Goal: Task Accomplishment & Management: Complete application form

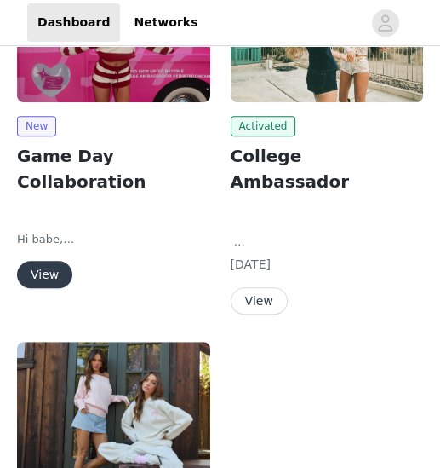
scroll to position [175, 0]
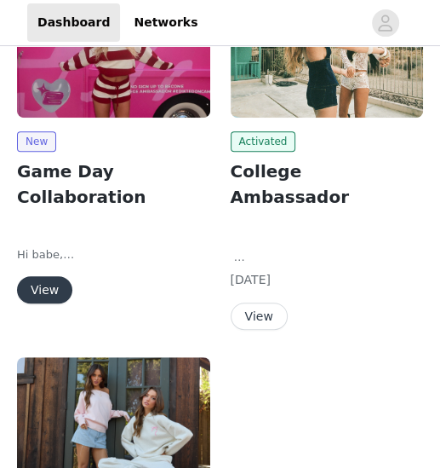
click at [40, 276] on button "View" at bounding box center [44, 289] width 55 height 27
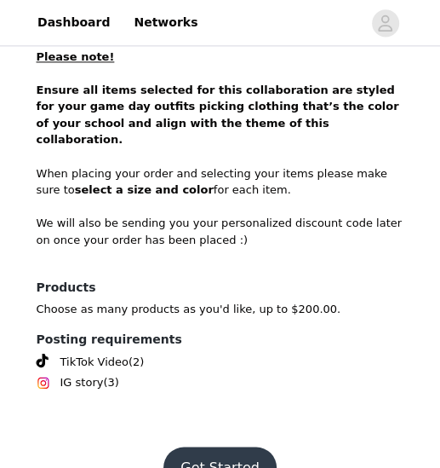
click at [218, 398] on button "Get Started" at bounding box center [220, 466] width 113 height 41
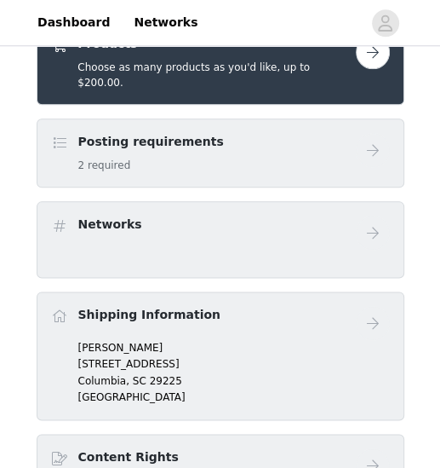
scroll to position [535, 0]
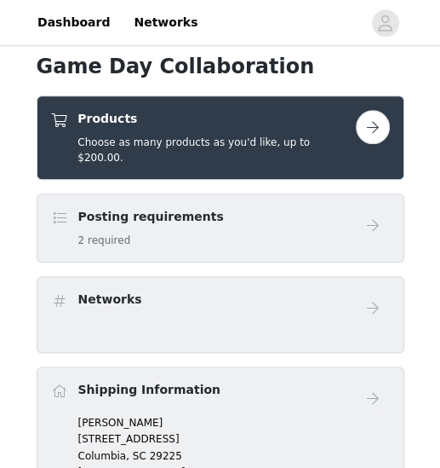
click at [379, 129] on button "button" at bounding box center [373, 127] width 34 height 34
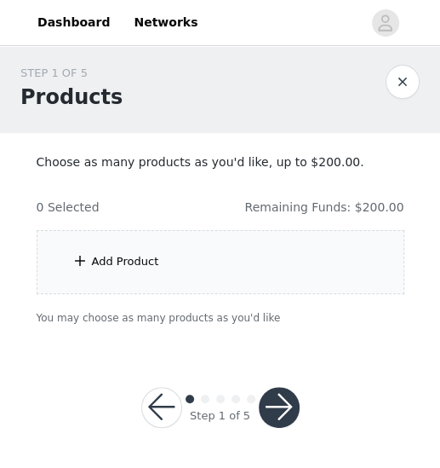
scroll to position [4, 0]
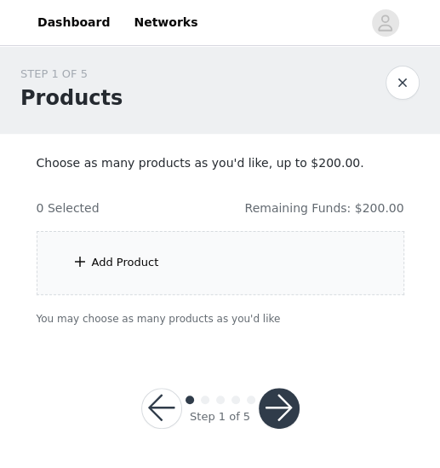
click at [228, 255] on div "Add Product" at bounding box center [221, 263] width 368 height 64
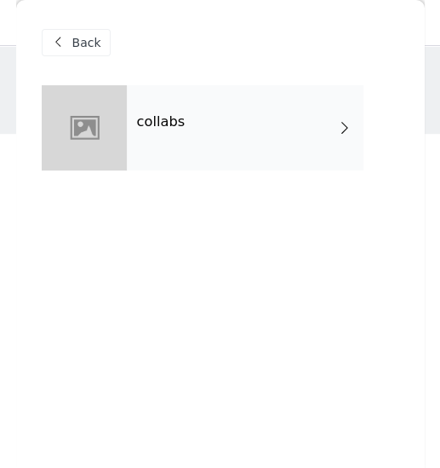
click at [218, 114] on div "collabs" at bounding box center [245, 127] width 237 height 85
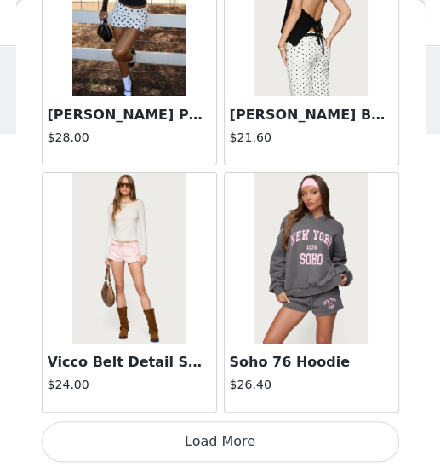
click at [220, 398] on button "Load More" at bounding box center [221, 441] width 358 height 41
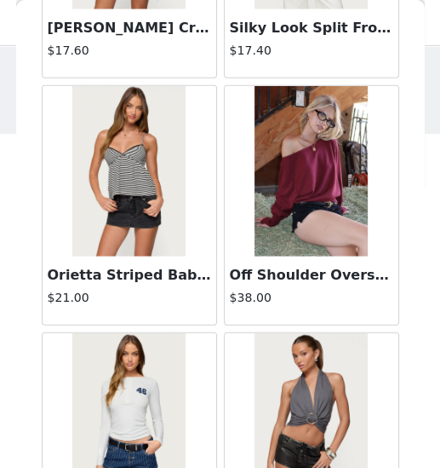
scroll to position [3707, 0]
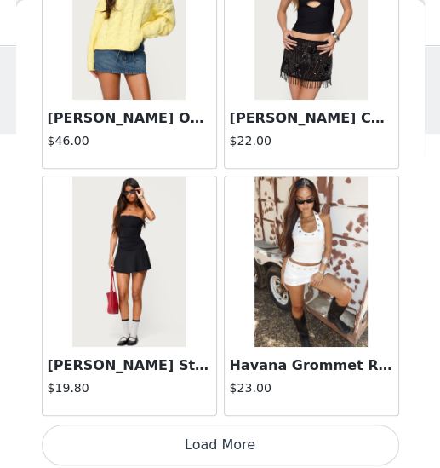
click at [221, 398] on button "Load More" at bounding box center [221, 444] width 358 height 41
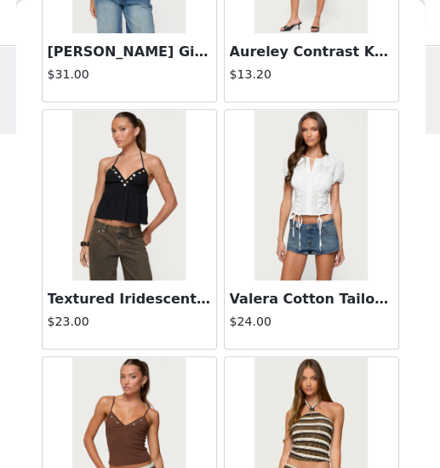
scroll to position [6933, 0]
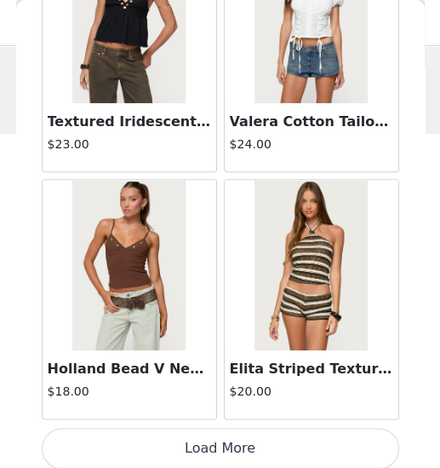
click at [304, 398] on button "Load More" at bounding box center [221, 448] width 358 height 41
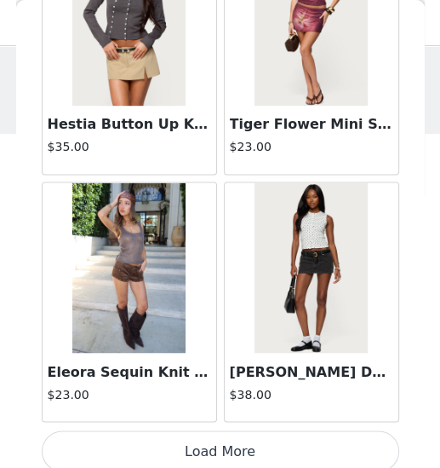
scroll to position [9537, 0]
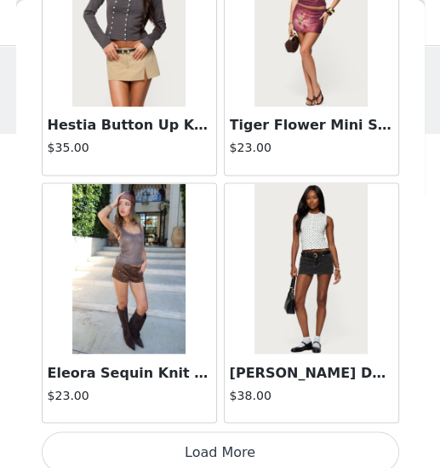
click at [132, 235] on img at bounding box center [128, 268] width 113 height 170
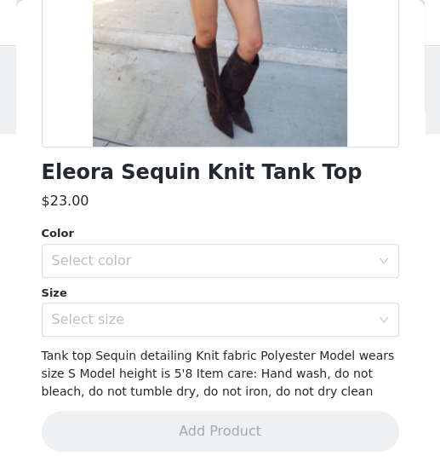
scroll to position [322, 0]
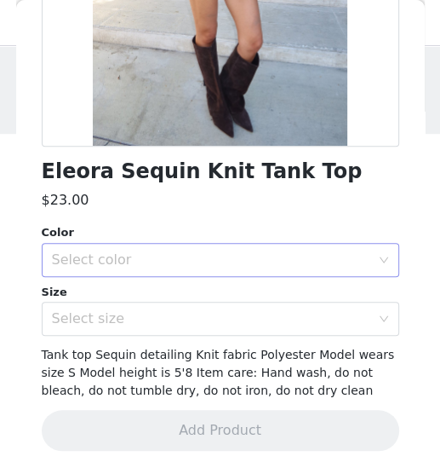
click at [170, 255] on div "Select color" at bounding box center [211, 259] width 319 height 17
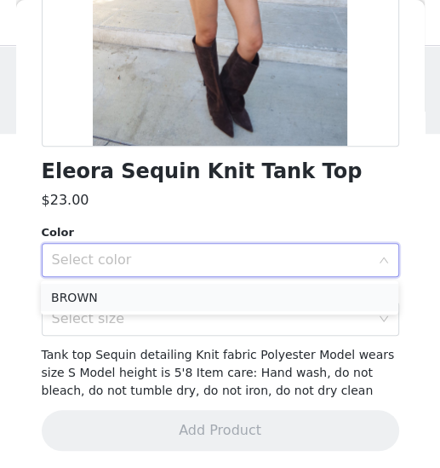
click at [152, 290] on li "BROWN" at bounding box center [220, 297] width 358 height 27
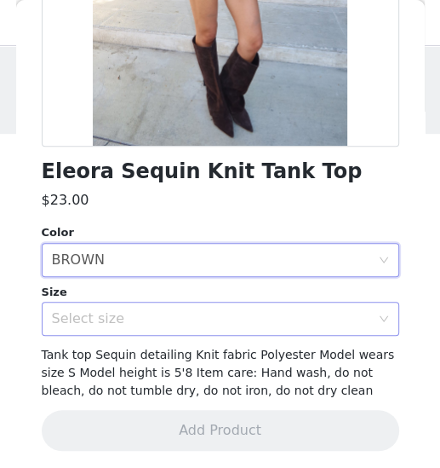
click at [124, 323] on div "Select size" at bounding box center [211, 318] width 319 height 17
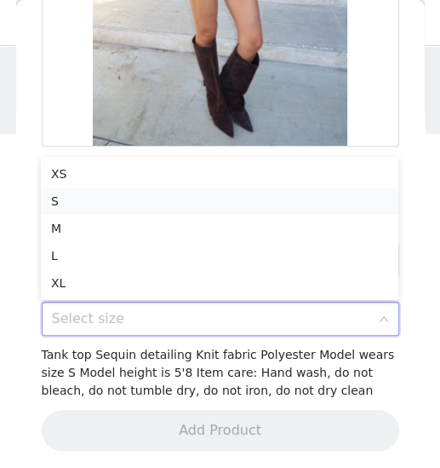
click at [109, 195] on li "S" at bounding box center [220, 200] width 358 height 27
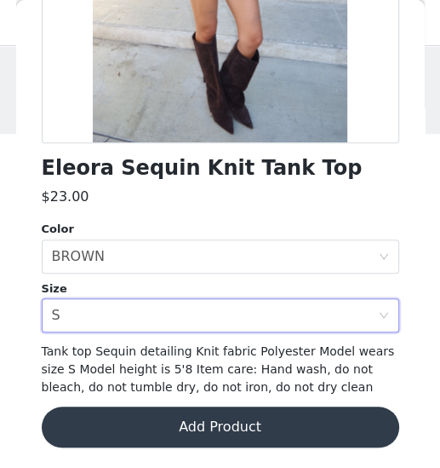
scroll to position [325, 0]
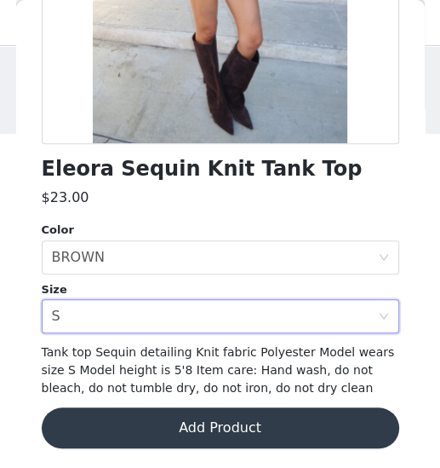
click at [239, 398] on button "Add Product" at bounding box center [221, 427] width 358 height 41
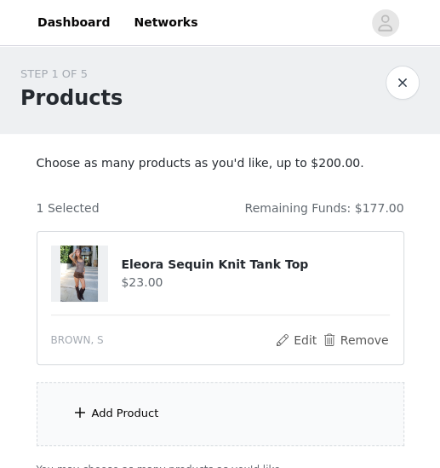
click at [186, 398] on div "Add Product" at bounding box center [221, 414] width 368 height 64
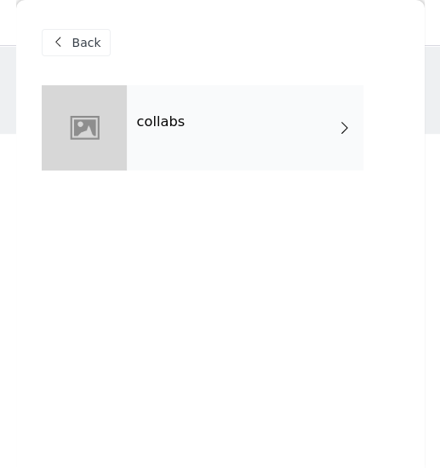
click at [256, 160] on div "collabs" at bounding box center [245, 127] width 237 height 85
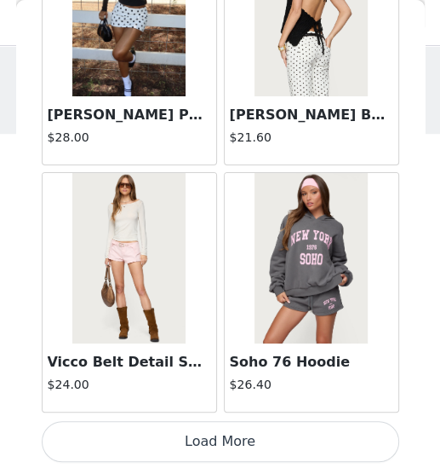
click at [222, 398] on button "Load More" at bounding box center [221, 441] width 358 height 41
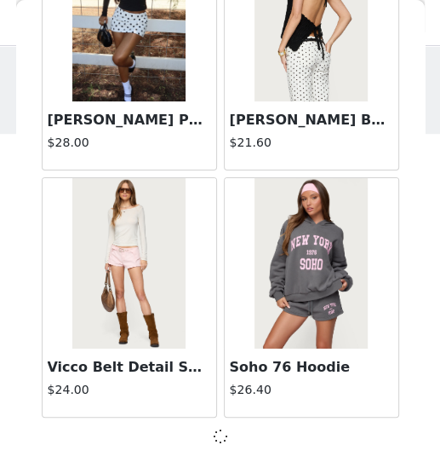
scroll to position [2129, 0]
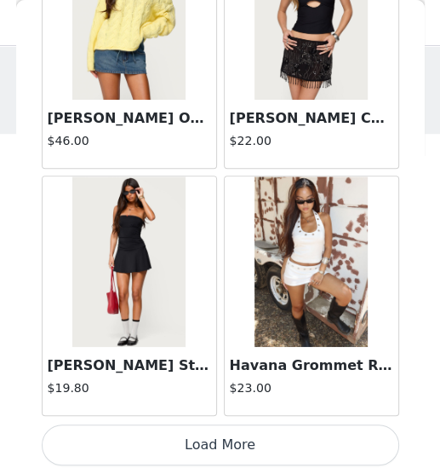
click at [215, 398] on button "Load More" at bounding box center [221, 444] width 358 height 41
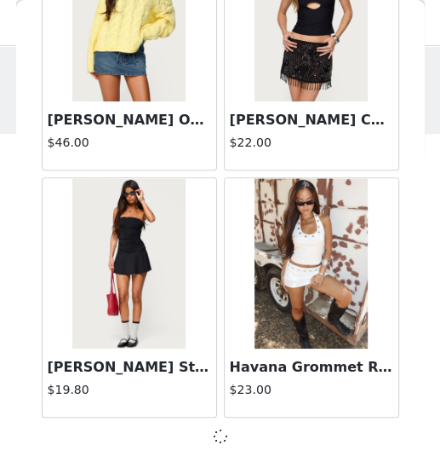
scroll to position [4596, 0]
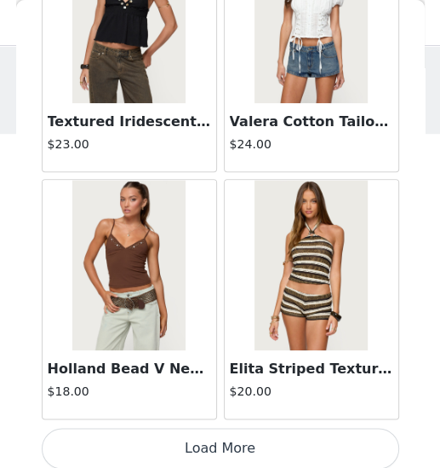
click at [215, 398] on button "Load More" at bounding box center [221, 448] width 358 height 41
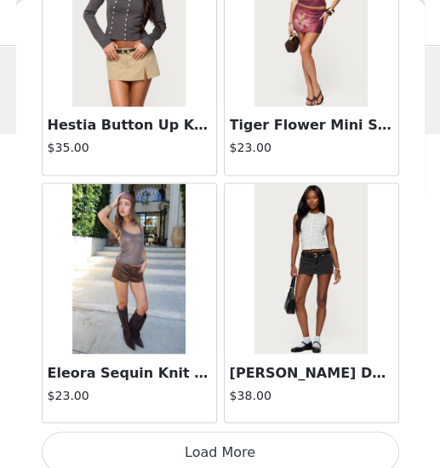
click at [221, 398] on button "Load More" at bounding box center [221, 451] width 358 height 41
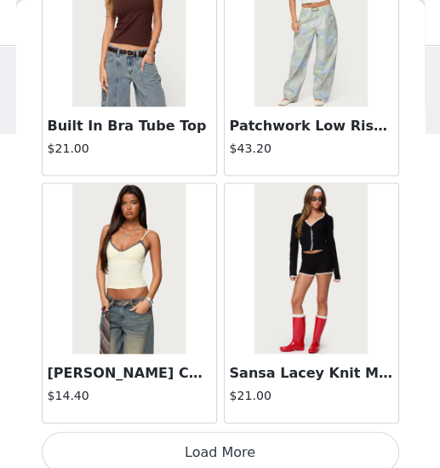
scroll to position [12004, 0]
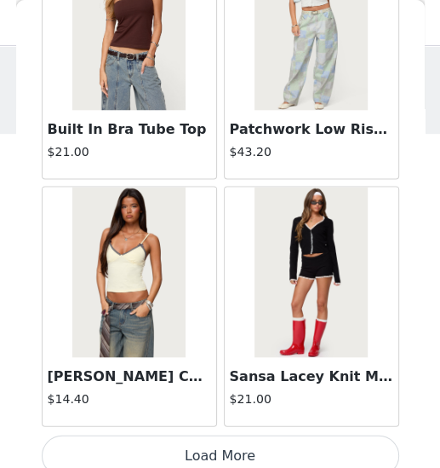
click at [307, 398] on button "Load More" at bounding box center [221, 454] width 358 height 41
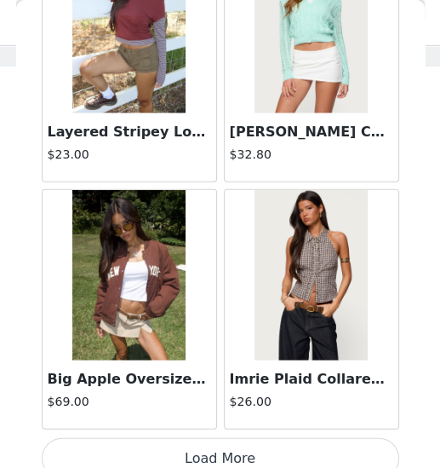
scroll to position [95, 0]
click at [215, 398] on button "Load More" at bounding box center [221, 458] width 358 height 41
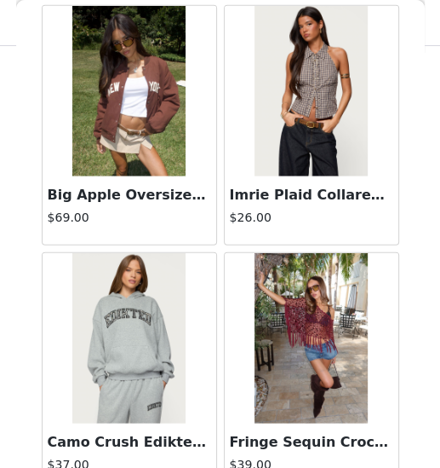
scroll to position [14786, 0]
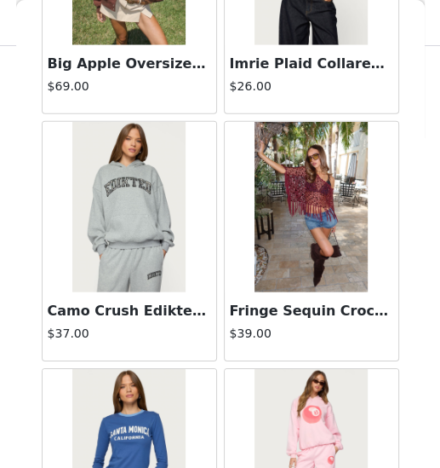
click at [316, 211] on img at bounding box center [311, 207] width 113 height 170
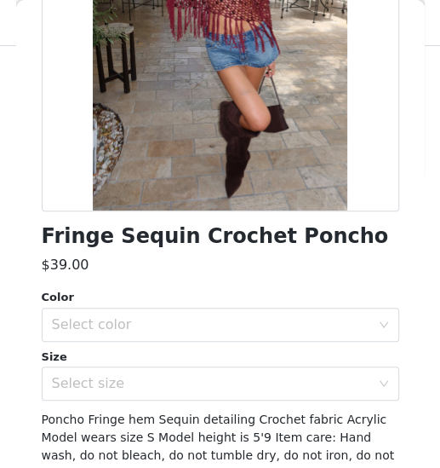
scroll to position [324, 0]
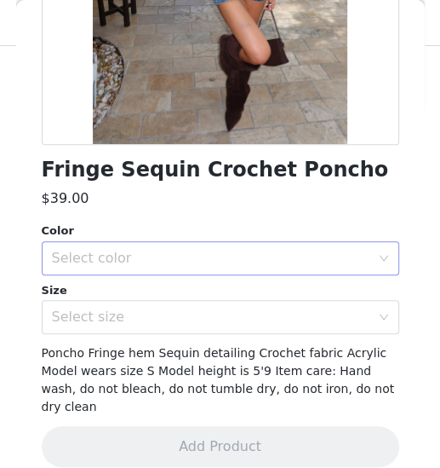
click at [167, 256] on div "Select color" at bounding box center [211, 258] width 319 height 17
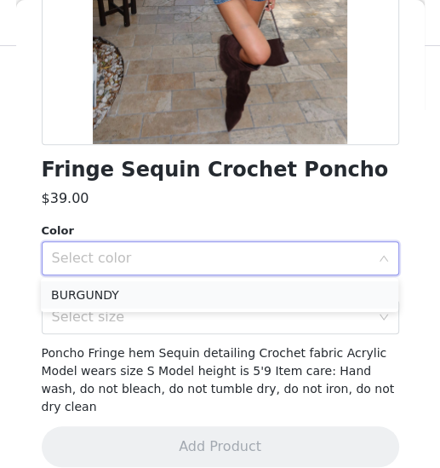
click at [115, 293] on li "BURGUNDY" at bounding box center [220, 294] width 358 height 27
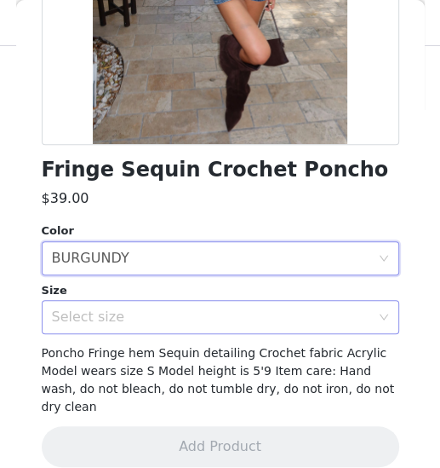
click at [102, 320] on div "Select size" at bounding box center [211, 316] width 319 height 17
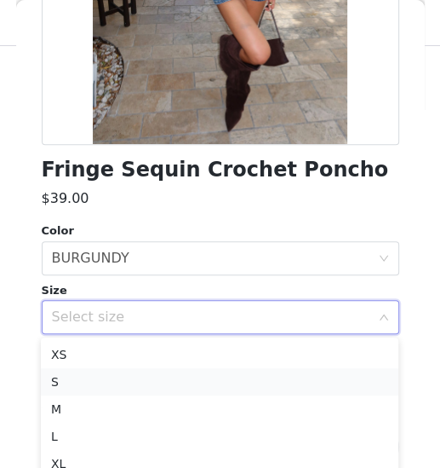
click at [94, 382] on li "S" at bounding box center [220, 381] width 358 height 27
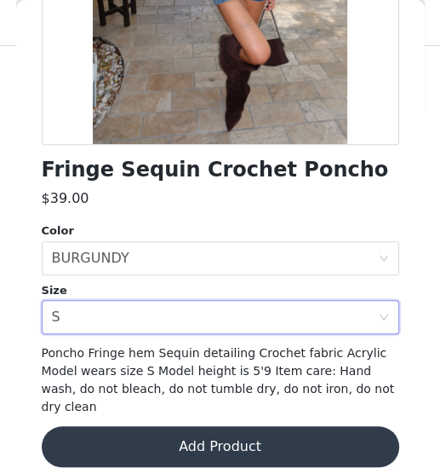
click at [235, 398] on button "Add Product" at bounding box center [221, 446] width 358 height 41
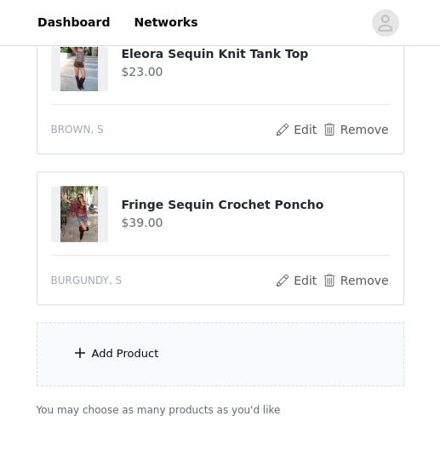
scroll to position [216, 0]
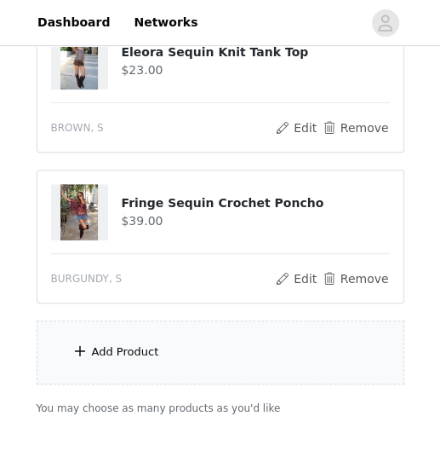
click at [175, 350] on div "Add Product" at bounding box center [221, 352] width 368 height 64
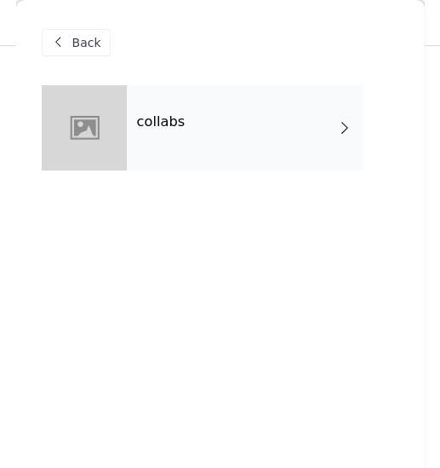
click at [192, 78] on div "Back" at bounding box center [221, 42] width 358 height 85
click at [186, 111] on div "collabs" at bounding box center [245, 127] width 237 height 85
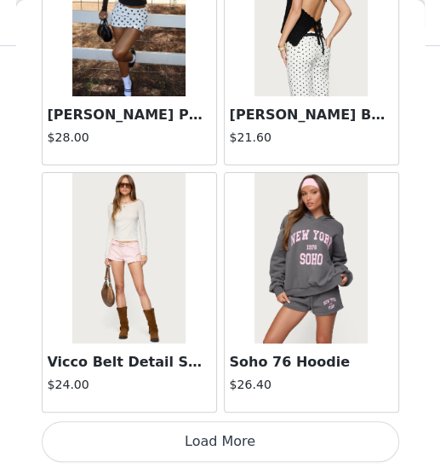
click at [210, 398] on button "Load More" at bounding box center [221, 441] width 358 height 41
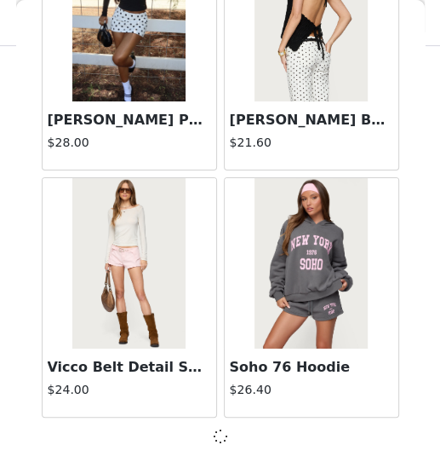
scroll to position [2129, 0]
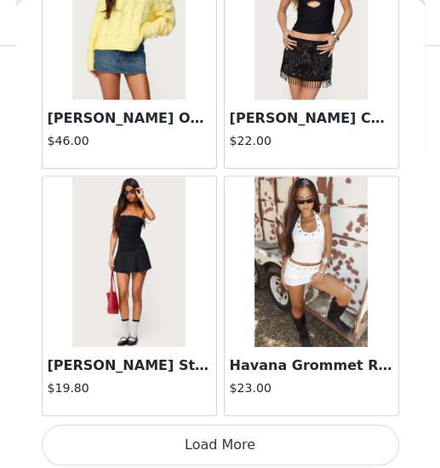
click at [216, 398] on button "Load More" at bounding box center [221, 444] width 358 height 41
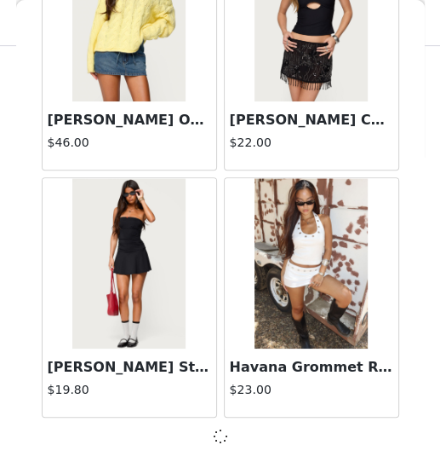
scroll to position [4596, 0]
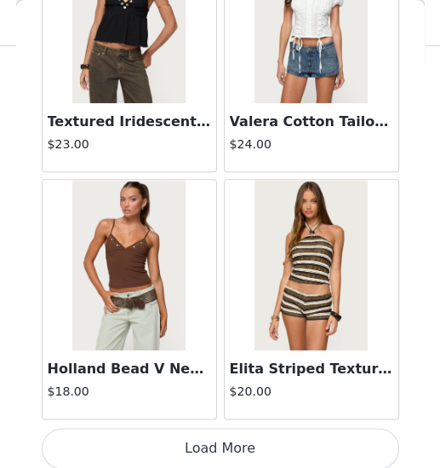
click at [220, 398] on button "Load More" at bounding box center [221, 448] width 358 height 41
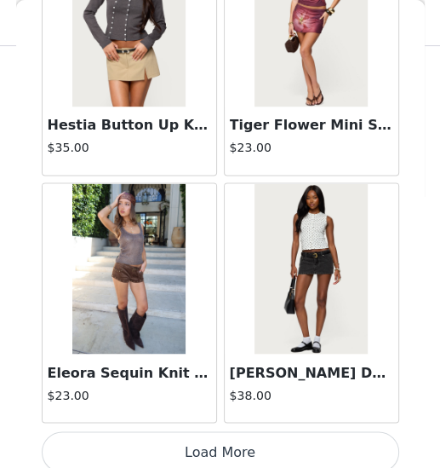
click at [218, 398] on button "Load More" at bounding box center [221, 451] width 358 height 41
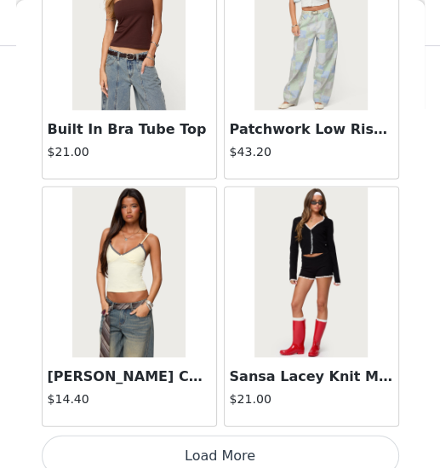
click at [211, 398] on button "Load More" at bounding box center [221, 454] width 358 height 41
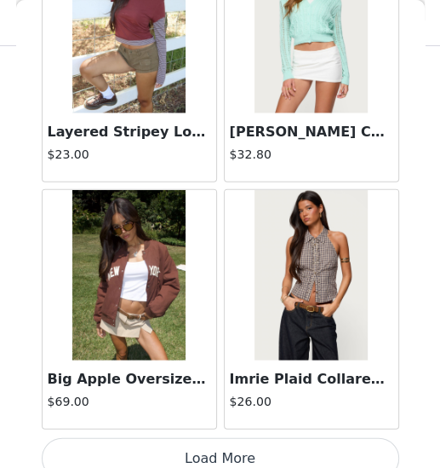
click at [216, 398] on button "Load More" at bounding box center [221, 458] width 358 height 41
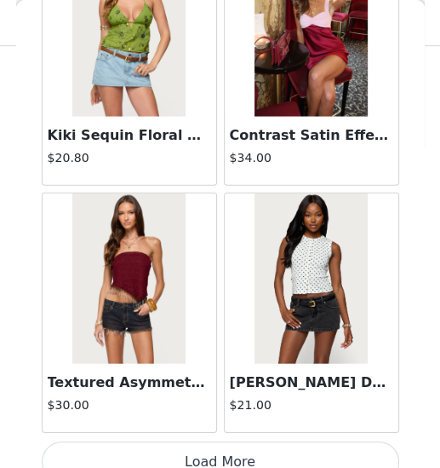
scroll to position [306, 0]
click at [218, 398] on button "Load More" at bounding box center [221, 461] width 358 height 41
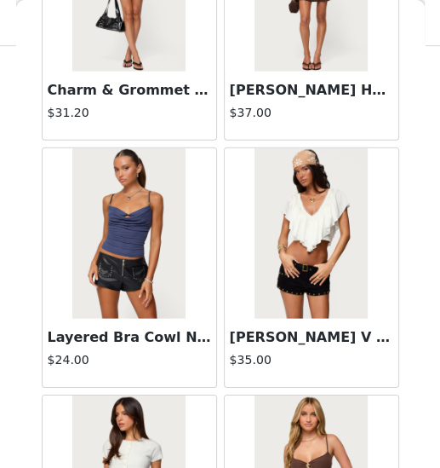
scroll to position [19206, 0]
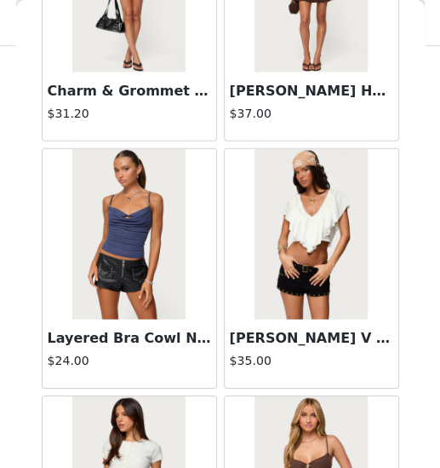
click at [326, 210] on img at bounding box center [311, 234] width 113 height 170
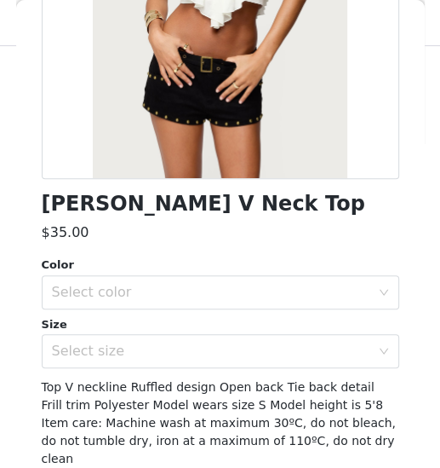
scroll to position [308, 0]
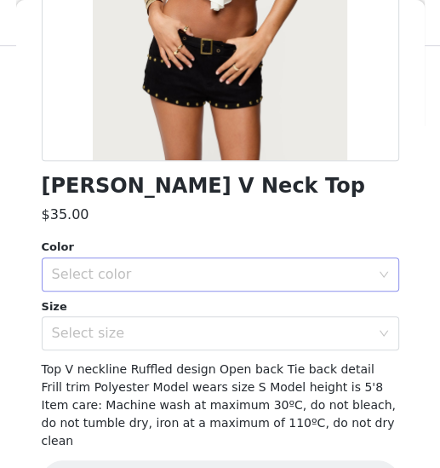
click at [160, 289] on div "Select color" at bounding box center [221, 274] width 358 height 34
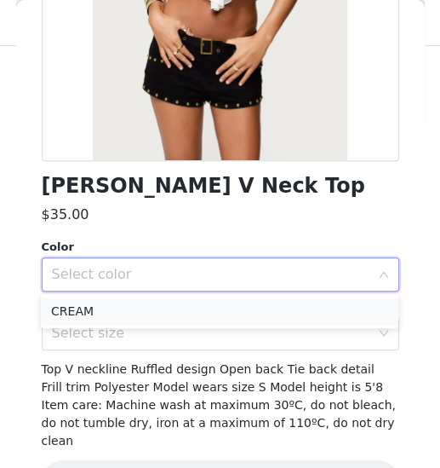
click at [130, 313] on li "CREAM" at bounding box center [220, 310] width 358 height 27
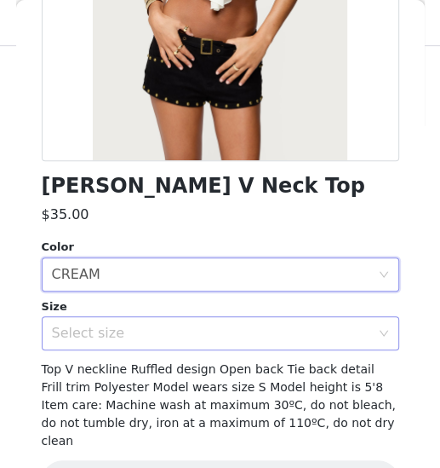
click at [116, 340] on div "Select size" at bounding box center [211, 333] width 319 height 17
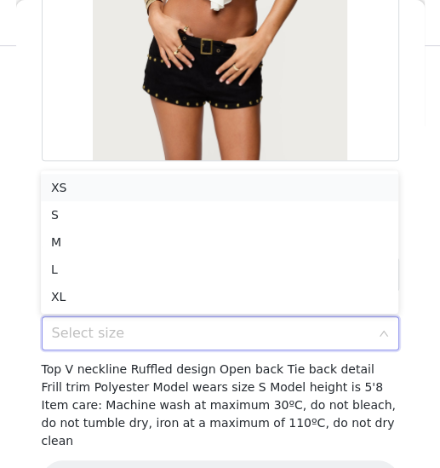
click at [118, 184] on li "XS" at bounding box center [220, 187] width 358 height 27
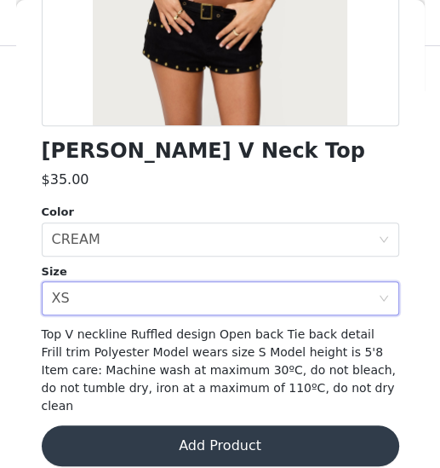
scroll to position [306, 0]
click at [224, 398] on button "Add Product" at bounding box center [221, 445] width 358 height 41
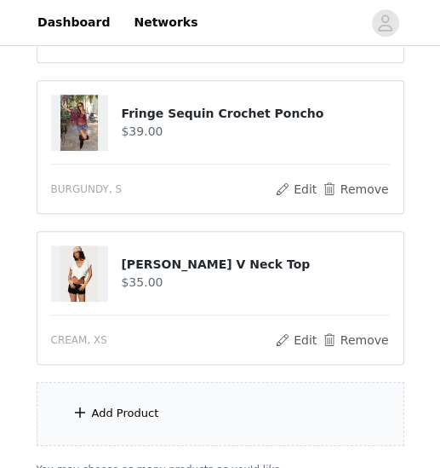
click at [186, 393] on div "Add Product" at bounding box center [221, 414] width 368 height 64
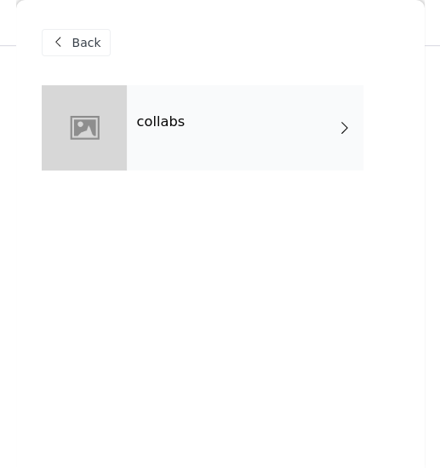
click at [225, 146] on div "collabs" at bounding box center [245, 127] width 237 height 85
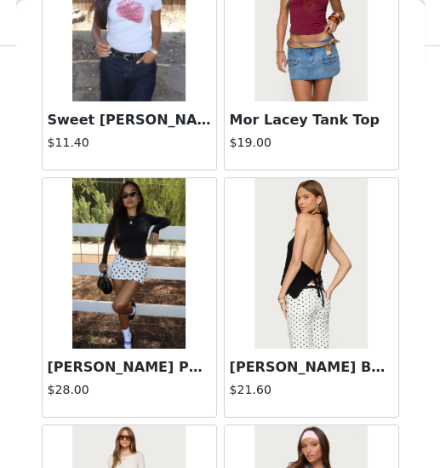
scroll to position [2136, 0]
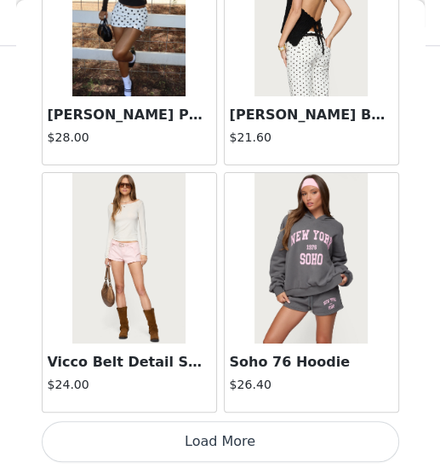
click at [216, 398] on button "Load More" at bounding box center [221, 441] width 358 height 41
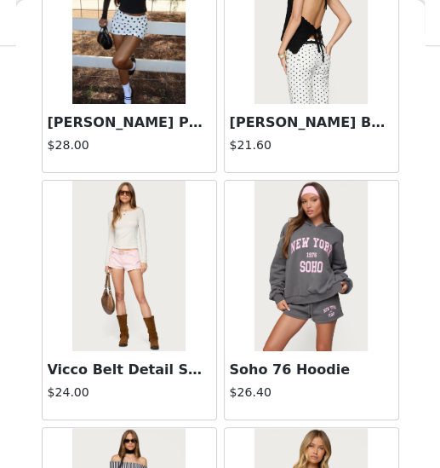
scroll to position [0, 0]
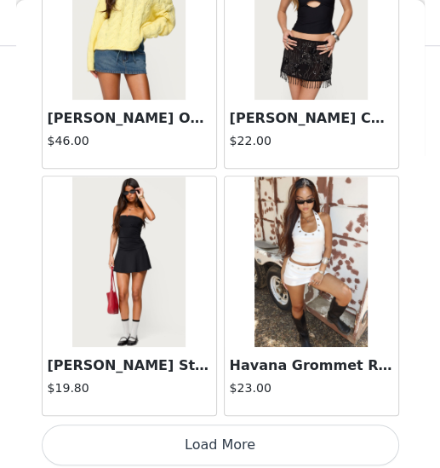
click at [218, 398] on button "Load More" at bounding box center [221, 444] width 358 height 41
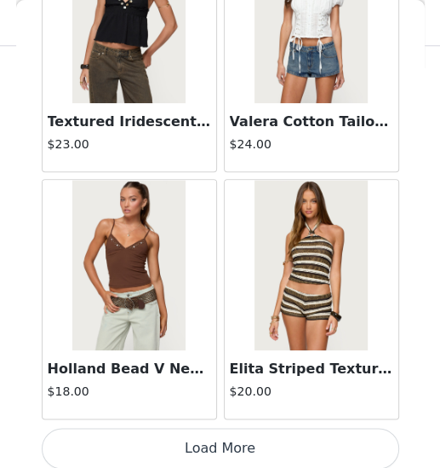
click at [219, 398] on button "Load More" at bounding box center [221, 448] width 358 height 41
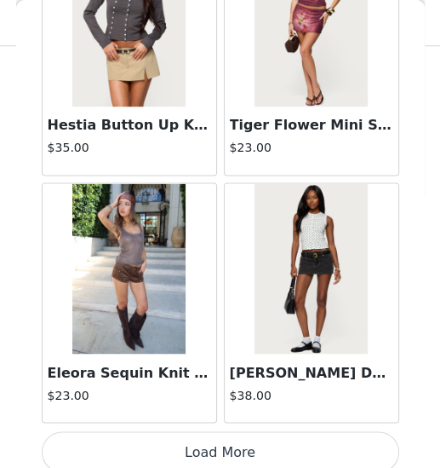
click at [221, 398] on button "Load More" at bounding box center [221, 451] width 358 height 41
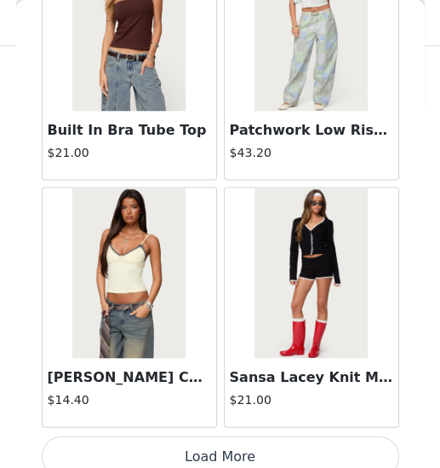
click at [219, 398] on button "Load More" at bounding box center [221, 455] width 358 height 41
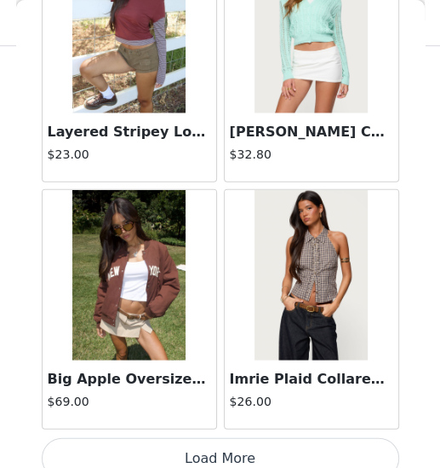
click at [219, 398] on button "Load More" at bounding box center [221, 458] width 358 height 41
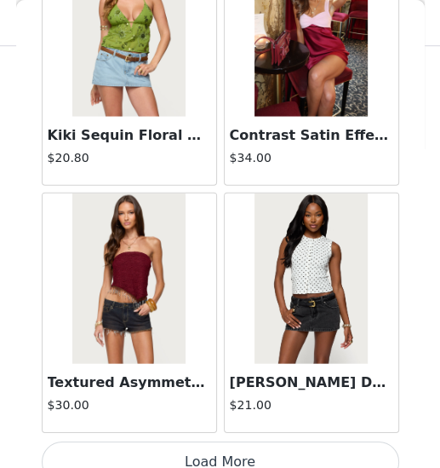
click at [219, 398] on button "Load More" at bounding box center [221, 461] width 358 height 41
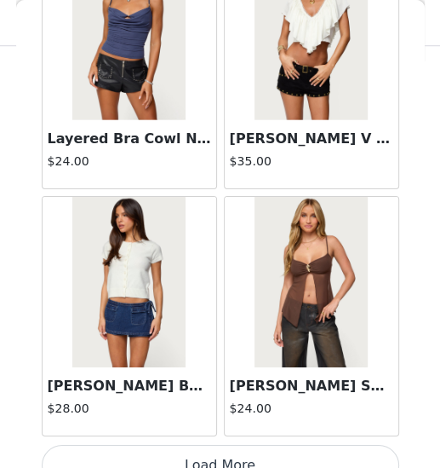
click at [221, 398] on button "Load More" at bounding box center [221, 465] width 358 height 41
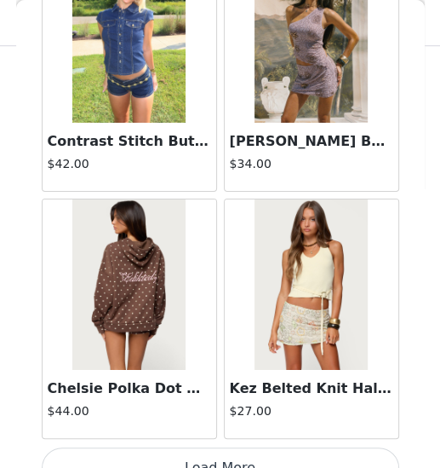
scroll to position [21872, 0]
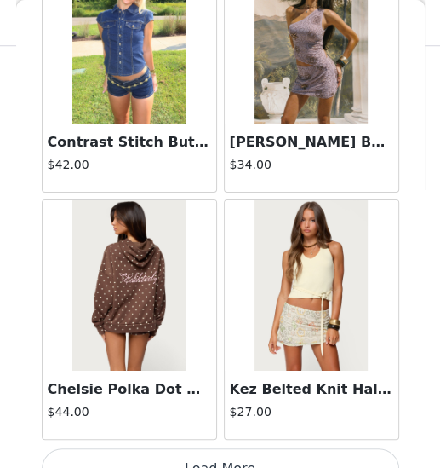
click at [252, 398] on button "Load More" at bounding box center [221, 468] width 358 height 41
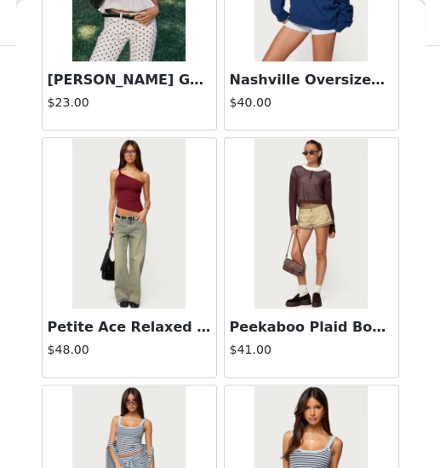
scroll to position [22673, 0]
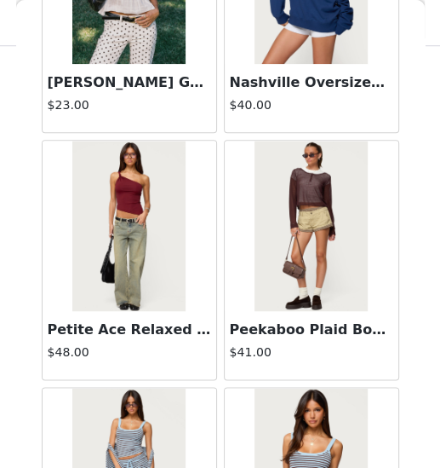
click at [155, 240] on img at bounding box center [128, 226] width 113 height 170
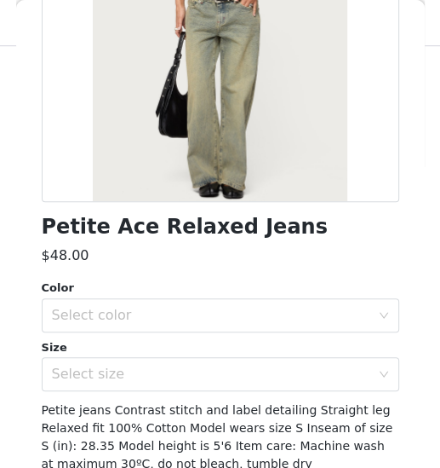
scroll to position [286, 0]
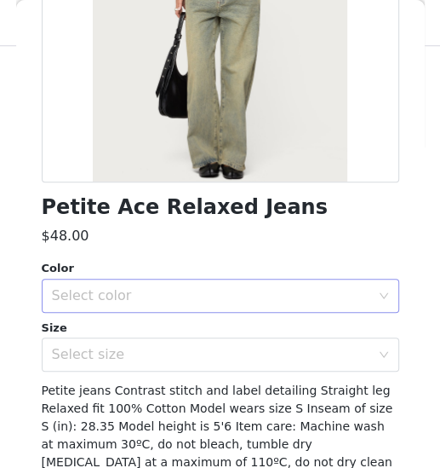
click at [221, 308] on div "Select color" at bounding box center [215, 295] width 326 height 32
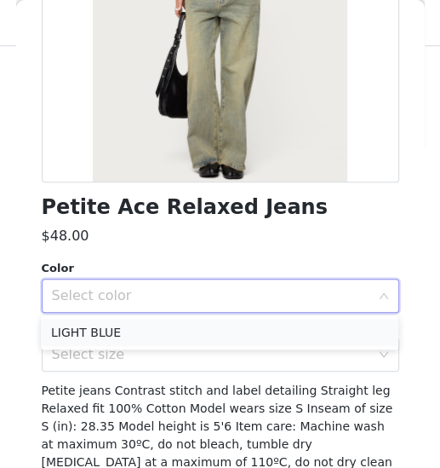
click at [207, 326] on li "LIGHT BLUE" at bounding box center [220, 332] width 358 height 27
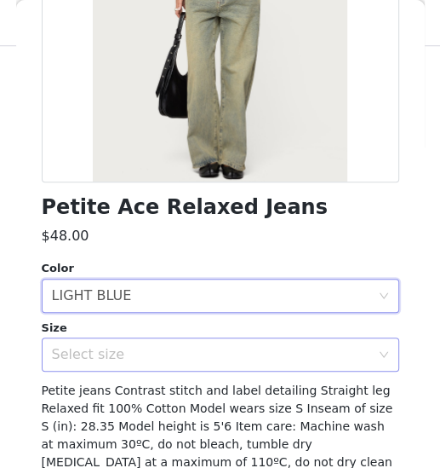
click at [194, 346] on div "Select size" at bounding box center [211, 354] width 319 height 17
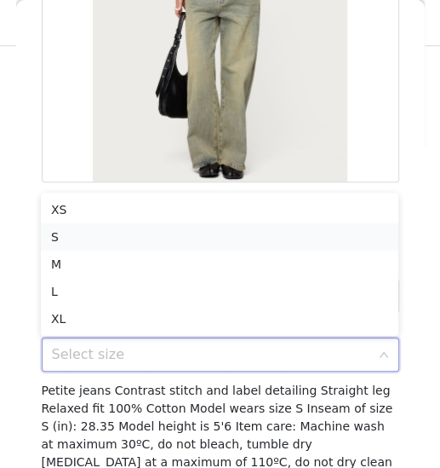
click at [215, 234] on li "S" at bounding box center [220, 236] width 358 height 27
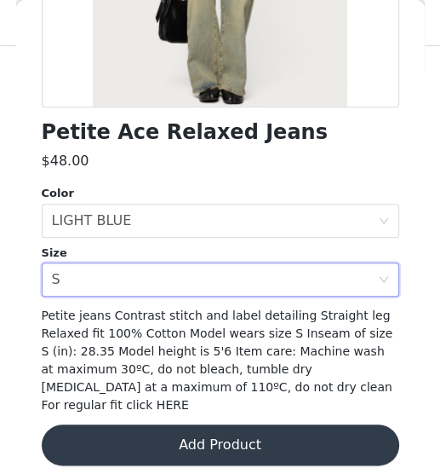
scroll to position [360, 0]
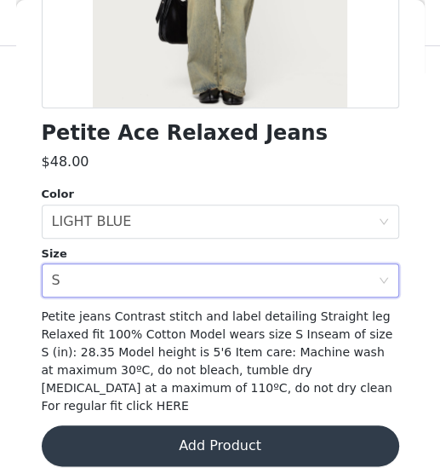
click at [220, 398] on button "Add Product" at bounding box center [221, 445] width 358 height 41
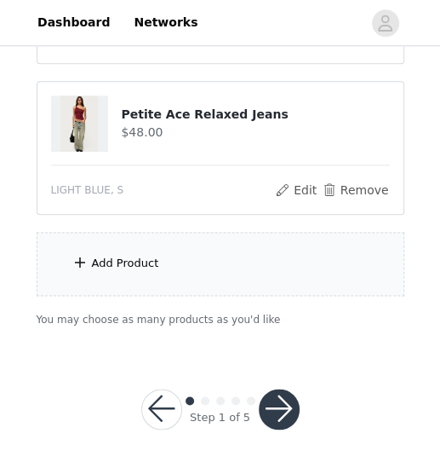
scroll to position [607, 0]
click at [193, 253] on div "Add Product" at bounding box center [221, 264] width 368 height 64
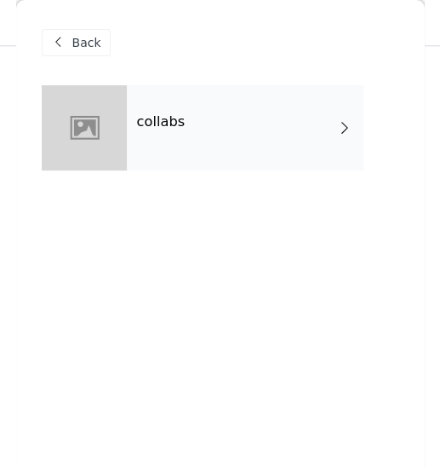
click at [233, 150] on div "collabs" at bounding box center [245, 127] width 237 height 85
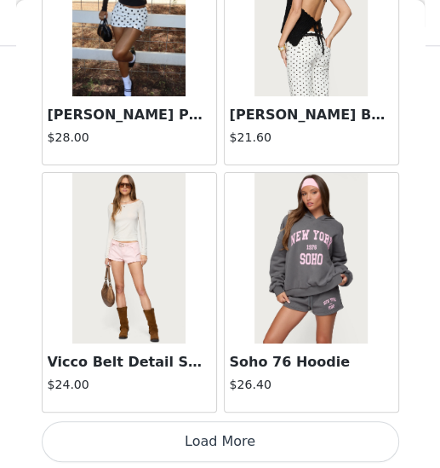
click at [210, 398] on button "Load More" at bounding box center [221, 441] width 358 height 41
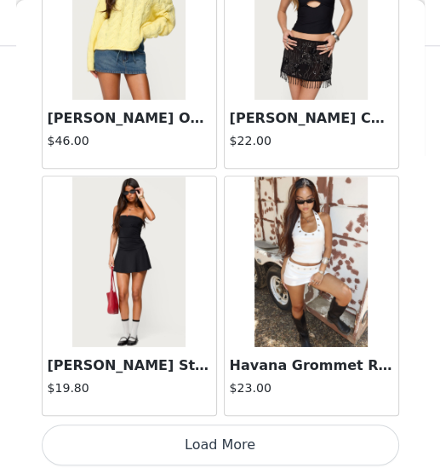
click at [218, 398] on button "Load More" at bounding box center [221, 444] width 358 height 41
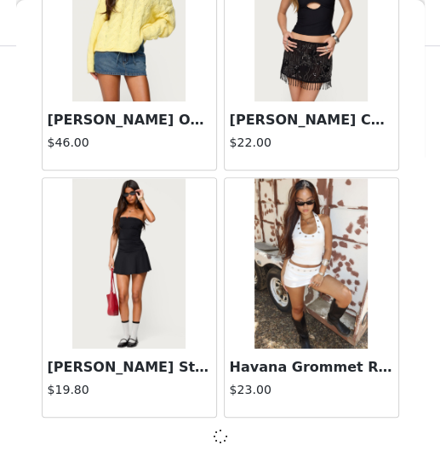
scroll to position [4596, 0]
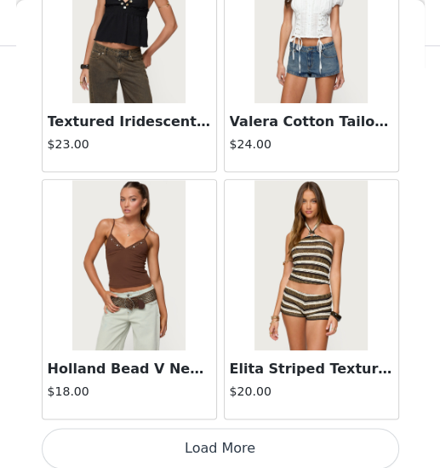
click at [218, 398] on button "Load More" at bounding box center [221, 448] width 358 height 41
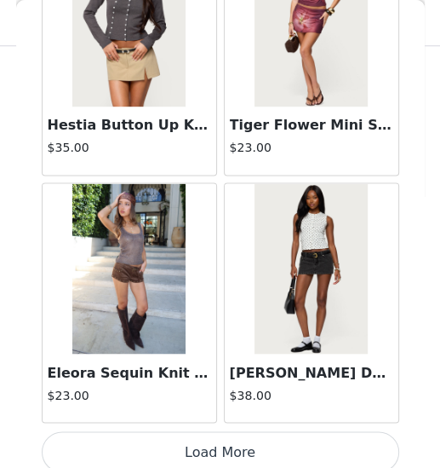
click at [216, 398] on button "Load More" at bounding box center [221, 451] width 358 height 41
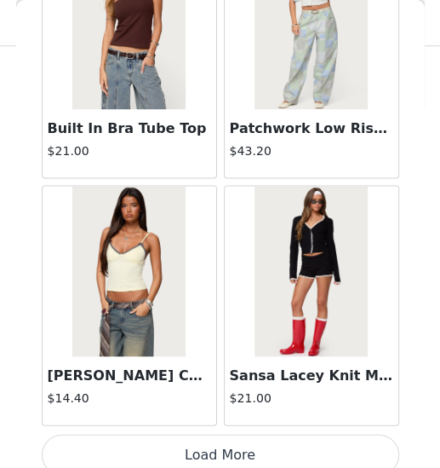
click at [221, 398] on button "Load More" at bounding box center [221, 454] width 358 height 41
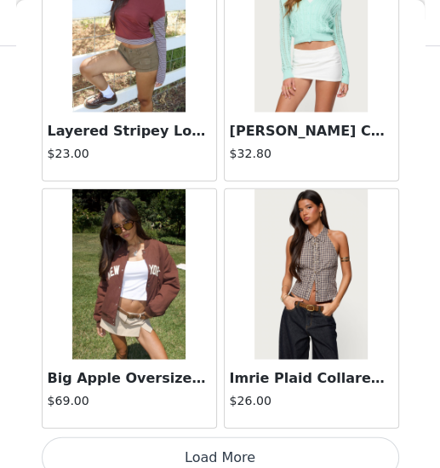
click at [221, 398] on button "Load More" at bounding box center [221, 457] width 358 height 41
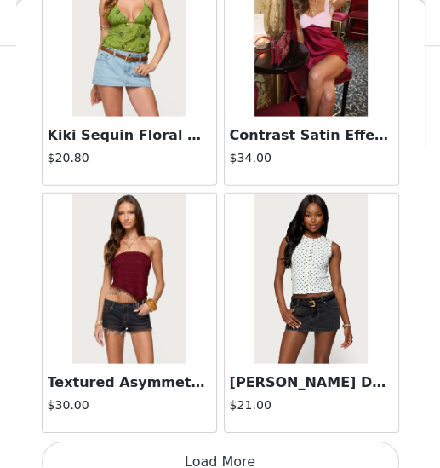
click at [220, 398] on button "Load More" at bounding box center [221, 461] width 358 height 41
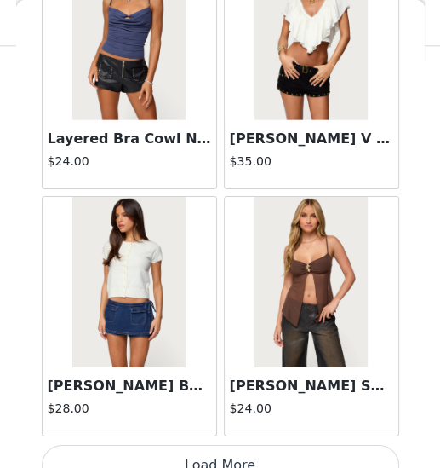
click at [218, 398] on button "Load More" at bounding box center [221, 465] width 358 height 41
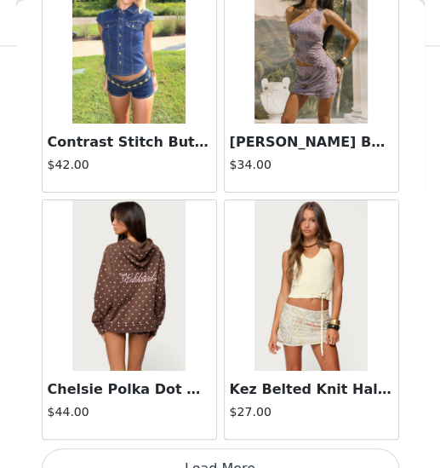
click at [221, 398] on button "Load More" at bounding box center [221, 468] width 358 height 41
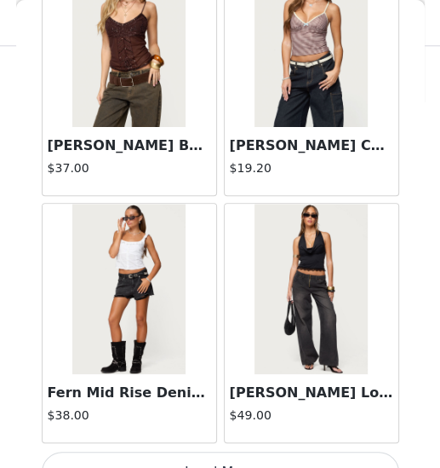
click at [214, 398] on button "Load More" at bounding box center [221, 471] width 358 height 41
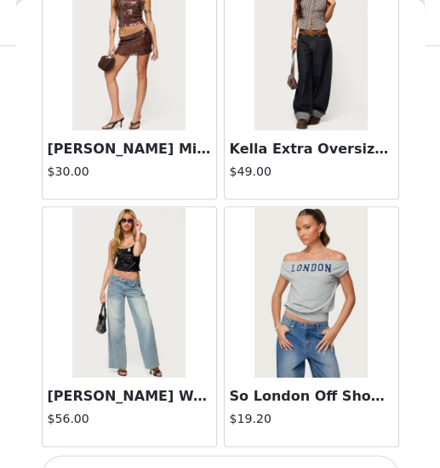
click at [216, 398] on button "Load More" at bounding box center [221, 475] width 358 height 41
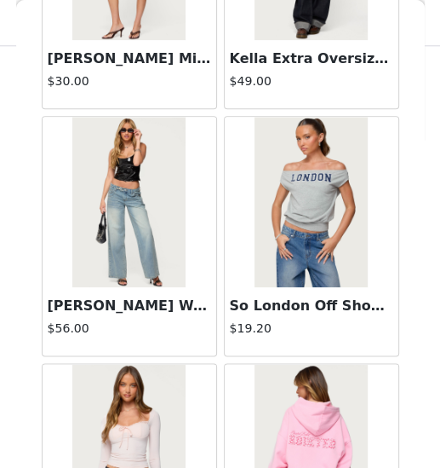
scroll to position [26873, 0]
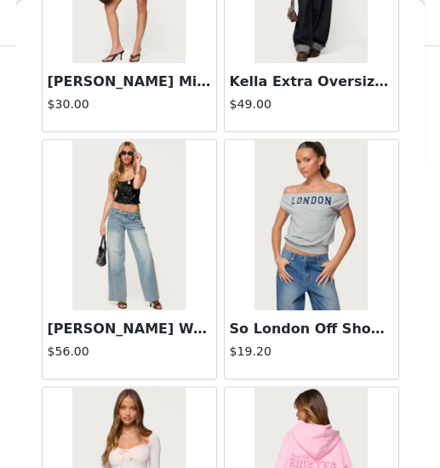
click at [148, 233] on img at bounding box center [128, 225] width 113 height 170
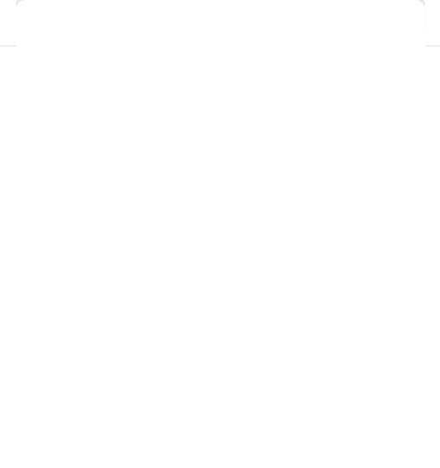
scroll to position [382, 0]
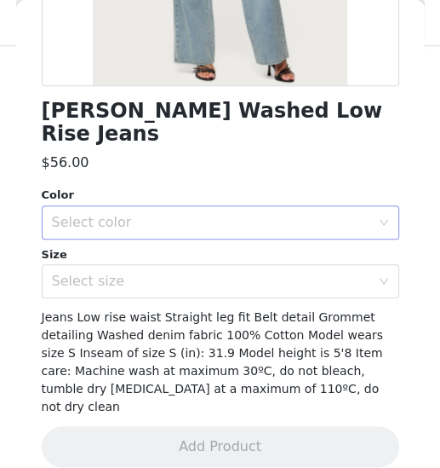
click at [140, 219] on div "Select color" at bounding box center [211, 222] width 319 height 17
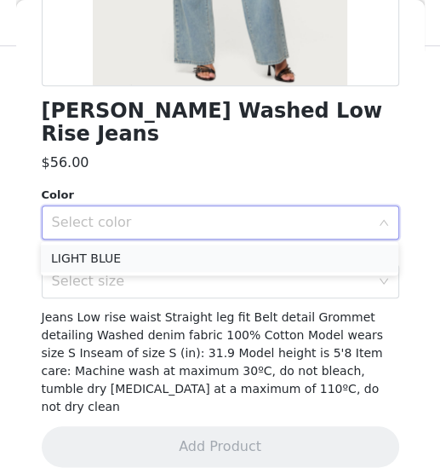
click at [109, 252] on li "LIGHT BLUE" at bounding box center [220, 257] width 358 height 27
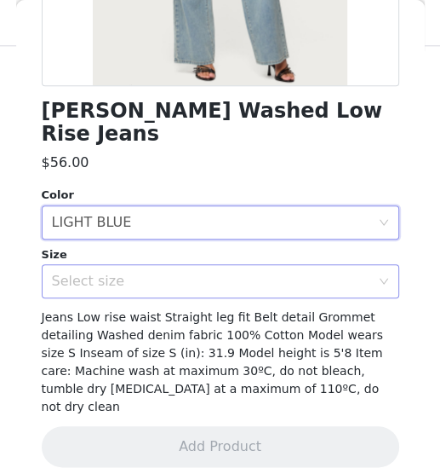
click at [95, 276] on div "Select size" at bounding box center [211, 281] width 319 height 17
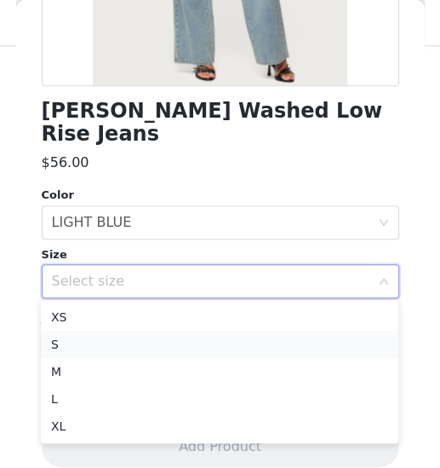
click at [79, 339] on li "S" at bounding box center [220, 344] width 358 height 27
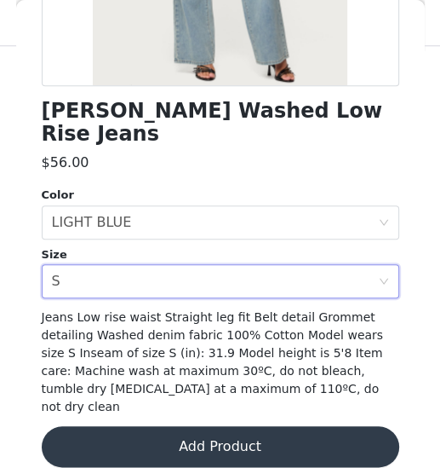
click at [215, 398] on button "Add Product" at bounding box center [221, 446] width 358 height 41
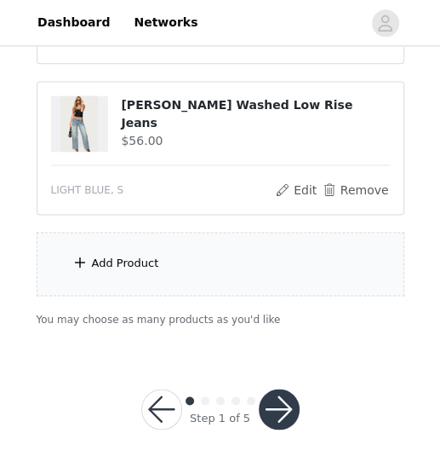
scroll to position [756, 0]
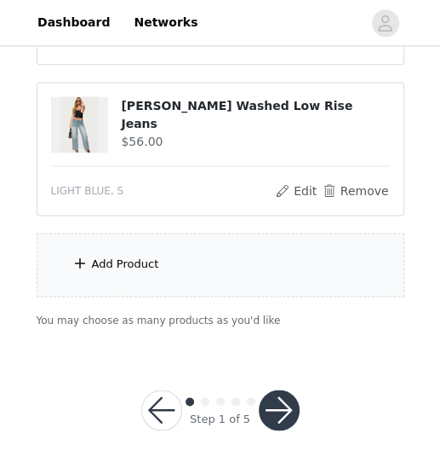
click at [171, 267] on div "Add Product" at bounding box center [221, 265] width 368 height 64
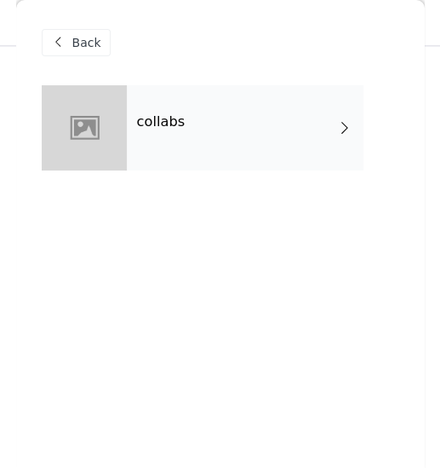
click at [228, 118] on div "collabs" at bounding box center [245, 127] width 237 height 85
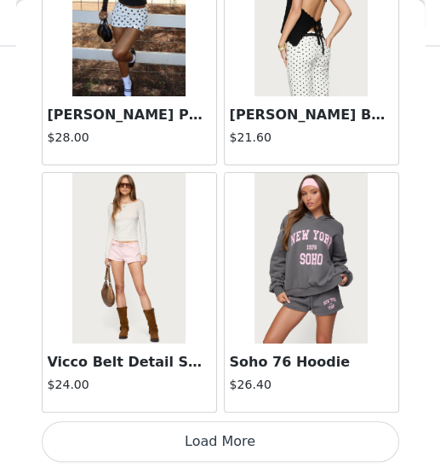
click at [213, 398] on button "Load More" at bounding box center [221, 441] width 358 height 41
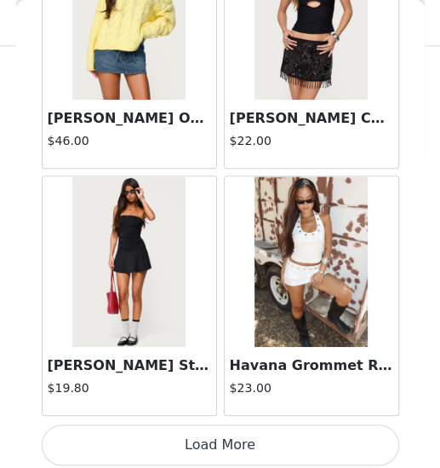
click at [218, 398] on button "Load More" at bounding box center [221, 444] width 358 height 41
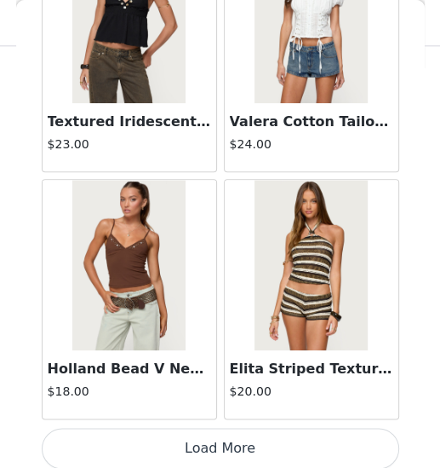
click at [223, 398] on button "Load More" at bounding box center [221, 448] width 358 height 41
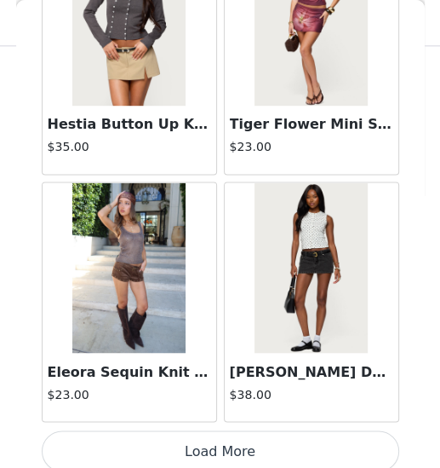
click at [219, 398] on button "Load More" at bounding box center [221, 450] width 358 height 41
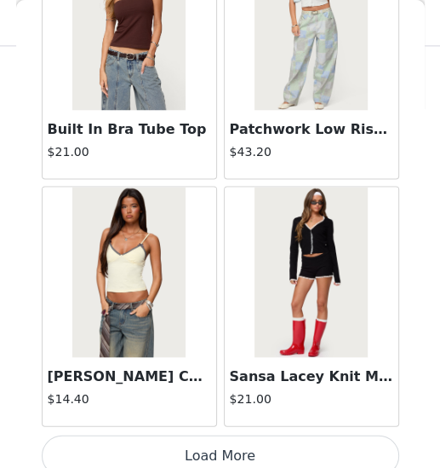
click at [218, 398] on button "Load More" at bounding box center [221, 454] width 358 height 41
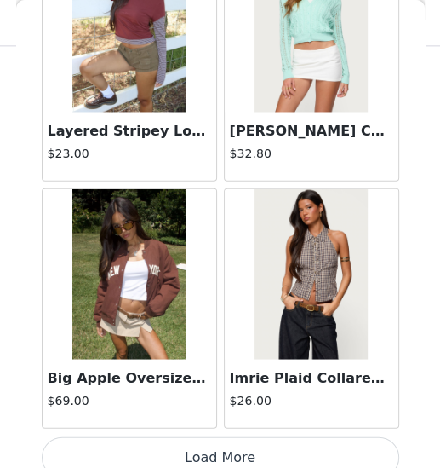
click at [222, 398] on button "Load More" at bounding box center [221, 457] width 358 height 41
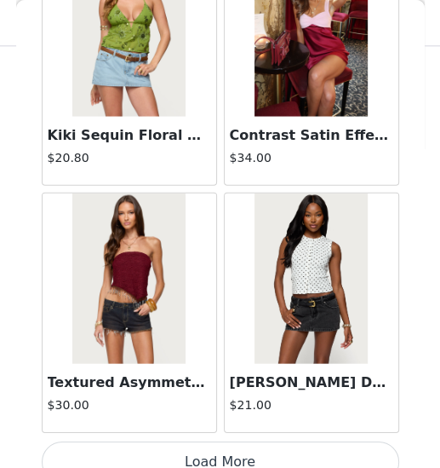
click at [218, 398] on button "Load More" at bounding box center [221, 461] width 358 height 41
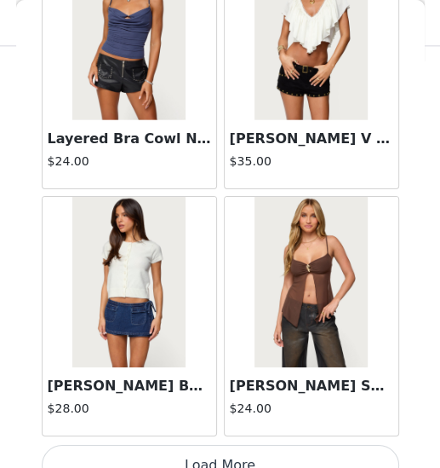
click at [219, 398] on button "Load More" at bounding box center [221, 465] width 358 height 41
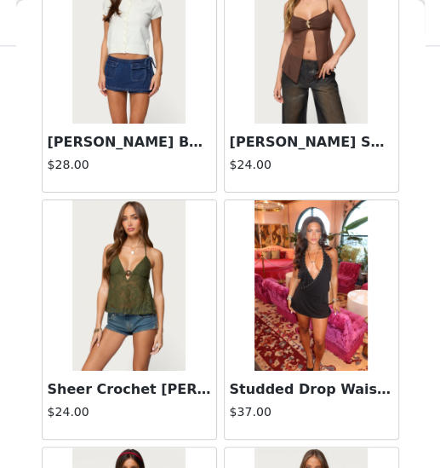
scroll to position [756, 0]
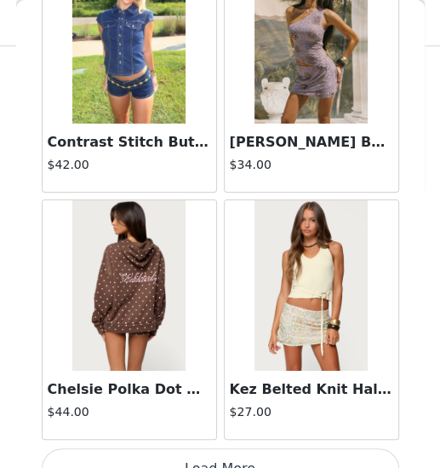
click at [227, 398] on button "Load More" at bounding box center [221, 468] width 358 height 41
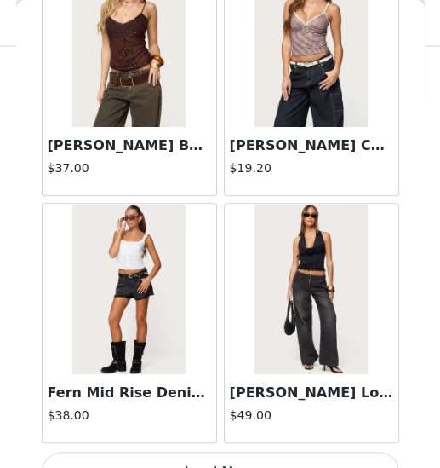
click at [217, 398] on button "Load More" at bounding box center [221, 471] width 358 height 41
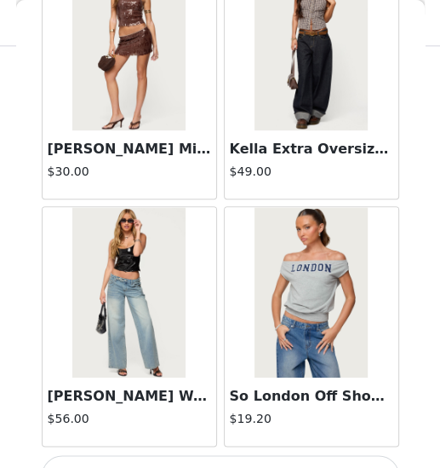
click at [216, 398] on button "Load More" at bounding box center [221, 475] width 358 height 41
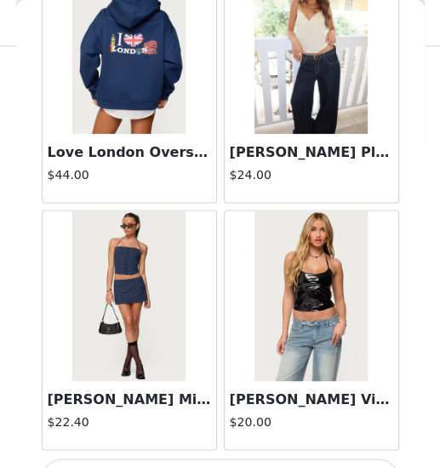
click at [312, 289] on img at bounding box center [311, 295] width 113 height 170
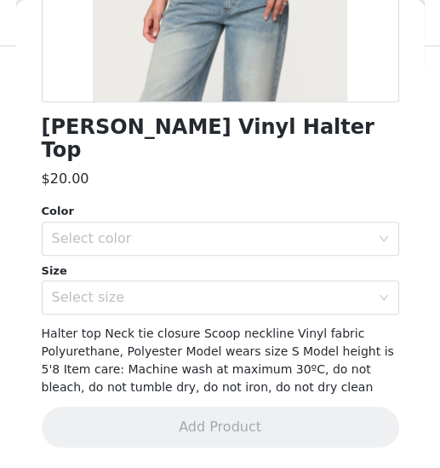
scroll to position [342, 0]
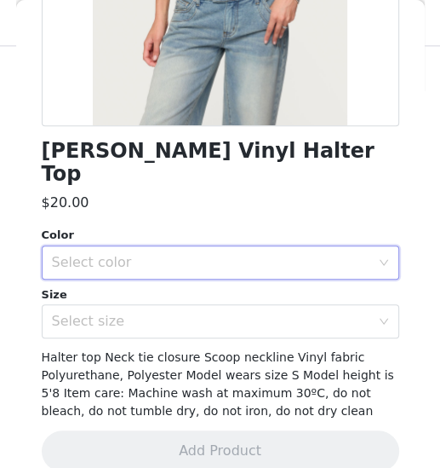
click at [251, 246] on div "Select color" at bounding box center [215, 262] width 326 height 32
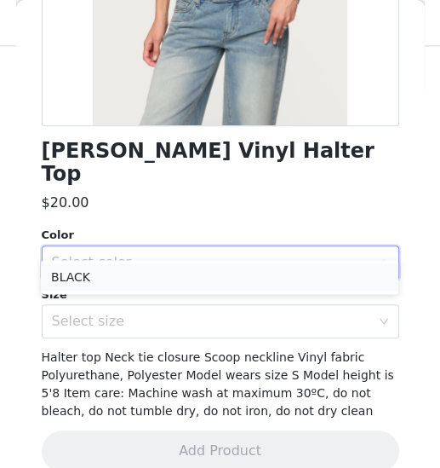
click at [204, 263] on li "BLACK" at bounding box center [220, 276] width 358 height 27
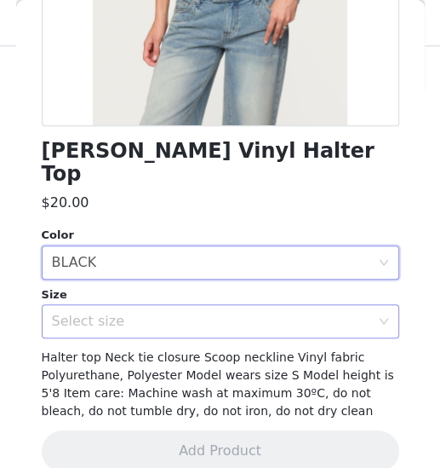
click at [191, 313] on div "Select size" at bounding box center [211, 321] width 319 height 17
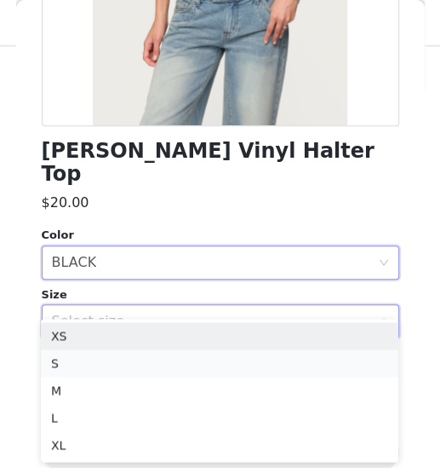
click at [164, 359] on li "S" at bounding box center [220, 362] width 358 height 27
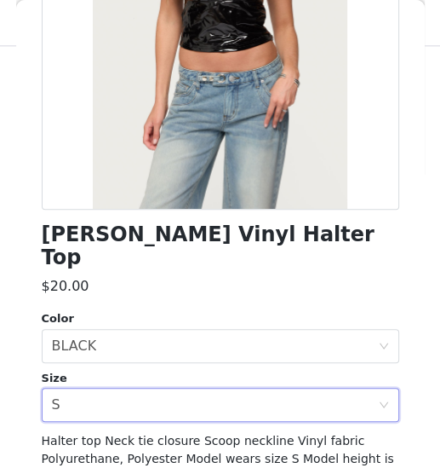
scroll to position [266, 0]
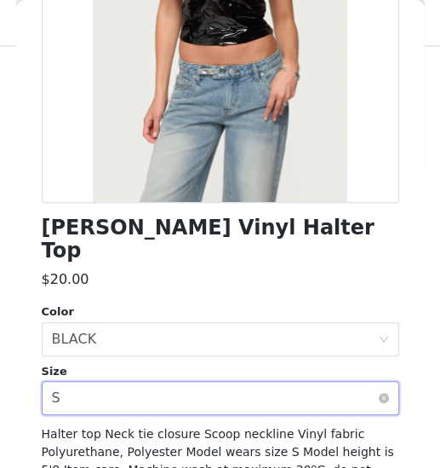
click at [211, 382] on div "Select size S" at bounding box center [215, 398] width 326 height 32
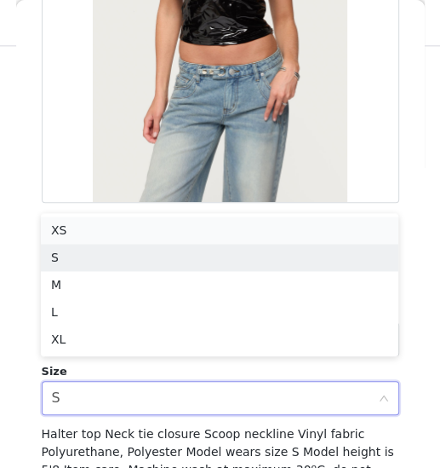
click at [201, 241] on li "XS" at bounding box center [220, 229] width 358 height 27
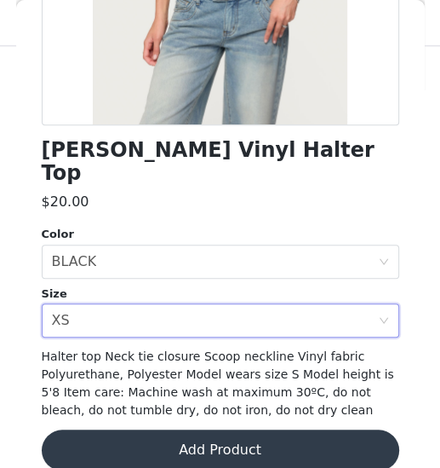
scroll to position [342, 0]
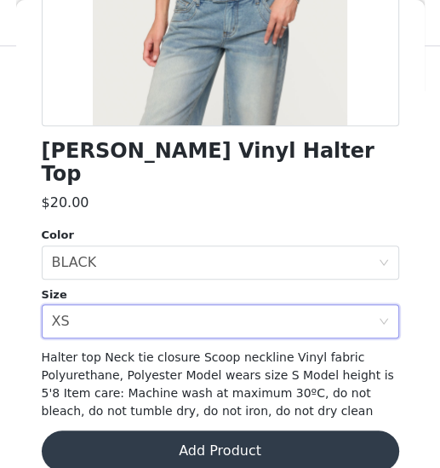
click at [198, 398] on button "Add Product" at bounding box center [221, 450] width 358 height 41
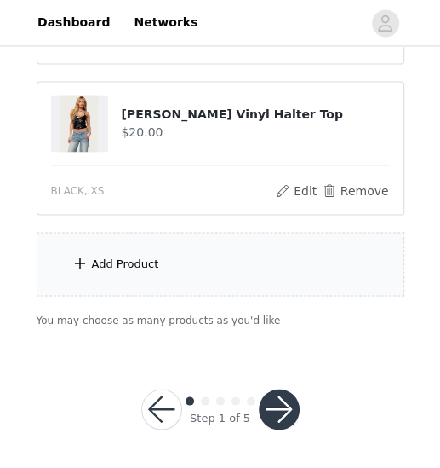
scroll to position [907, 0]
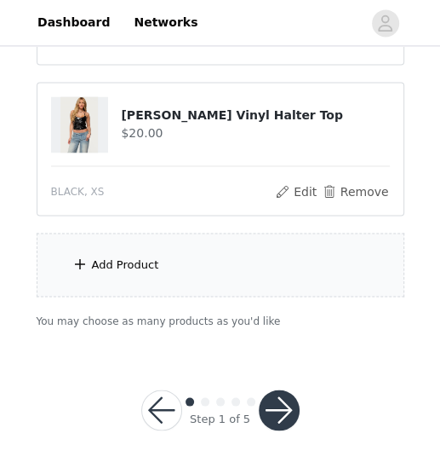
click at [186, 244] on div "Add Product" at bounding box center [221, 265] width 368 height 64
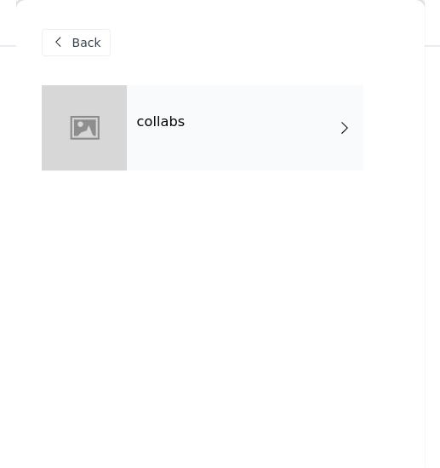
click at [211, 161] on div "collabs" at bounding box center [245, 127] width 237 height 85
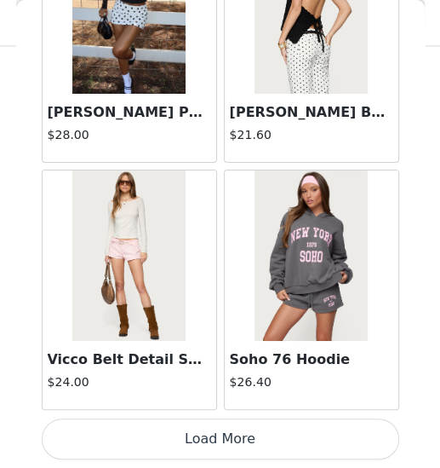
scroll to position [2136, 0]
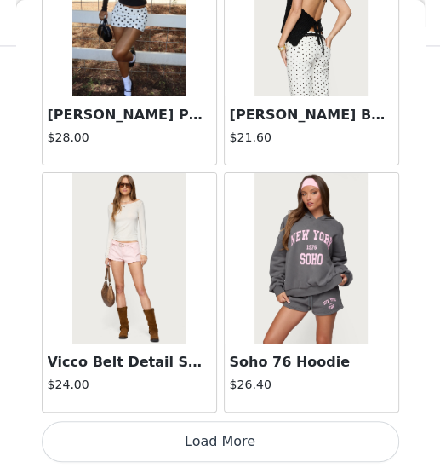
click at [214, 398] on button "Load More" at bounding box center [221, 441] width 358 height 41
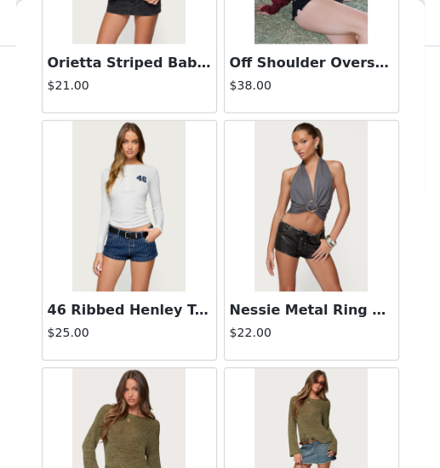
scroll to position [4603, 0]
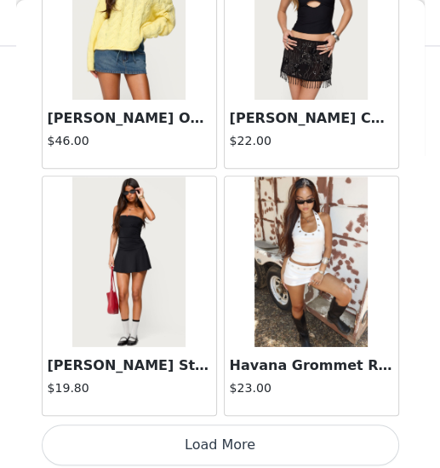
click at [216, 398] on button "Load More" at bounding box center [221, 444] width 358 height 41
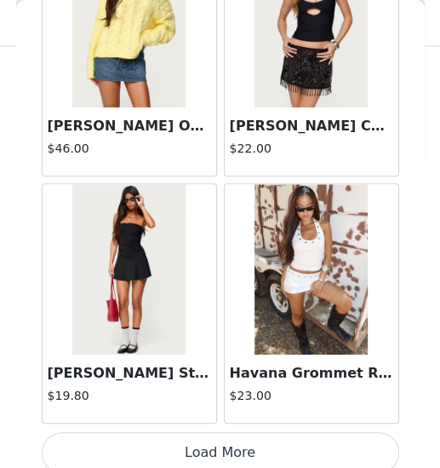
scroll to position [907, 0]
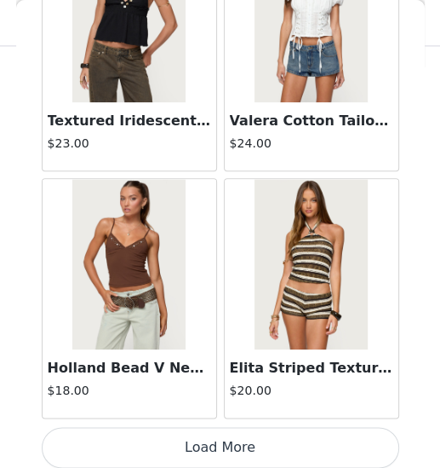
click at [225, 398] on button "Load More" at bounding box center [221, 447] width 358 height 41
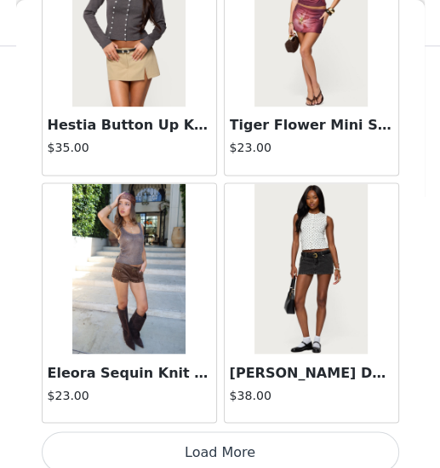
click at [221, 398] on button "Load More" at bounding box center [221, 451] width 358 height 41
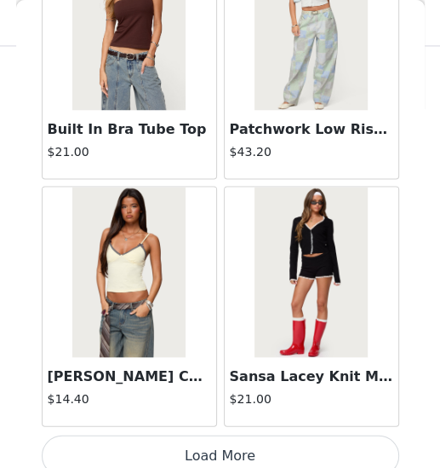
click at [221, 398] on button "Load More" at bounding box center [221, 454] width 358 height 41
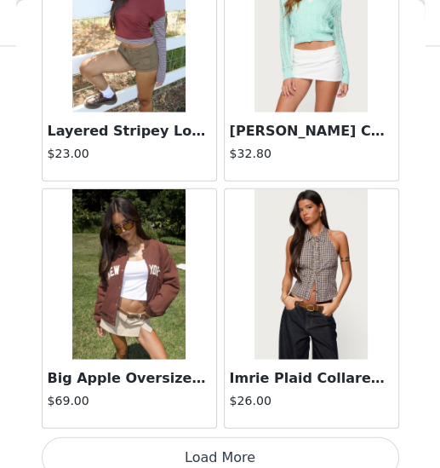
click at [219, 398] on button "Load More" at bounding box center [221, 457] width 358 height 41
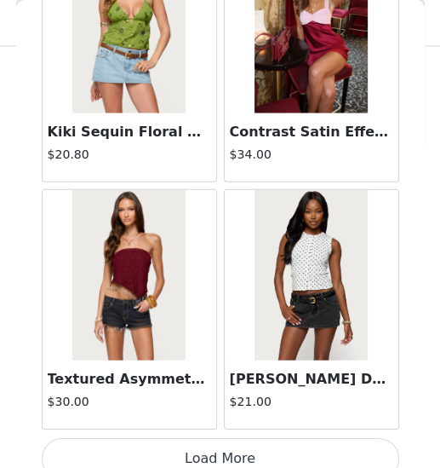
click at [218, 398] on button "Load More" at bounding box center [221, 458] width 358 height 41
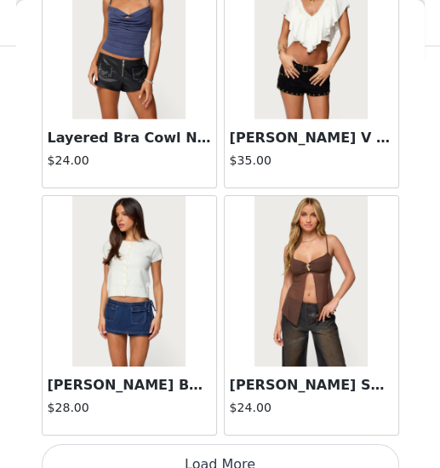
click at [222, 398] on button "Load More" at bounding box center [221, 464] width 358 height 41
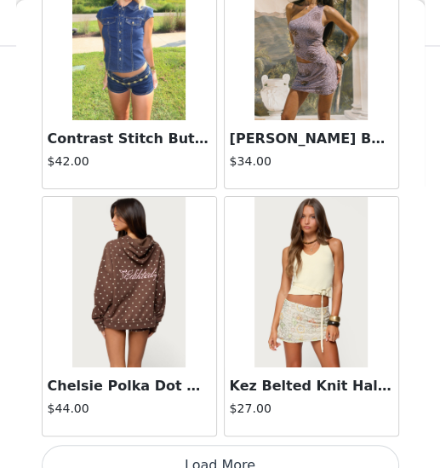
click at [219, 398] on button "Load More" at bounding box center [221, 465] width 358 height 41
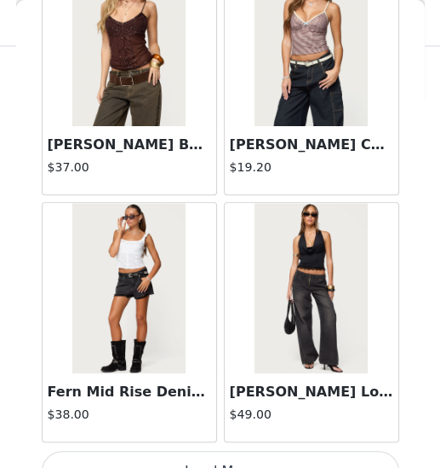
click at [219, 398] on button "Load More" at bounding box center [221, 471] width 358 height 41
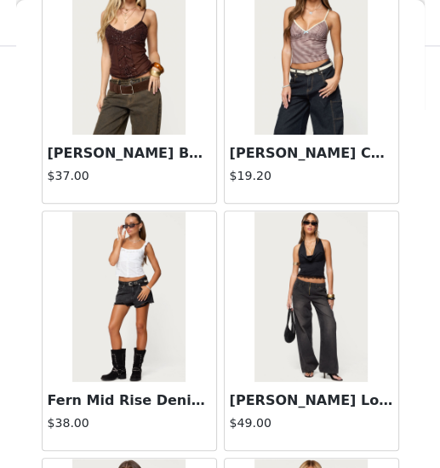
scroll to position [908, 0]
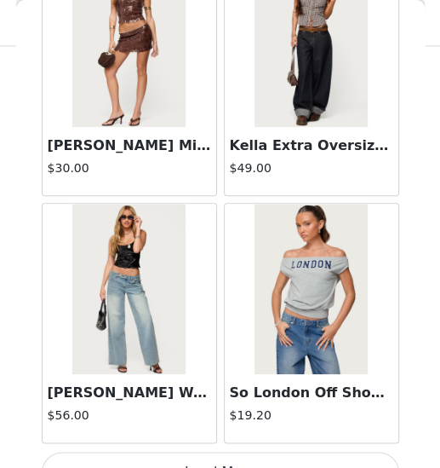
click at [217, 398] on button "Load More" at bounding box center [221, 471] width 358 height 41
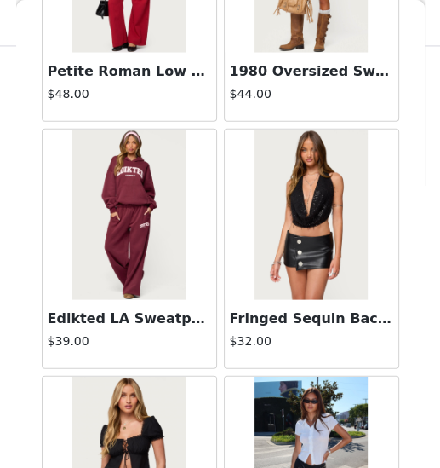
scroll to position [30097, 0]
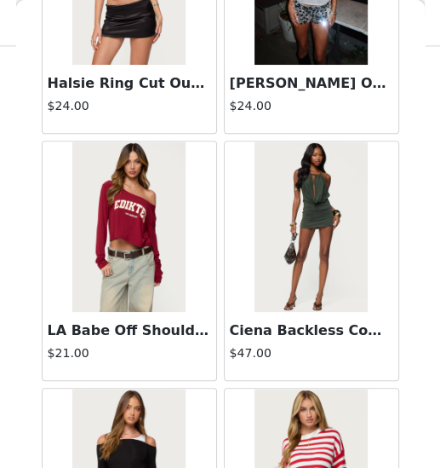
scroll to position [33298, 0]
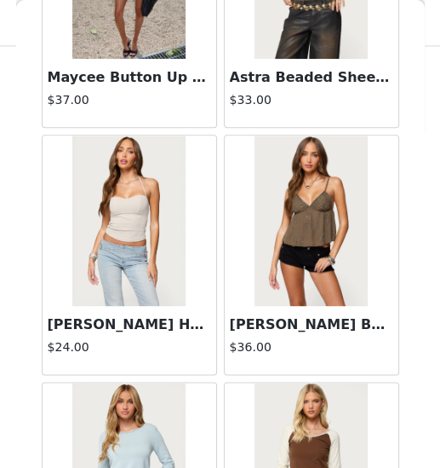
scroll to position [35794, 0]
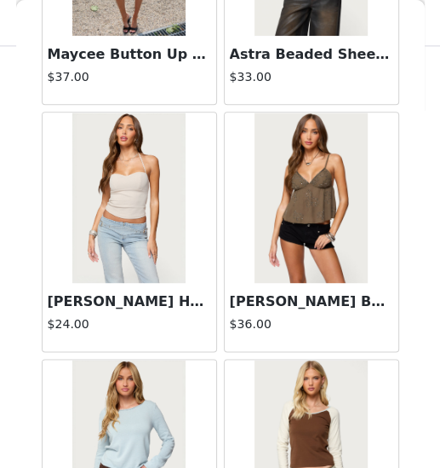
click at [153, 170] on img at bounding box center [128, 197] width 113 height 170
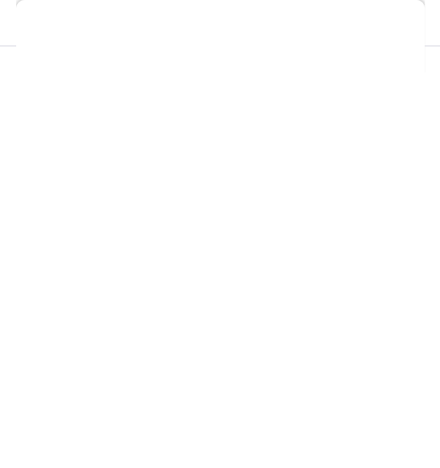
scroll to position [342, 0]
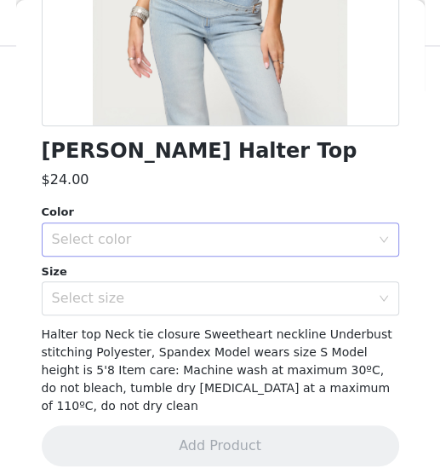
click at [175, 231] on div "Select color" at bounding box center [211, 239] width 319 height 17
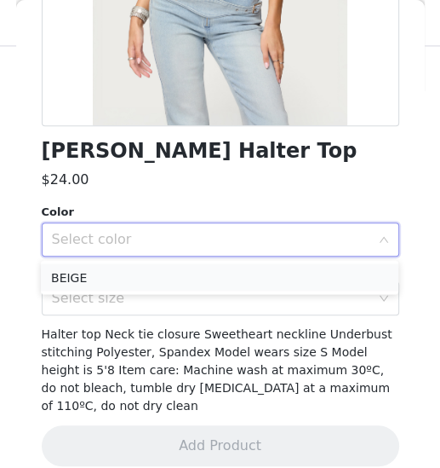
click at [147, 274] on li "BEIGE" at bounding box center [220, 276] width 358 height 27
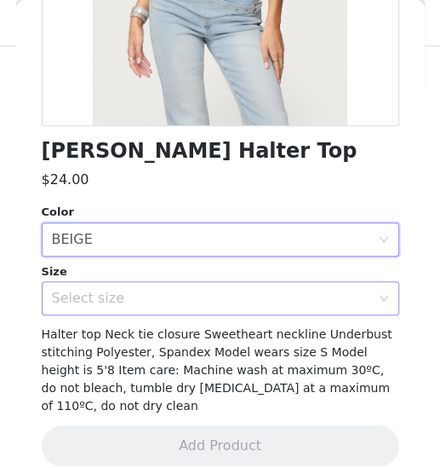
click at [125, 290] on div "Select size" at bounding box center [211, 298] width 319 height 17
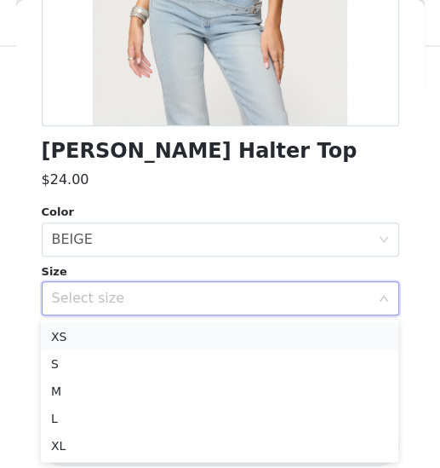
click at [97, 340] on li "XS" at bounding box center [220, 335] width 358 height 27
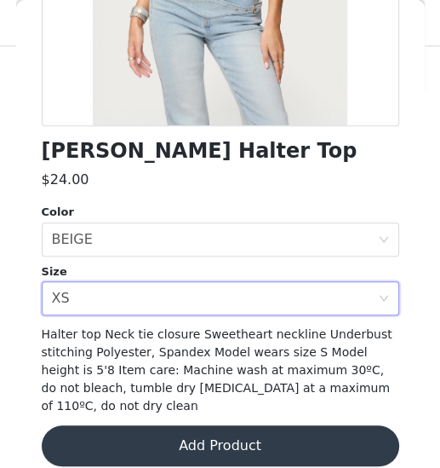
click at [233, 398] on button "Add Product" at bounding box center [221, 445] width 358 height 41
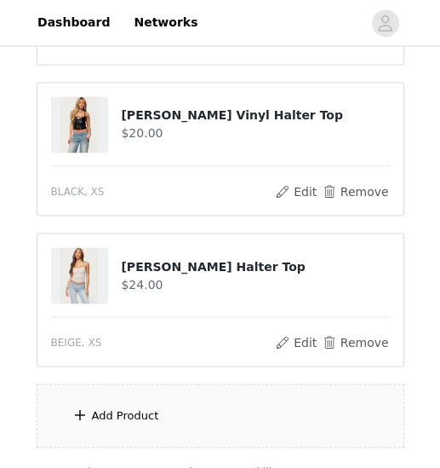
click at [153, 388] on div "Add Product" at bounding box center [221, 415] width 368 height 64
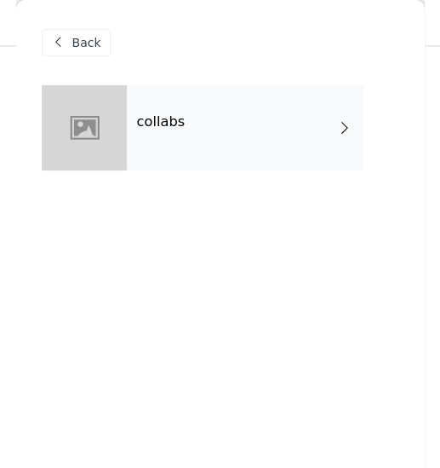
click at [221, 183] on div "collabs" at bounding box center [221, 140] width 358 height 111
click at [225, 144] on div "collabs" at bounding box center [245, 127] width 237 height 85
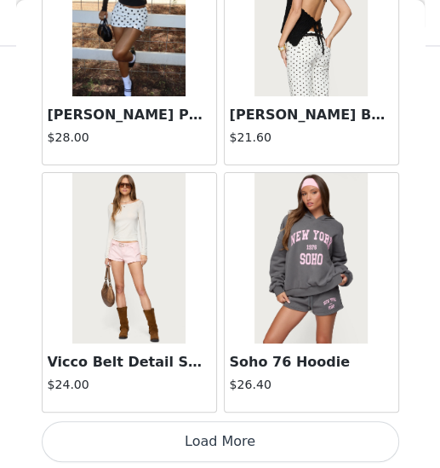
click at [228, 398] on button "Load More" at bounding box center [221, 441] width 358 height 41
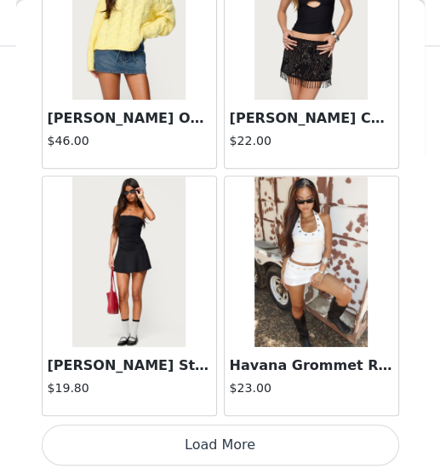
click at [220, 398] on button "Load More" at bounding box center [221, 444] width 358 height 41
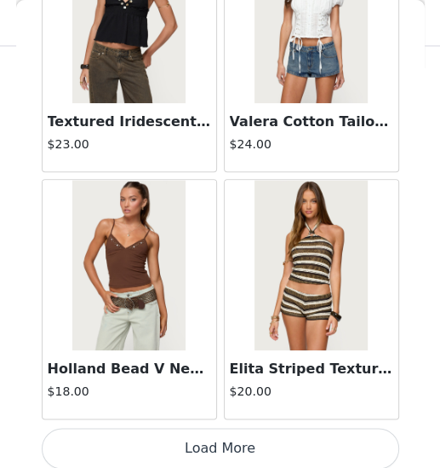
click at [228, 398] on button "Load More" at bounding box center [221, 448] width 358 height 41
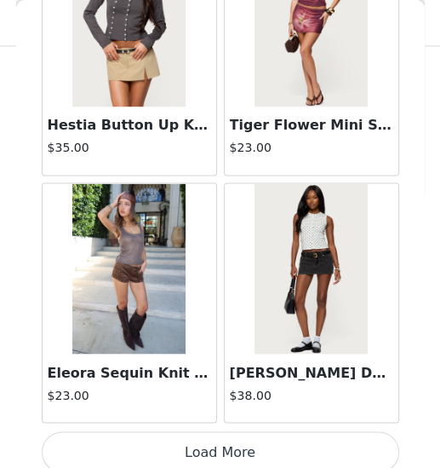
click at [222, 398] on button "Load More" at bounding box center [221, 451] width 358 height 41
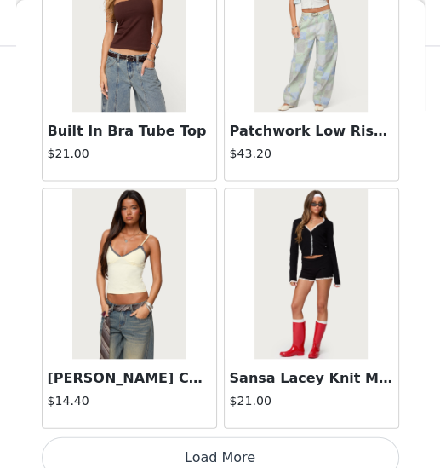
click at [224, 398] on button "Load More" at bounding box center [221, 456] width 358 height 41
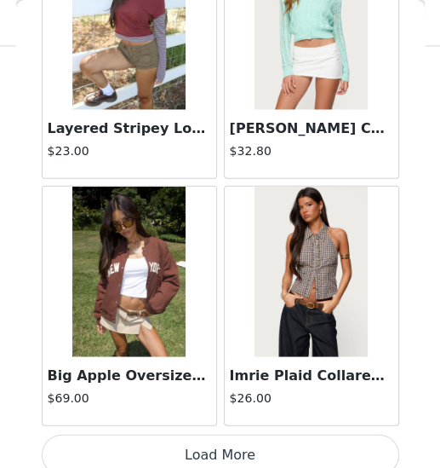
click at [221, 398] on button "Load More" at bounding box center [221, 454] width 358 height 41
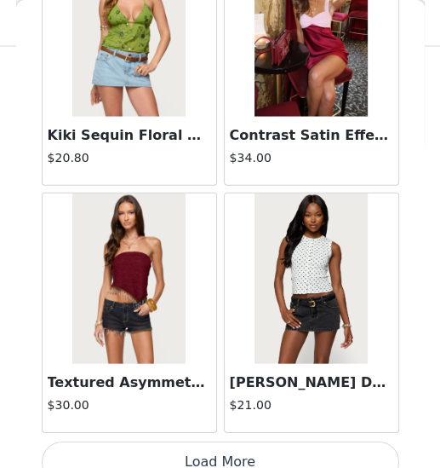
click at [221, 398] on button "Load More" at bounding box center [221, 461] width 358 height 41
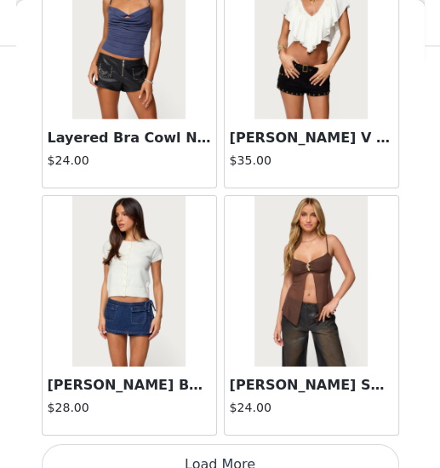
click at [220, 398] on button "Load More" at bounding box center [221, 464] width 358 height 41
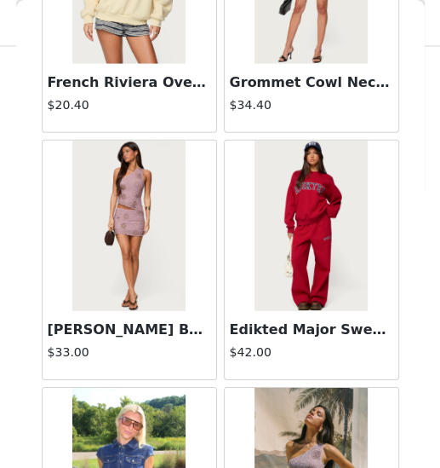
scroll to position [21774, 0]
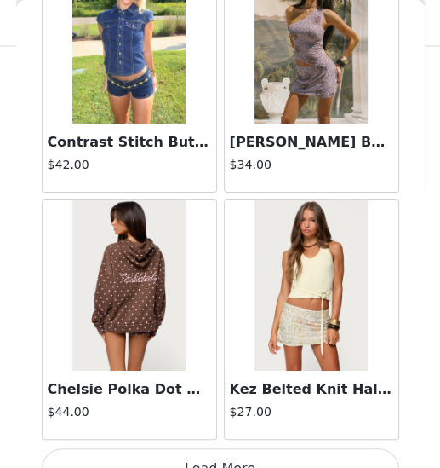
click at [204, 398] on button "Load More" at bounding box center [221, 468] width 358 height 41
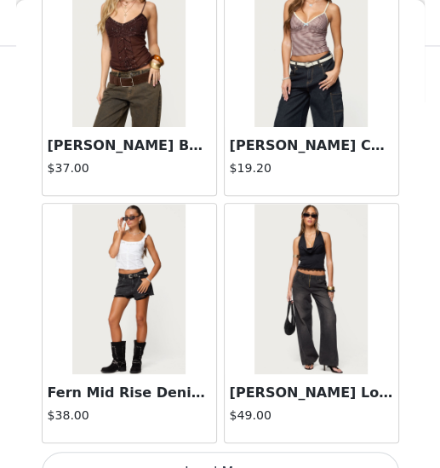
click at [216, 398] on button "Load More" at bounding box center [221, 471] width 358 height 41
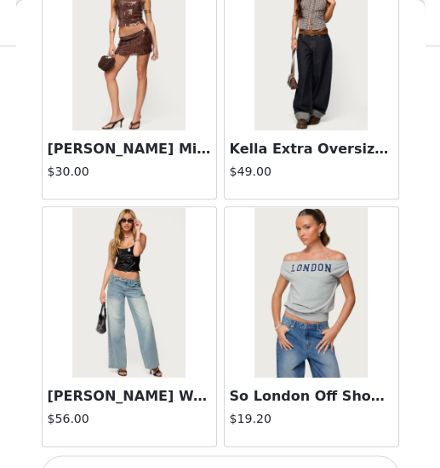
click at [218, 398] on button "Load More" at bounding box center [221, 475] width 358 height 41
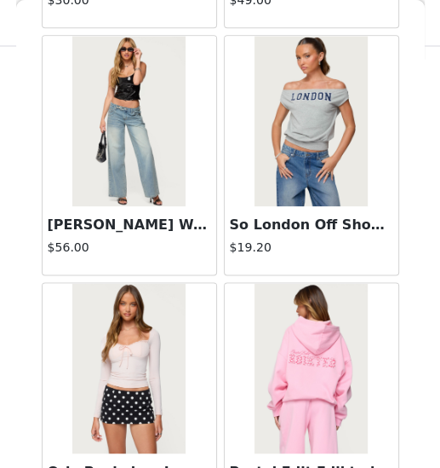
scroll to position [1057, 0]
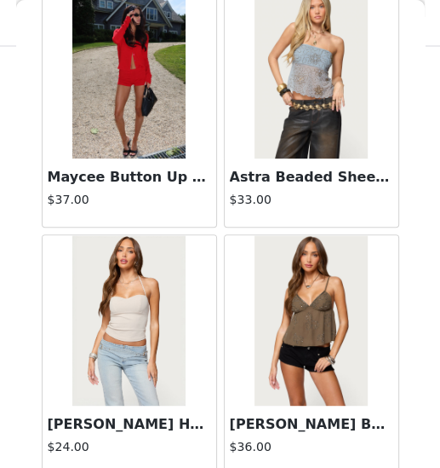
scroll to position [35639, 0]
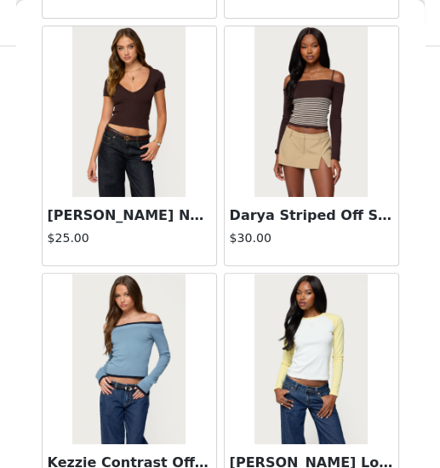
scroll to position [37610, 0]
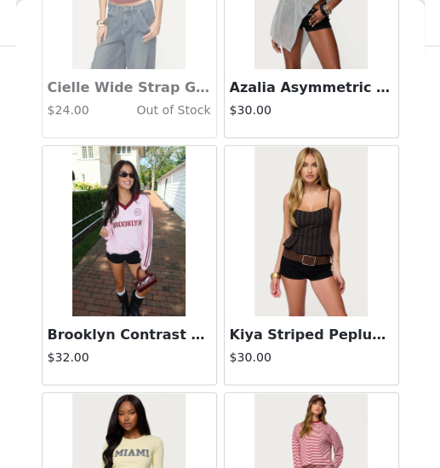
scroll to position [39965, 0]
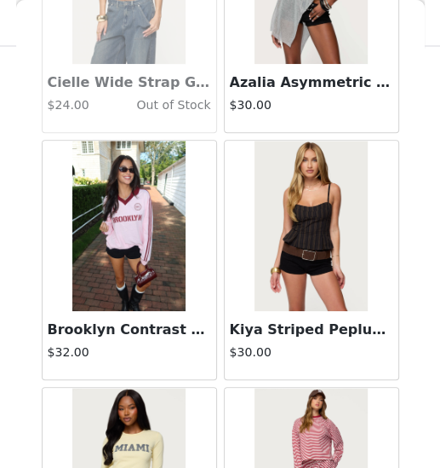
click at [311, 213] on img at bounding box center [311, 226] width 113 height 170
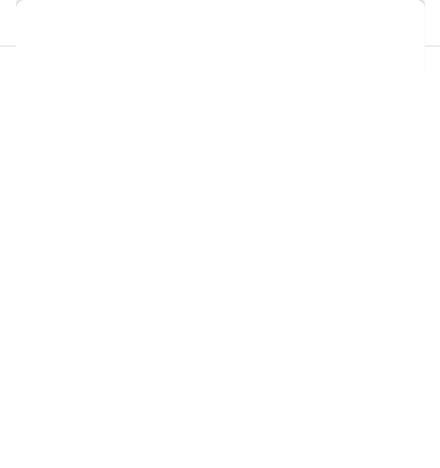
scroll to position [360, 0]
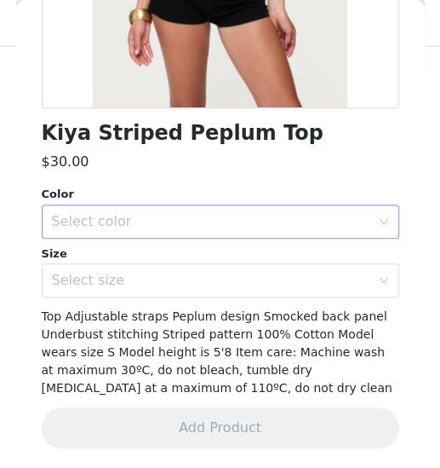
click at [170, 219] on div "Select color" at bounding box center [211, 221] width 319 height 17
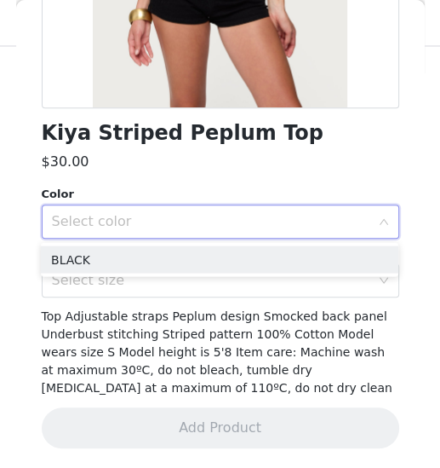
scroll to position [727, 0]
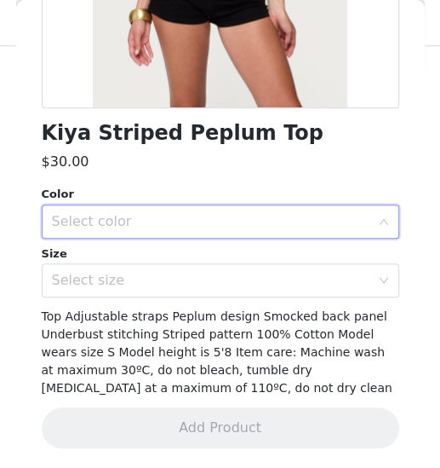
click at [135, 249] on div "Size" at bounding box center [221, 253] width 358 height 17
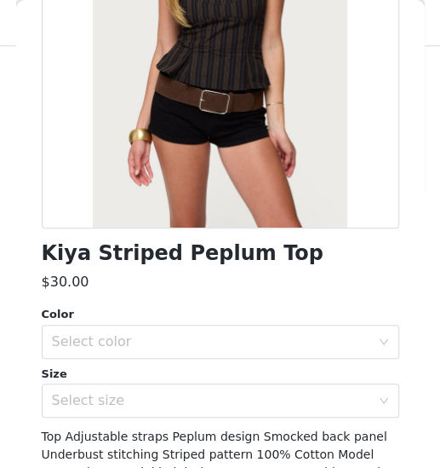
scroll to position [322, 0]
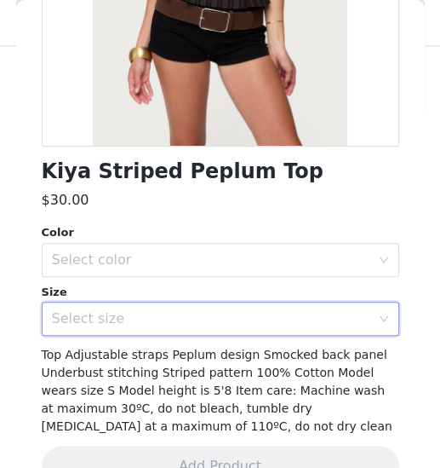
click at [235, 302] on div "Select size" at bounding box center [215, 318] width 326 height 32
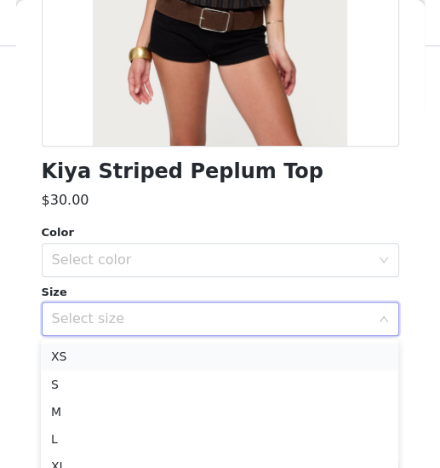
click at [166, 348] on li "XS" at bounding box center [220, 355] width 358 height 27
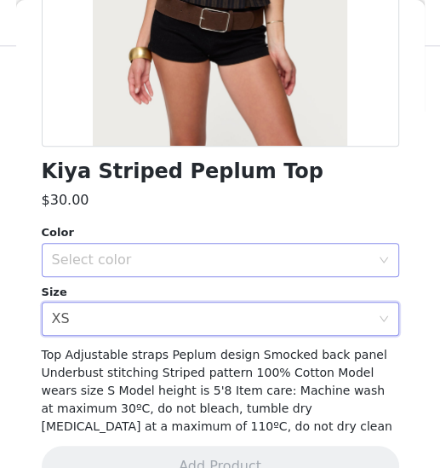
click at [175, 271] on div "Select color" at bounding box center [215, 260] width 326 height 32
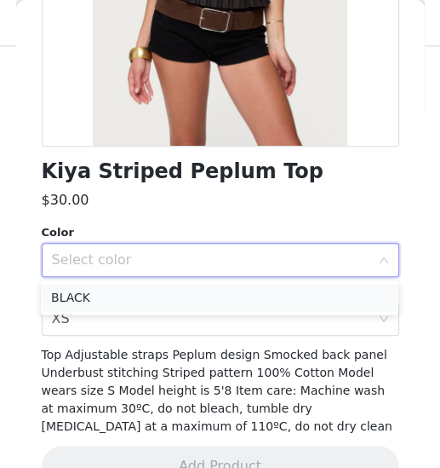
click at [149, 290] on li "BLACK" at bounding box center [220, 297] width 358 height 27
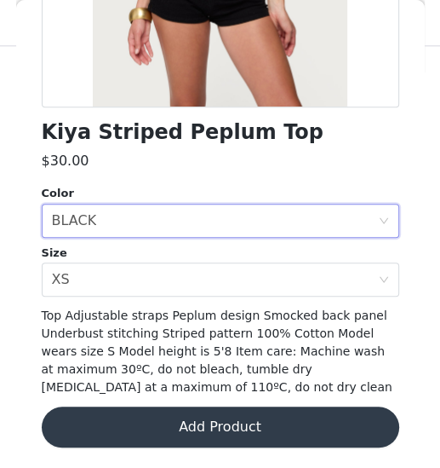
scroll to position [360, 0]
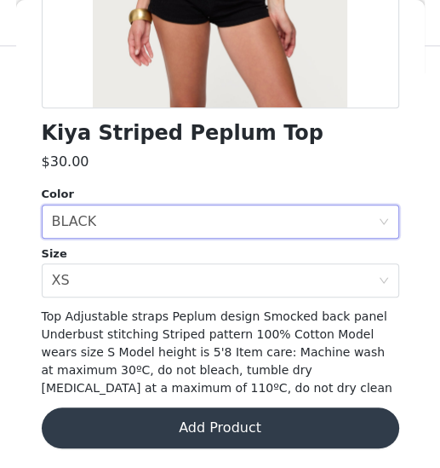
click at [203, 398] on button "Add Product" at bounding box center [221, 427] width 358 height 41
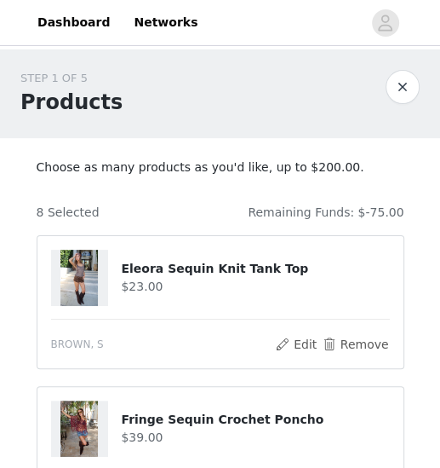
scroll to position [0, 0]
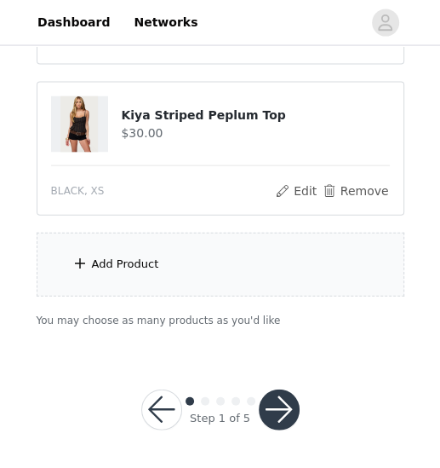
click at [179, 277] on div "Add Product" at bounding box center [221, 265] width 368 height 64
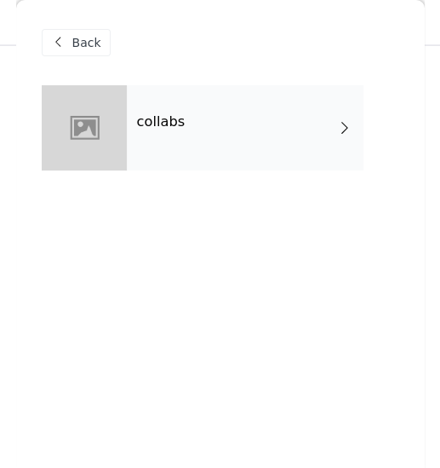
click at [178, 129] on h4 "collabs" at bounding box center [161, 121] width 49 height 15
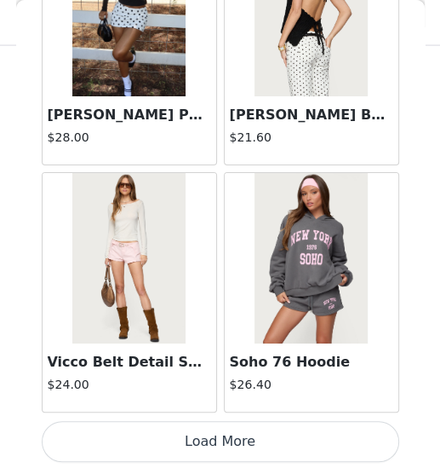
click at [235, 398] on button "Load More" at bounding box center [221, 441] width 358 height 41
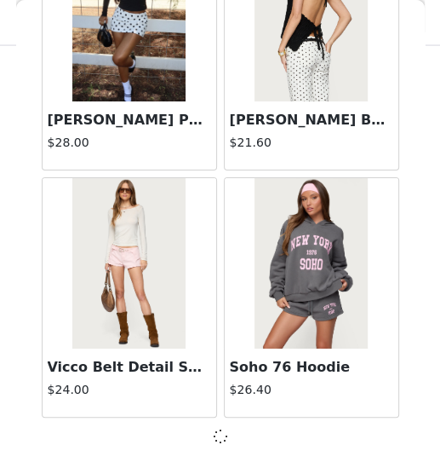
scroll to position [2129, 0]
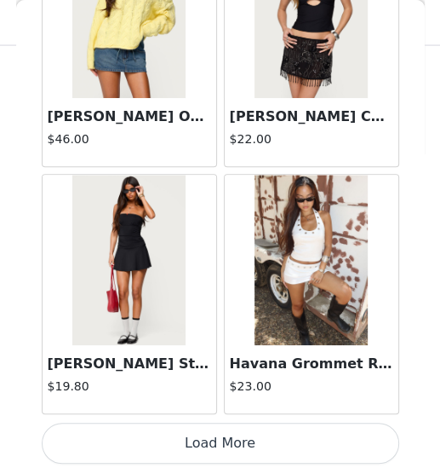
click at [221, 398] on button "Load More" at bounding box center [221, 443] width 358 height 41
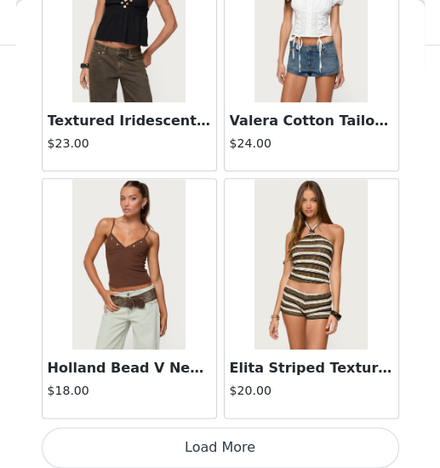
click at [222, 398] on button "Load More" at bounding box center [221, 447] width 358 height 41
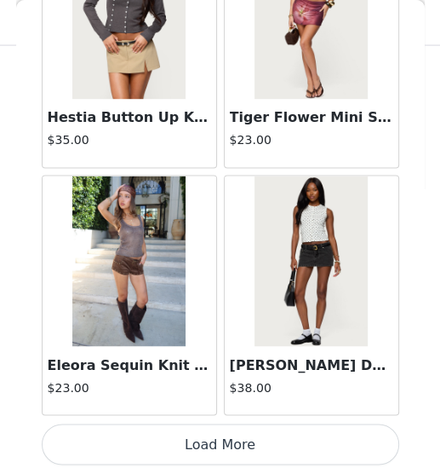
click at [225, 398] on button "Load More" at bounding box center [221, 443] width 358 height 41
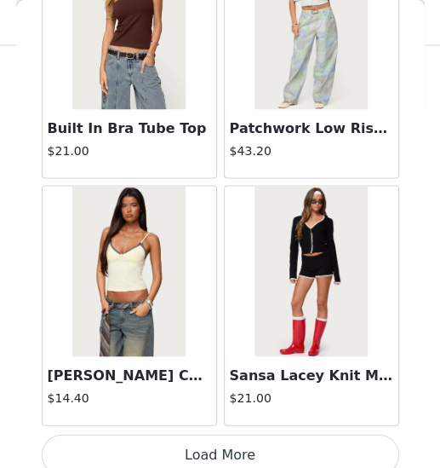
click at [222, 398] on button "Load More" at bounding box center [221, 454] width 358 height 41
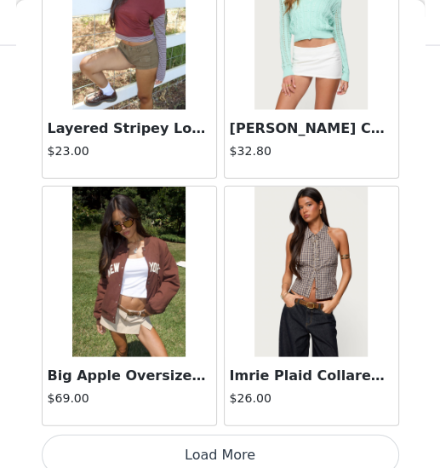
click at [219, 398] on button "Load More" at bounding box center [221, 454] width 358 height 41
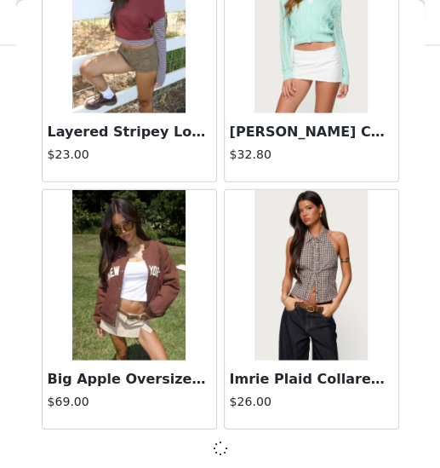
scroll to position [14463, 0]
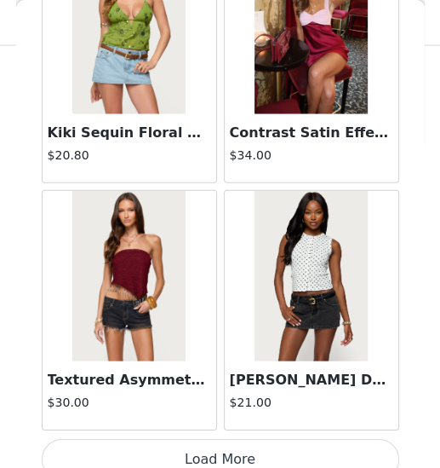
click at [221, 398] on button "Load More" at bounding box center [221, 459] width 358 height 41
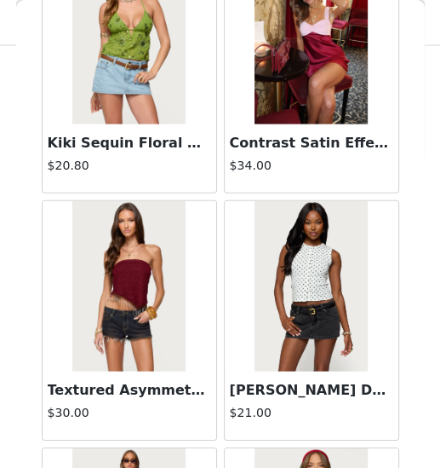
scroll to position [1208, 0]
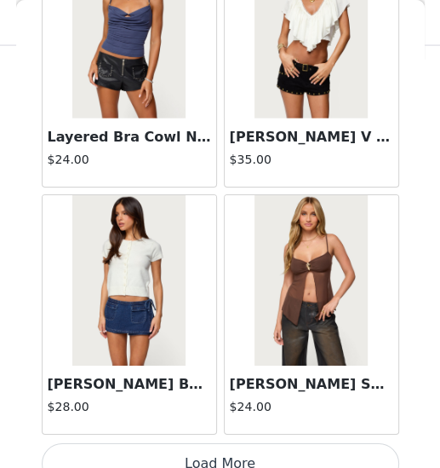
click at [221, 398] on button "Load More" at bounding box center [221, 463] width 358 height 41
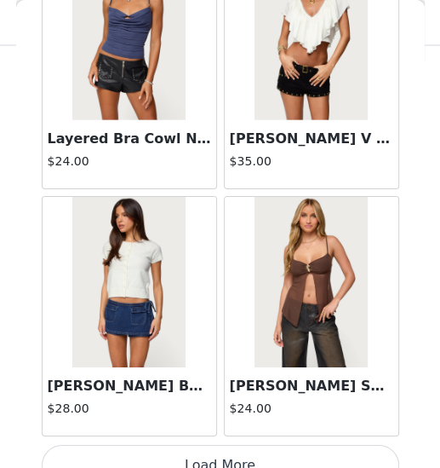
scroll to position [19397, 0]
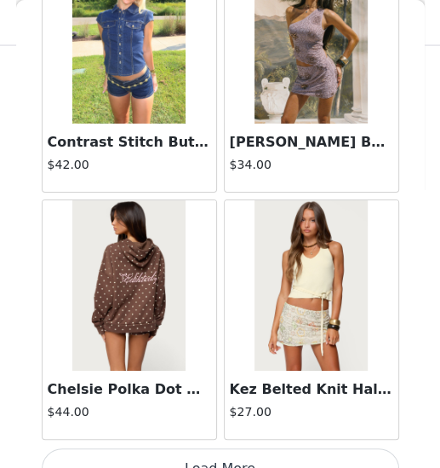
click at [219, 398] on button "Load More" at bounding box center [221, 468] width 358 height 41
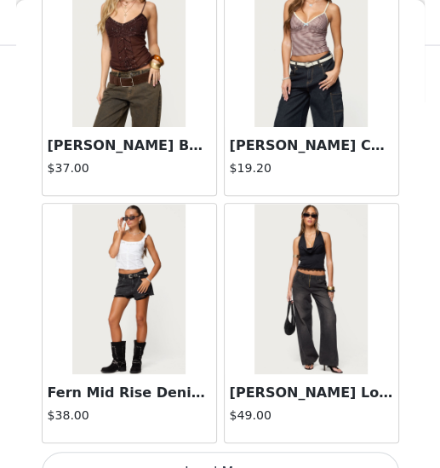
click at [218, 398] on button "Load More" at bounding box center [221, 471] width 358 height 41
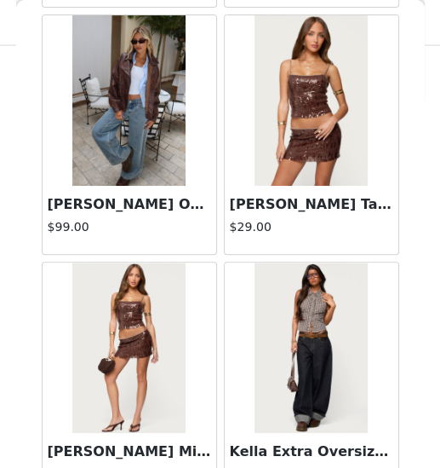
scroll to position [1208, 0]
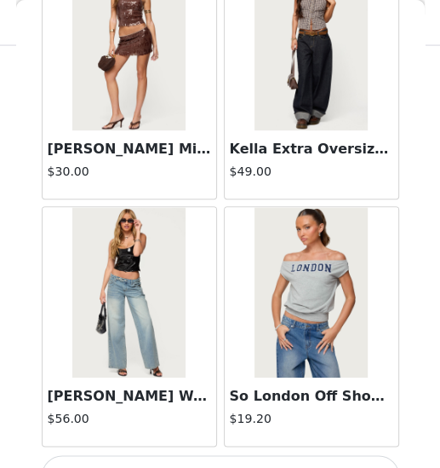
click at [221, 398] on button "Load More" at bounding box center [221, 475] width 358 height 41
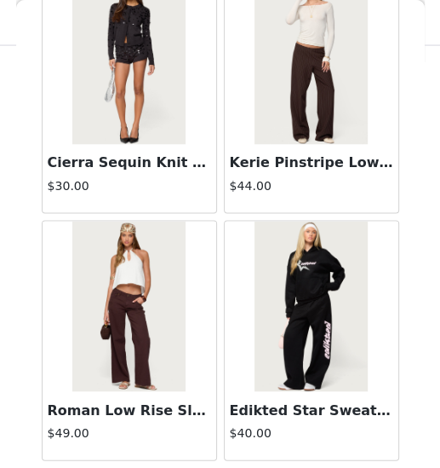
scroll to position [31732, 0]
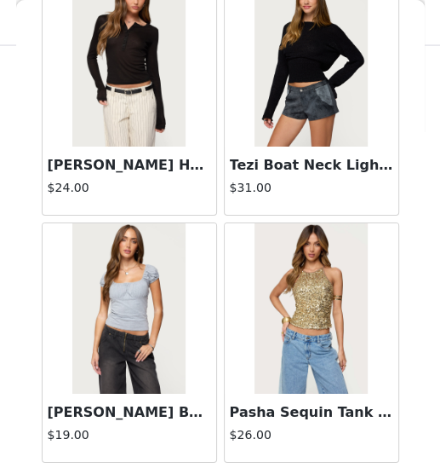
scroll to position [41607, 0]
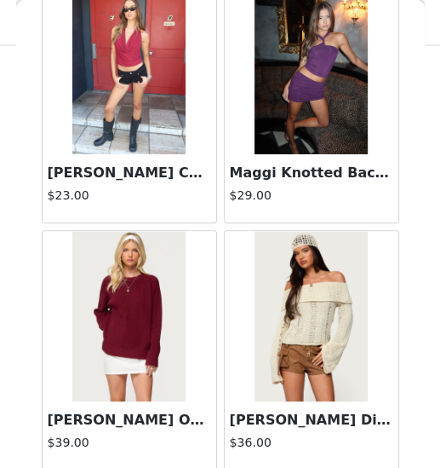
scroll to position [1208, 0]
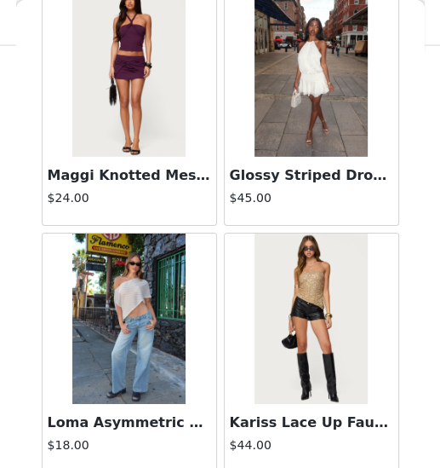
scroll to position [45801, 0]
click at [132, 268] on img at bounding box center [128, 318] width 113 height 170
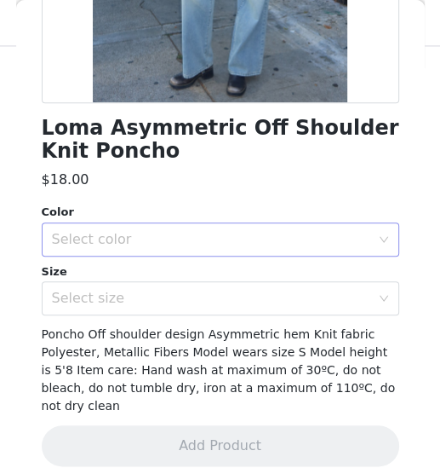
scroll to position [365, 0]
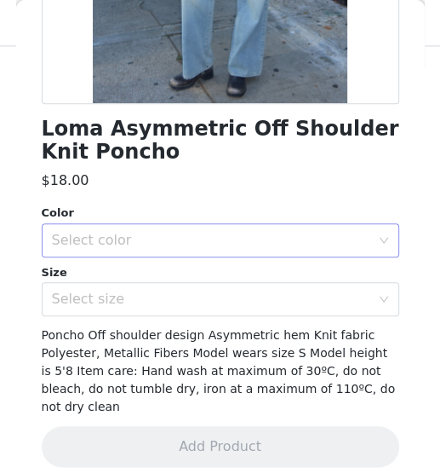
click at [112, 241] on div "Select color" at bounding box center [211, 240] width 319 height 17
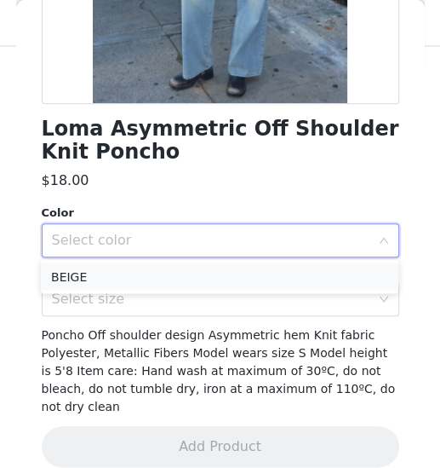
click at [99, 273] on li "BEIGE" at bounding box center [220, 275] width 358 height 27
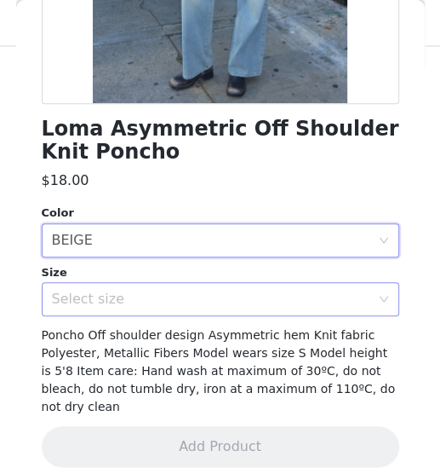
click at [89, 295] on div "Select size" at bounding box center [211, 298] width 319 height 17
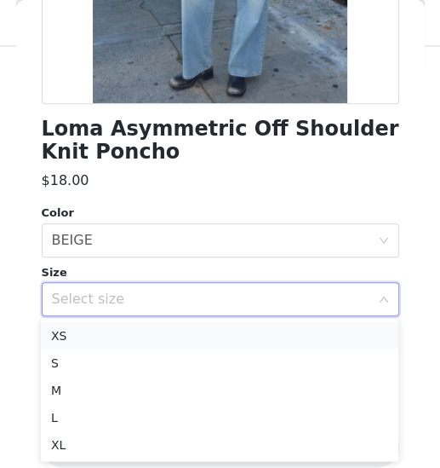
click at [91, 342] on li "XS" at bounding box center [220, 334] width 358 height 27
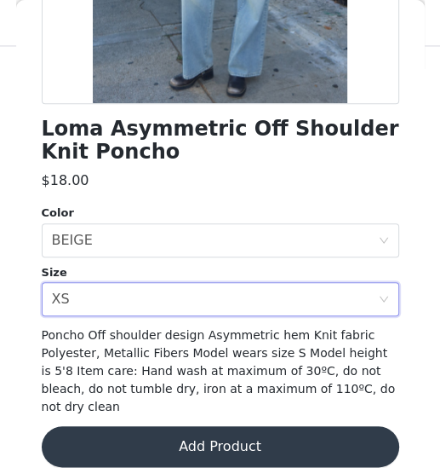
click at [211, 398] on button "Add Product" at bounding box center [221, 446] width 358 height 41
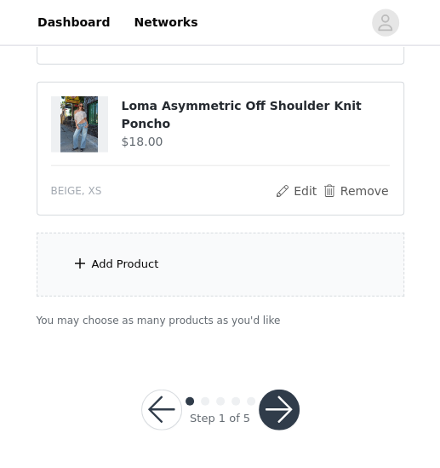
scroll to position [1359, 0]
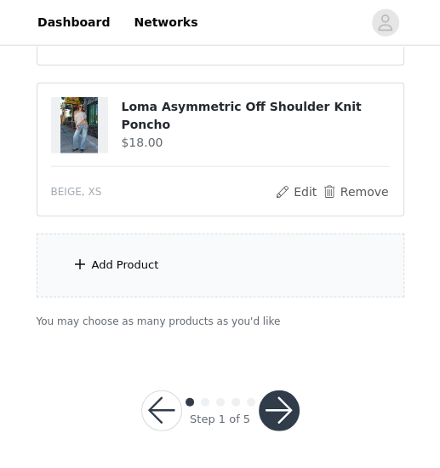
click at [153, 268] on div "Add Product" at bounding box center [221, 265] width 368 height 64
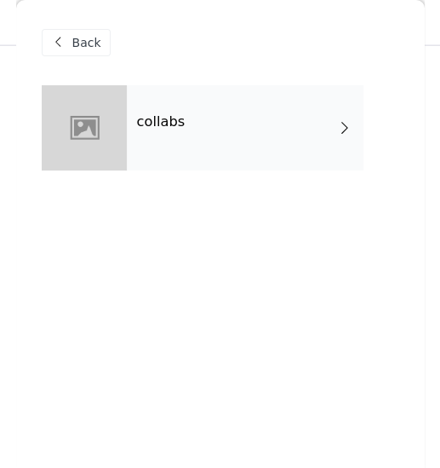
click at [178, 118] on h4 "collabs" at bounding box center [161, 121] width 49 height 15
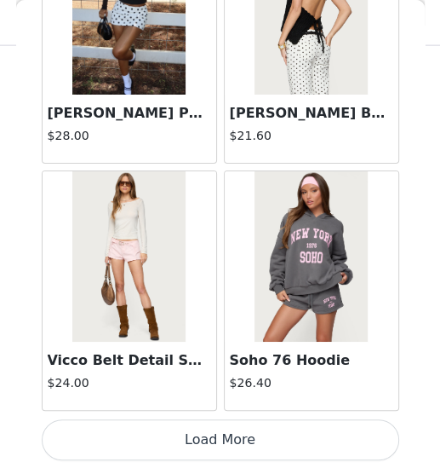
click at [215, 398] on button "Load More" at bounding box center [221, 439] width 358 height 41
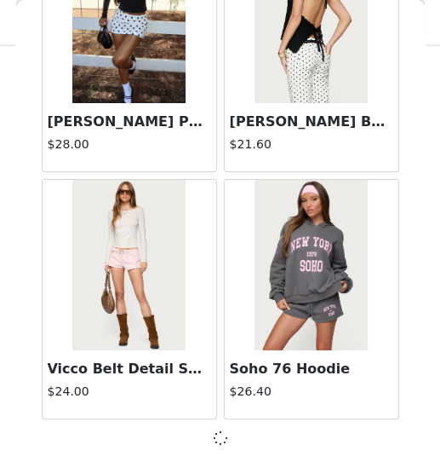
scroll to position [2129, 0]
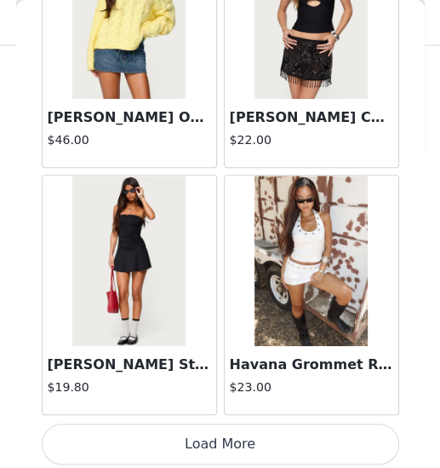
click at [221, 398] on button "Load More" at bounding box center [221, 443] width 358 height 41
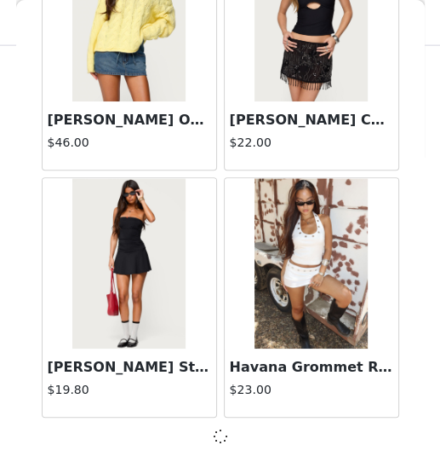
scroll to position [4596, 0]
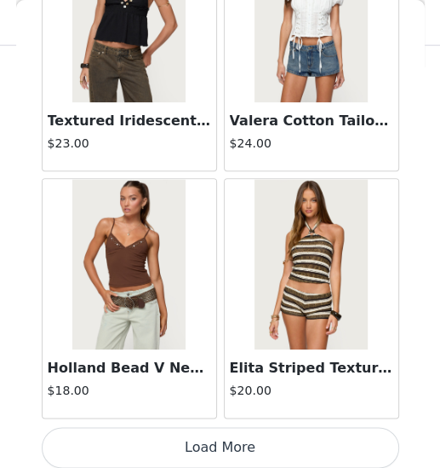
click at [221, 398] on button "Load More" at bounding box center [221, 447] width 358 height 41
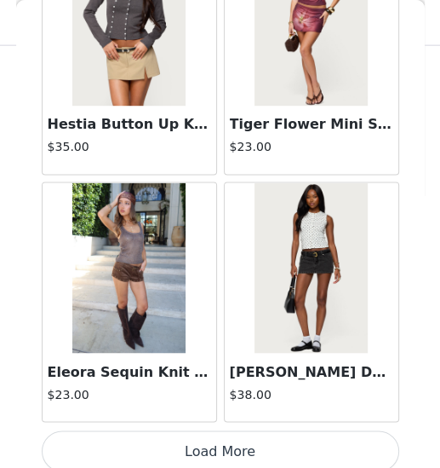
click at [218, 398] on button "Load More" at bounding box center [221, 450] width 358 height 41
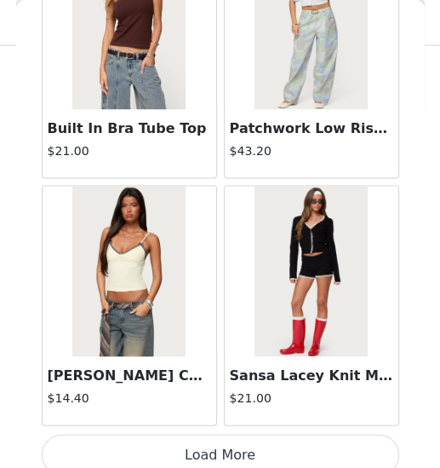
click at [221, 398] on button "Load More" at bounding box center [221, 454] width 358 height 41
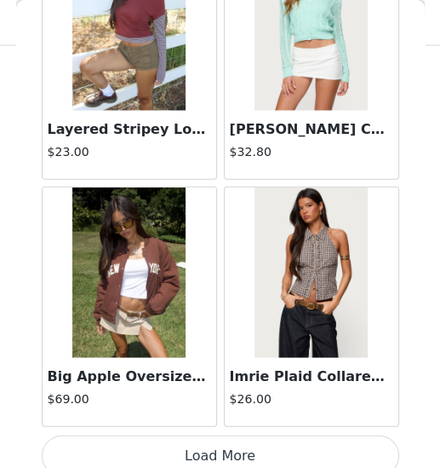
click at [219, 398] on button "Load More" at bounding box center [221, 455] width 358 height 41
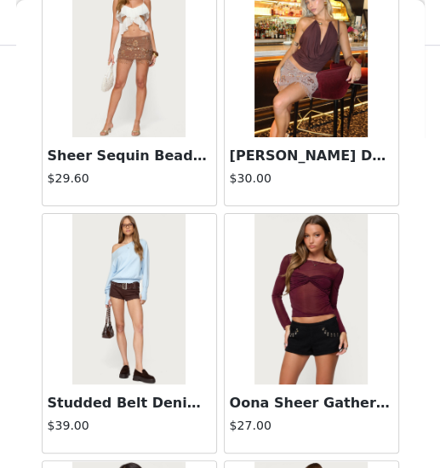
scroll to position [1359, 0]
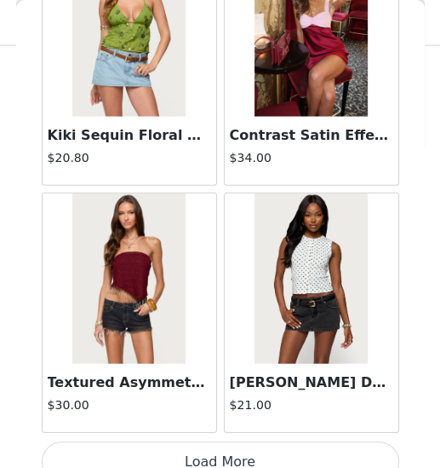
click at [218, 398] on button "Load More" at bounding box center [221, 461] width 358 height 41
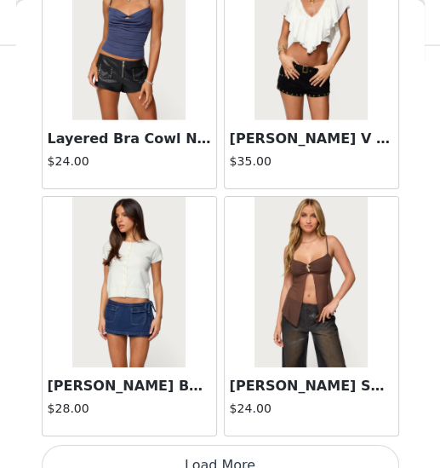
click at [221, 398] on button "Load More" at bounding box center [221, 465] width 358 height 41
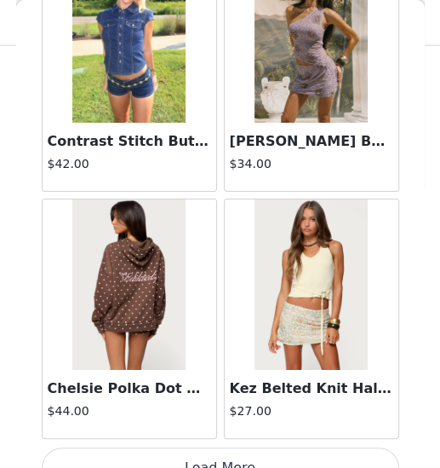
click at [220, 398] on button "Load More" at bounding box center [221, 467] width 358 height 41
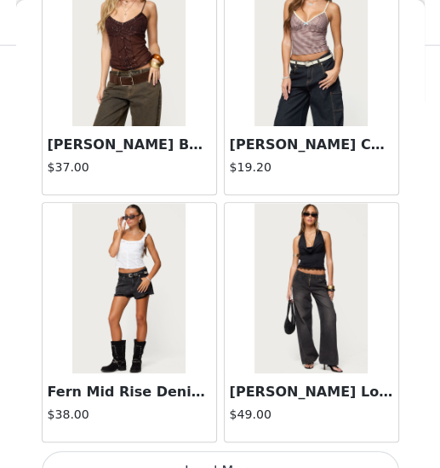
click at [220, 398] on button "Load More" at bounding box center [221, 471] width 358 height 41
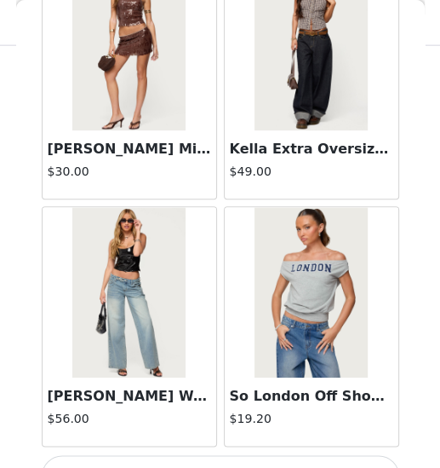
click at [215, 398] on button "Load More" at bounding box center [221, 475] width 358 height 41
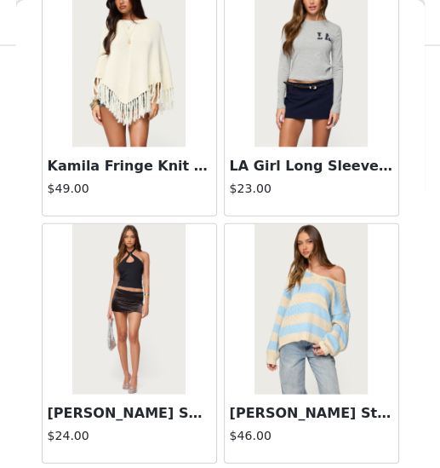
scroll to position [34199, 0]
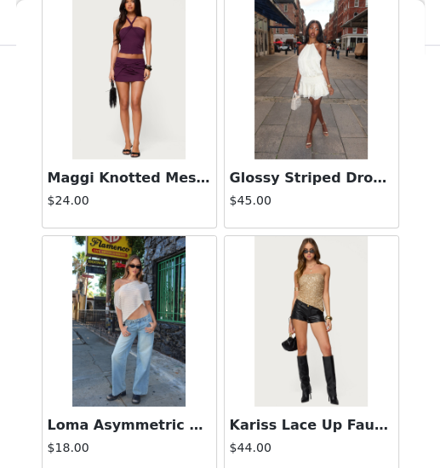
scroll to position [45798, 0]
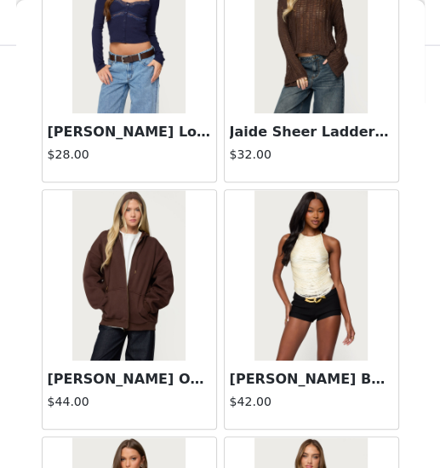
scroll to position [48656, 0]
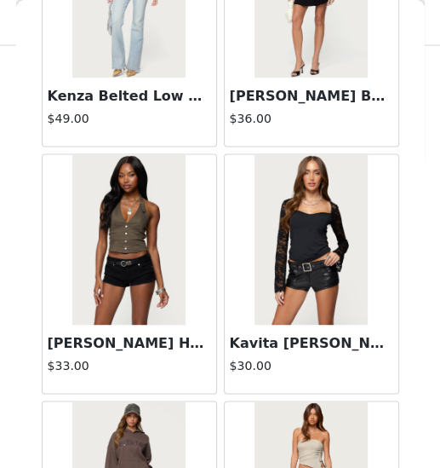
scroll to position [51328, 0]
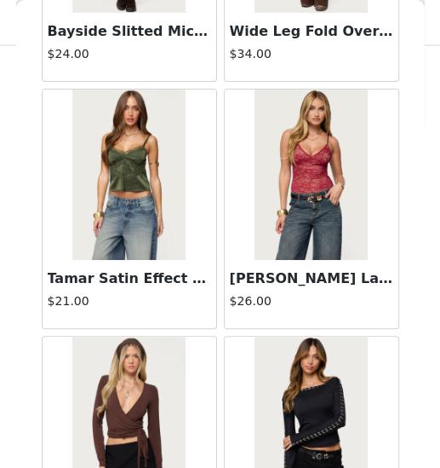
scroll to position [52864, 0]
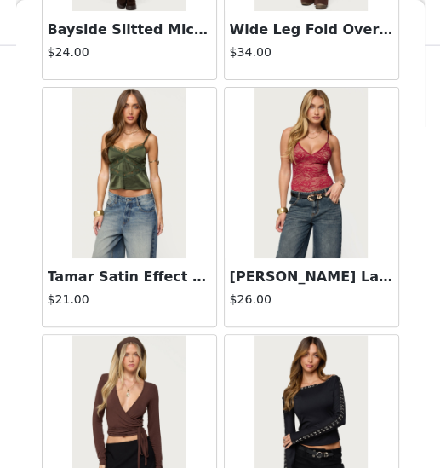
click at [152, 92] on img at bounding box center [128, 173] width 113 height 170
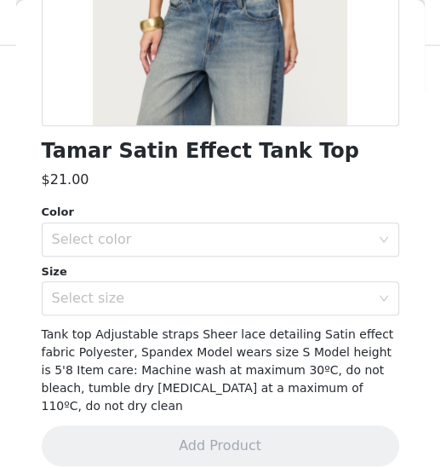
scroll to position [1359, 0]
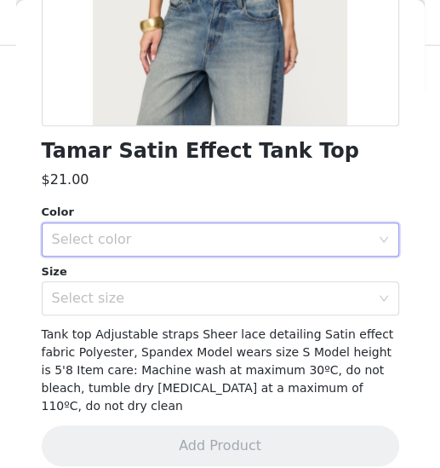
click at [234, 249] on div "Select color" at bounding box center [215, 239] width 326 height 32
click at [194, 269] on li "OLIVE" at bounding box center [220, 275] width 358 height 27
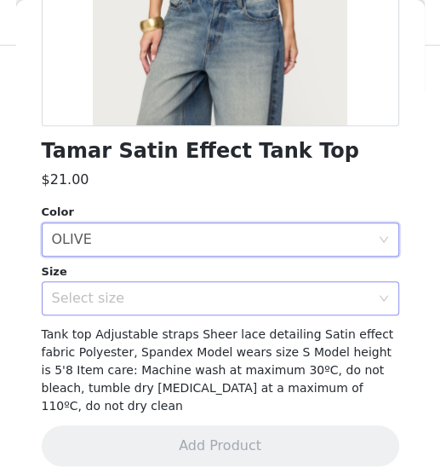
click at [178, 292] on div "Select size" at bounding box center [211, 298] width 319 height 17
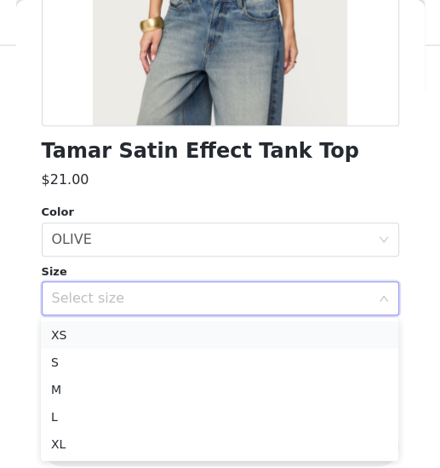
click at [136, 328] on li "XS" at bounding box center [220, 334] width 358 height 27
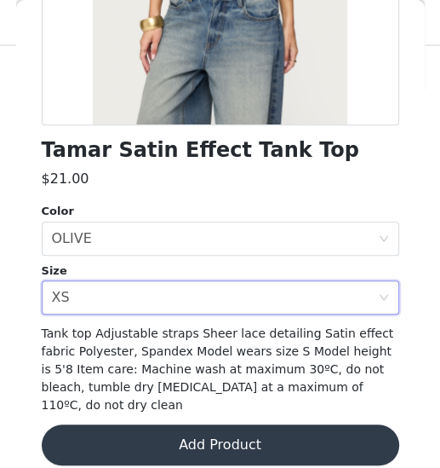
scroll to position [342, 0]
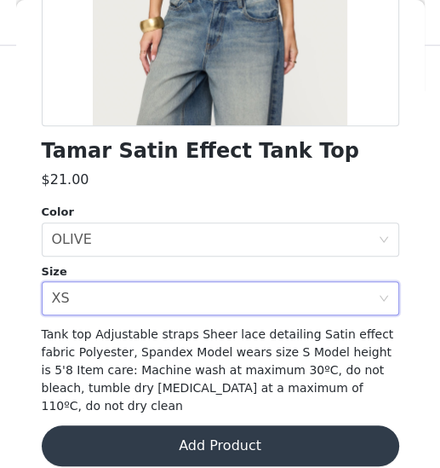
click at [215, 398] on button "Add Product" at bounding box center [221, 445] width 358 height 41
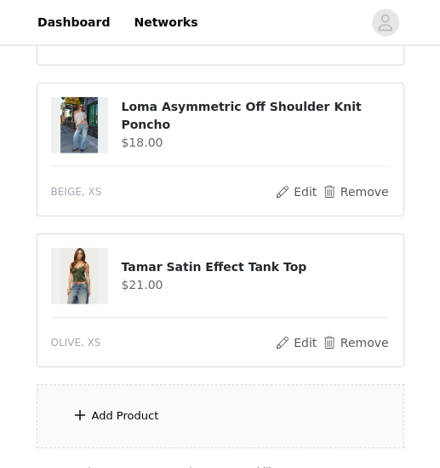
click at [175, 398] on div "Add Product" at bounding box center [221, 416] width 368 height 64
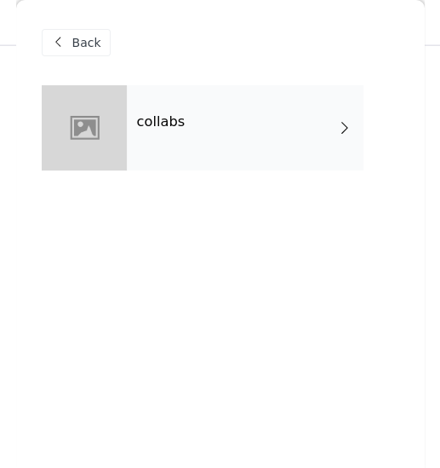
click at [194, 139] on div "collabs" at bounding box center [245, 127] width 237 height 85
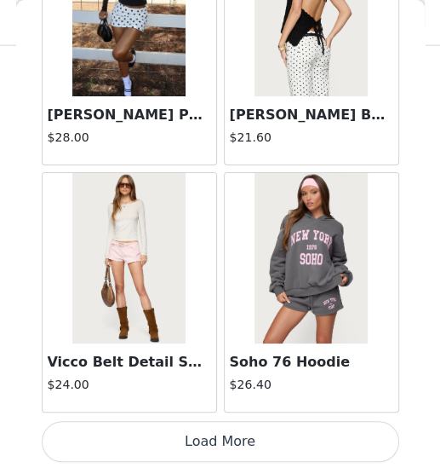
scroll to position [1509, 0]
click at [210, 398] on button "Load More" at bounding box center [221, 441] width 358 height 41
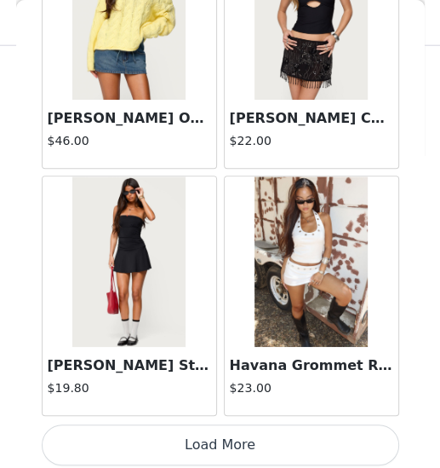
click at [218, 398] on button "Load More" at bounding box center [221, 444] width 358 height 41
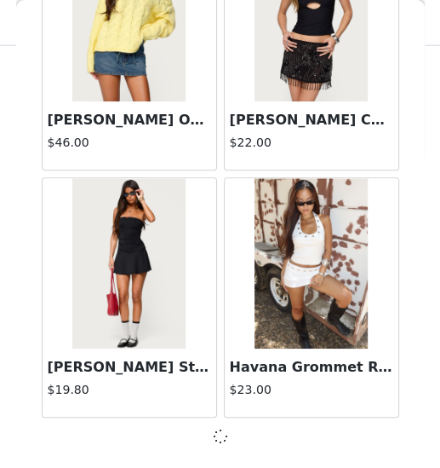
scroll to position [4596, 0]
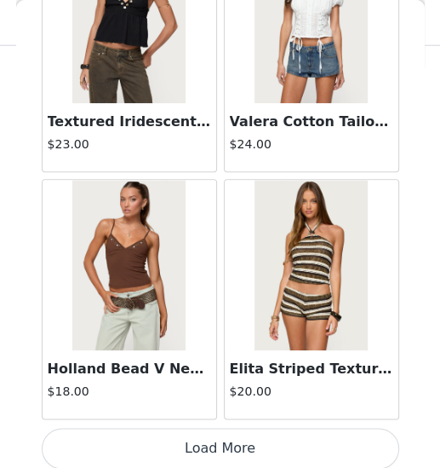
click at [221, 398] on button "Load More" at bounding box center [221, 448] width 358 height 41
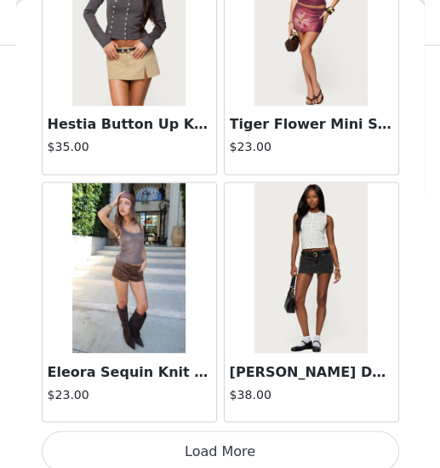
click at [218, 398] on button "Load More" at bounding box center [221, 450] width 358 height 41
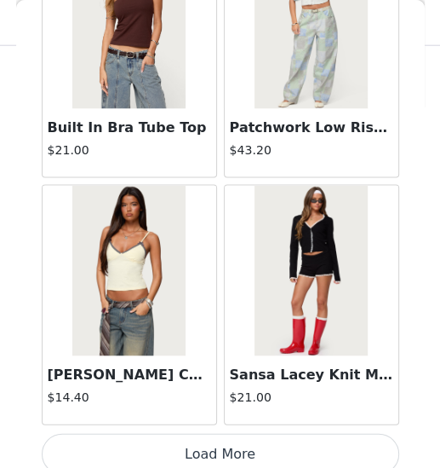
click at [218, 398] on button "Load More" at bounding box center [221, 453] width 358 height 41
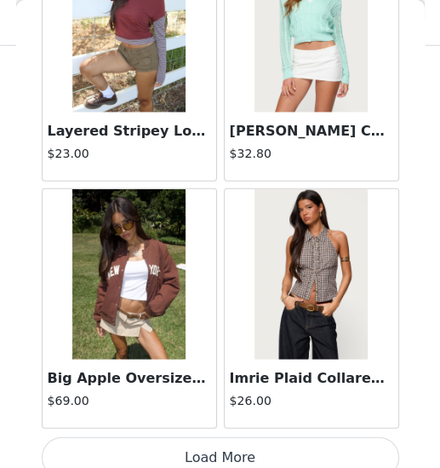
click at [219, 398] on button "Load More" at bounding box center [221, 457] width 358 height 41
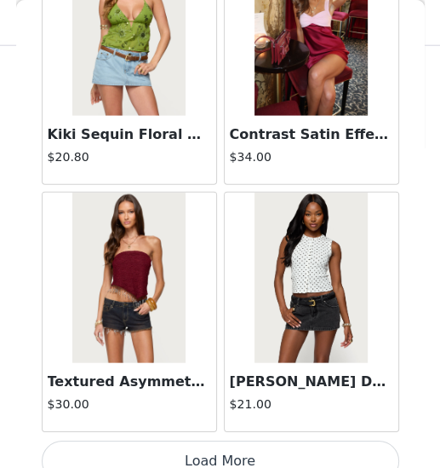
click at [218, 398] on button "Load More" at bounding box center [221, 460] width 358 height 41
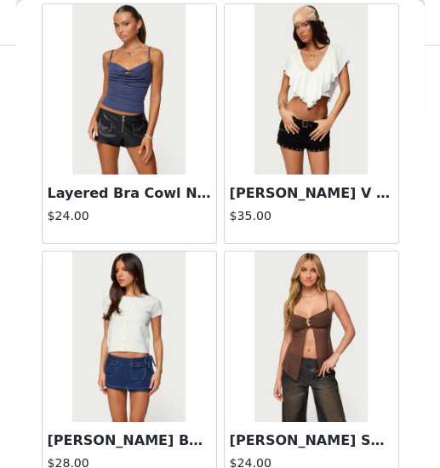
scroll to position [19394, 0]
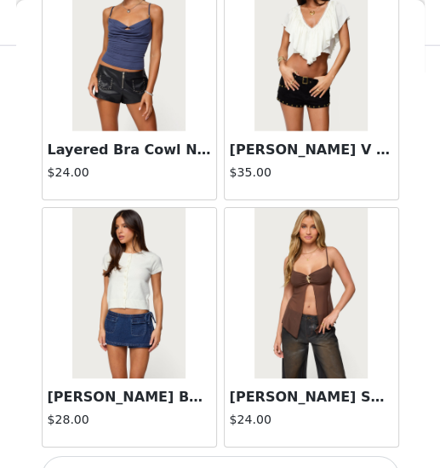
click at [221, 398] on button "Load More" at bounding box center [221, 476] width 358 height 41
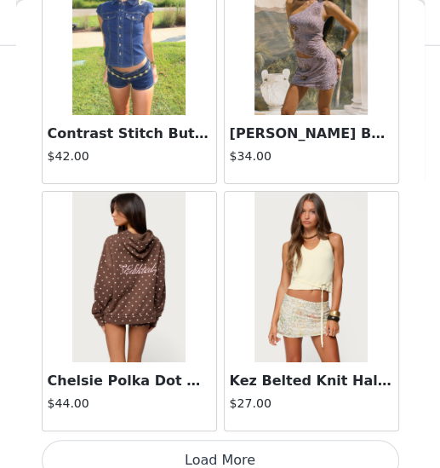
scroll to position [21874, 0]
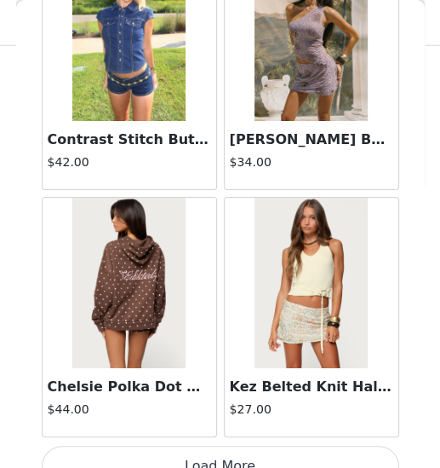
click at [218, 398] on button "Load More" at bounding box center [221, 466] width 358 height 41
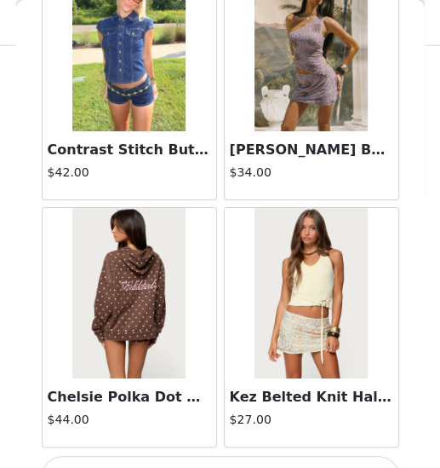
click at [220, 398] on div "Back Aveline Off Shoulder Light Sweatshirt $31.00 Atlas Scrunch Bead Halter Top…" at bounding box center [220, 234] width 409 height 468
click at [220, 398] on span at bounding box center [220, 466] width 21 height 24
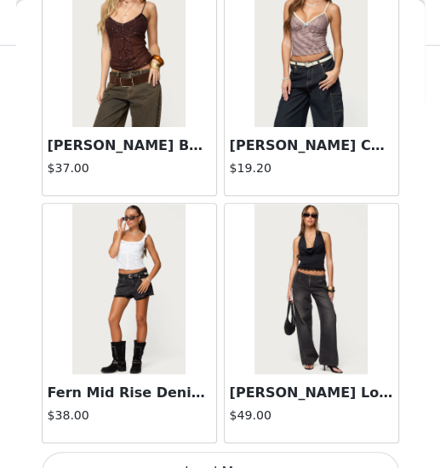
click at [218, 398] on button "Load More" at bounding box center [221, 471] width 358 height 41
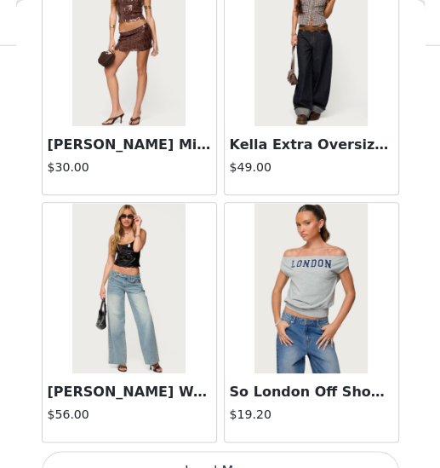
click at [221, 398] on button "Load More" at bounding box center [221, 471] width 358 height 41
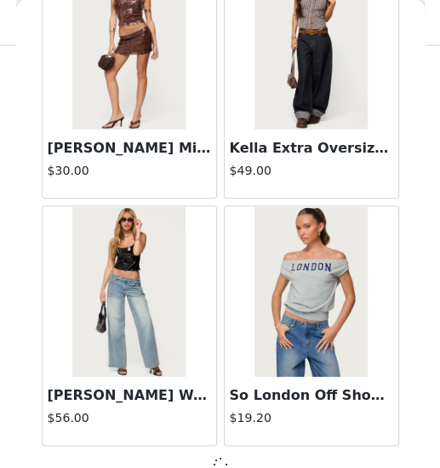
scroll to position [26798, 0]
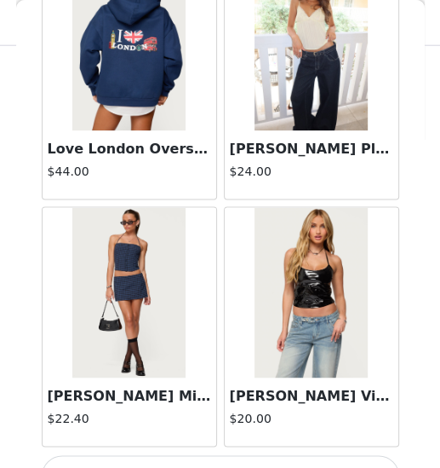
click at [218, 398] on button "Load More" at bounding box center [221, 475] width 358 height 41
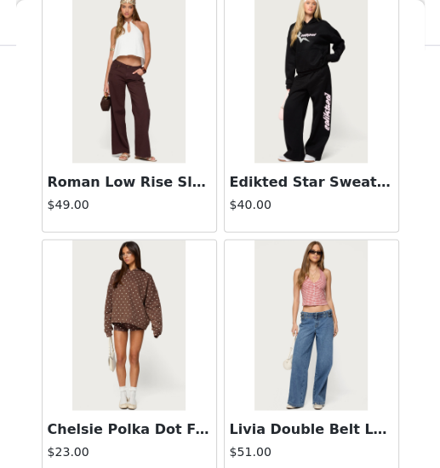
scroll to position [1509, 0]
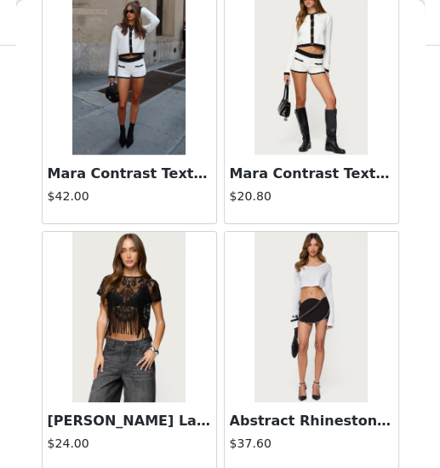
scroll to position [39133, 0]
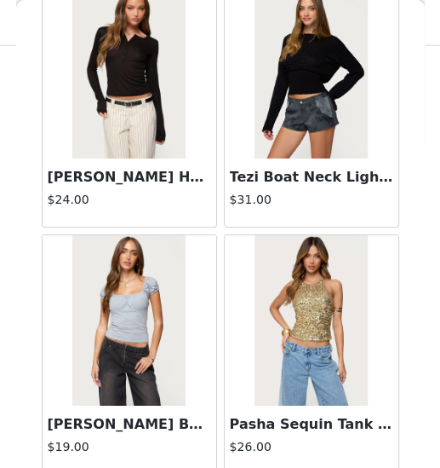
scroll to position [41600, 0]
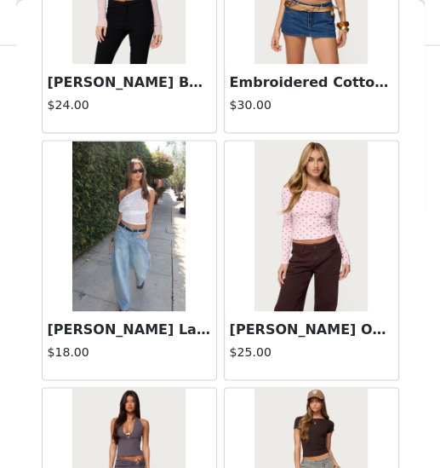
scroll to position [49103, 0]
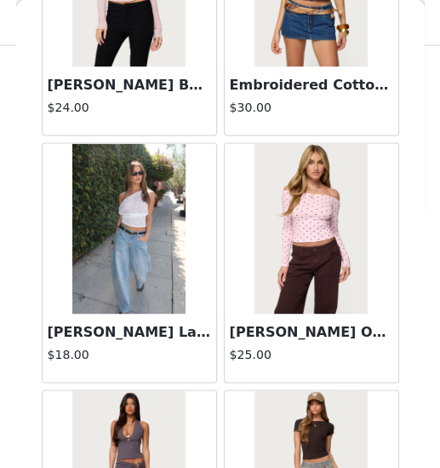
click at [129, 194] on img at bounding box center [128, 228] width 113 height 170
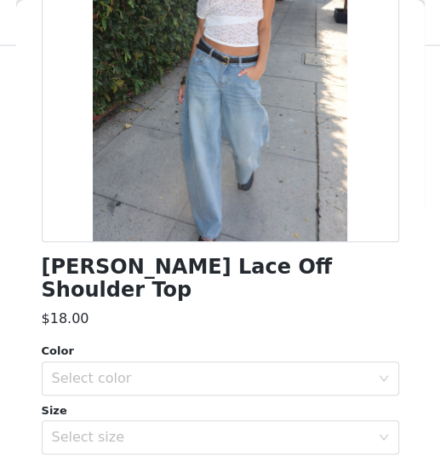
scroll to position [241, 0]
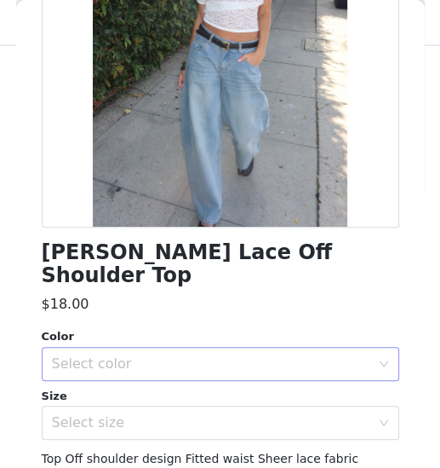
click at [150, 355] on div "Select color" at bounding box center [211, 363] width 319 height 17
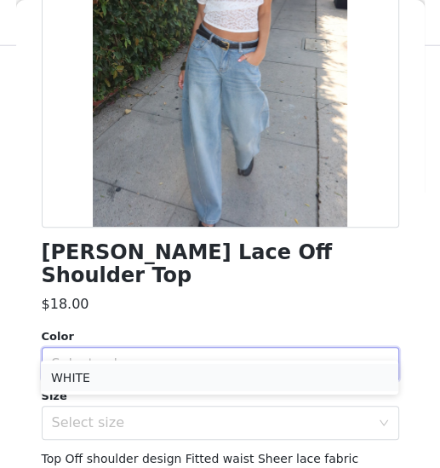
click at [124, 383] on li "WHITE" at bounding box center [220, 377] width 358 height 27
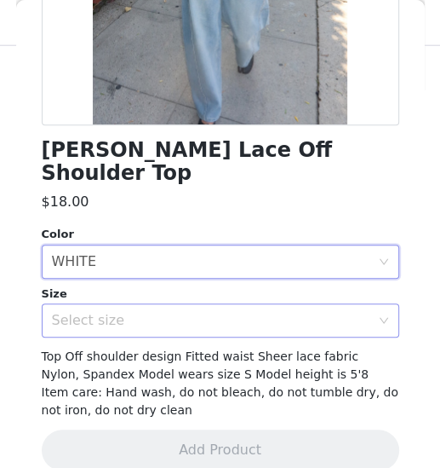
scroll to position [342, 0]
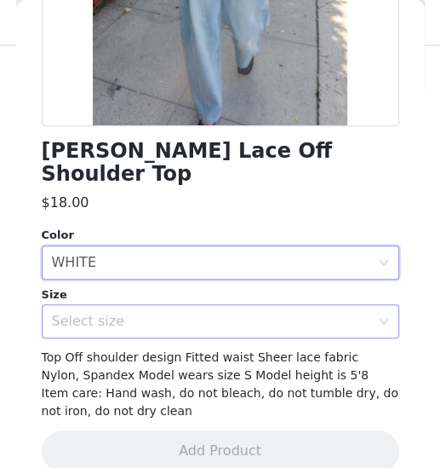
click at [157, 313] on div "Select size" at bounding box center [211, 321] width 319 height 17
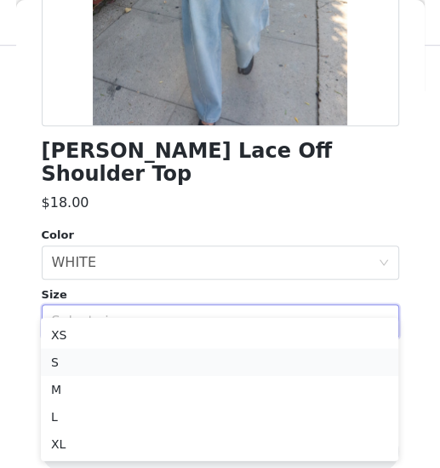
click at [116, 353] on li "S" at bounding box center [220, 361] width 358 height 27
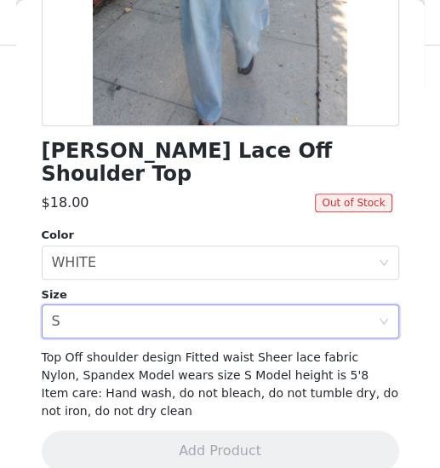
scroll to position [1509, 0]
click at [262, 305] on div "Select size S" at bounding box center [215, 321] width 326 height 32
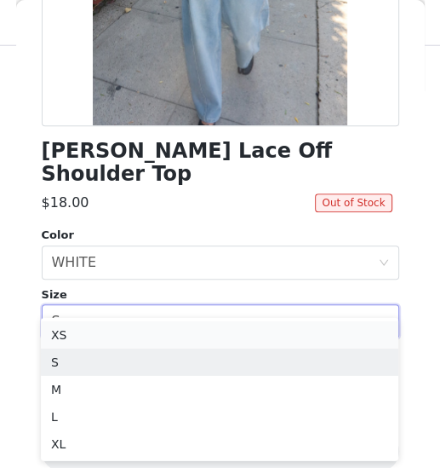
click at [218, 340] on li "XS" at bounding box center [220, 334] width 358 height 27
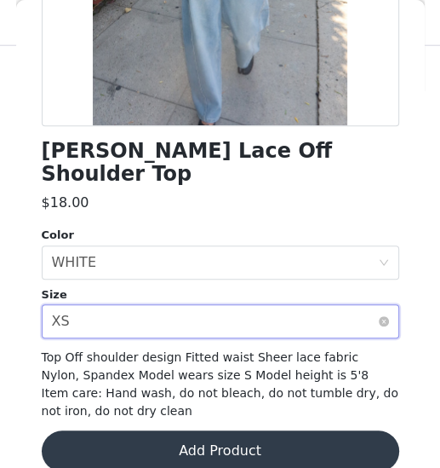
click at [235, 305] on div "Select size XS" at bounding box center [215, 321] width 326 height 32
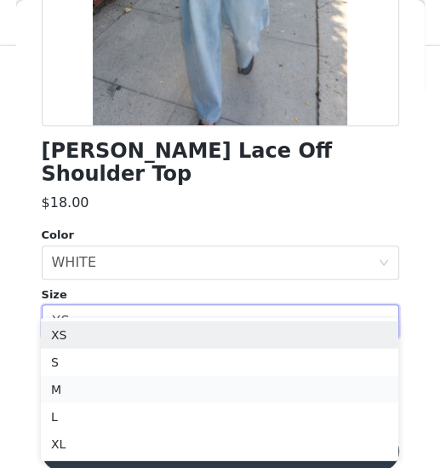
click at [199, 382] on li "M" at bounding box center [220, 389] width 358 height 27
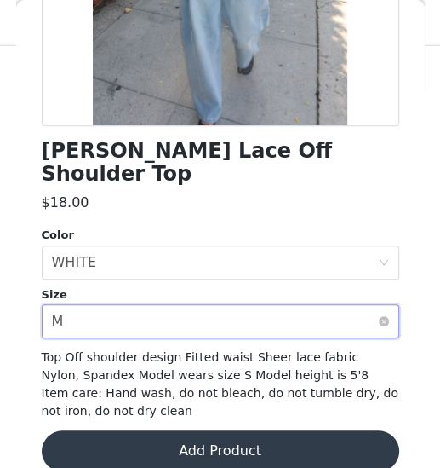
click at [237, 312] on div "Select size M" at bounding box center [215, 321] width 326 height 32
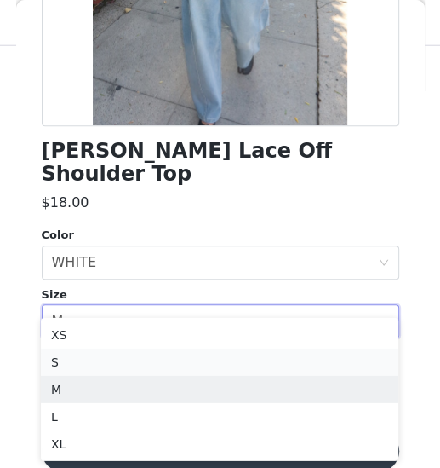
click at [204, 354] on li "S" at bounding box center [220, 361] width 358 height 27
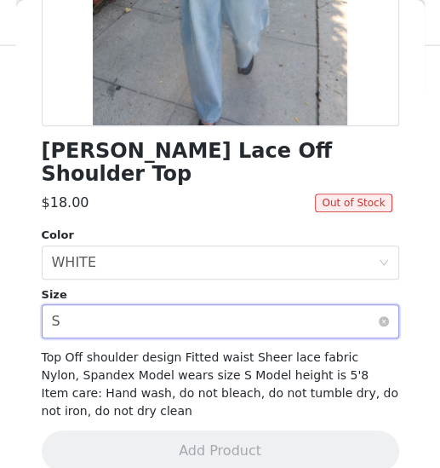
click at [229, 305] on div "Select size S" at bounding box center [215, 321] width 326 height 32
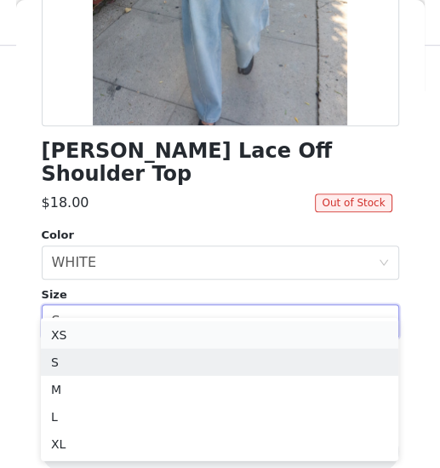
click at [184, 336] on li "XS" at bounding box center [220, 334] width 358 height 27
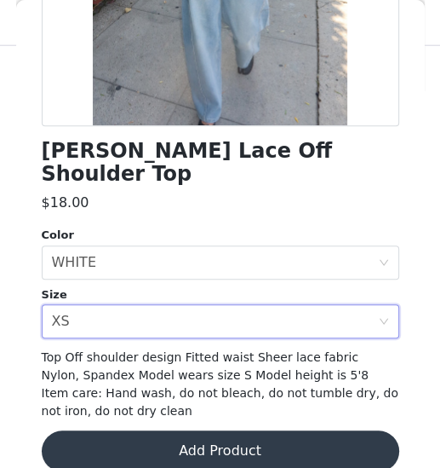
click at [214, 398] on button "Add Product" at bounding box center [221, 450] width 358 height 41
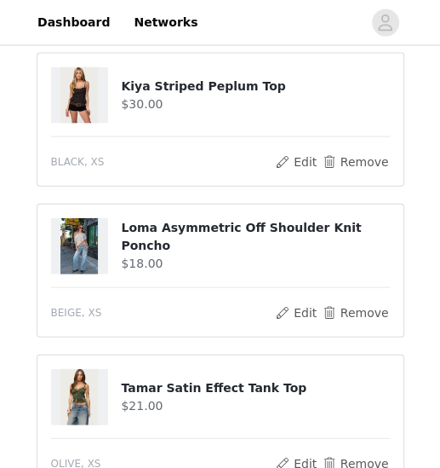
scroll to position [1233, 0]
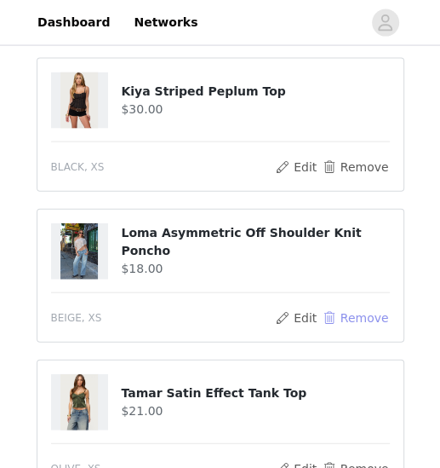
click at [357, 309] on button "Remove" at bounding box center [355, 318] width 68 height 20
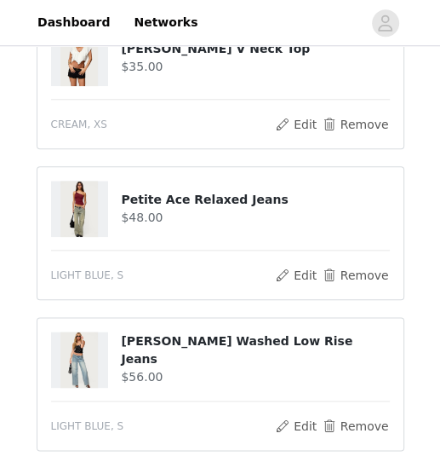
scroll to position [527, 0]
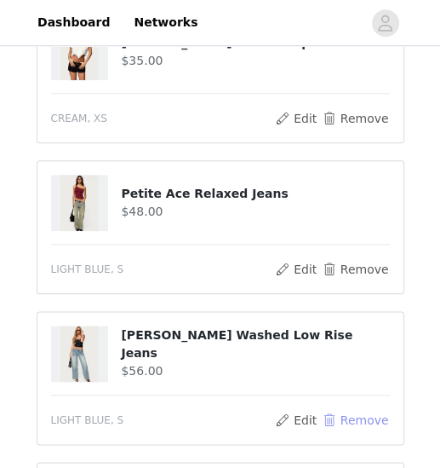
click at [360, 398] on button "Remove" at bounding box center [355, 420] width 68 height 20
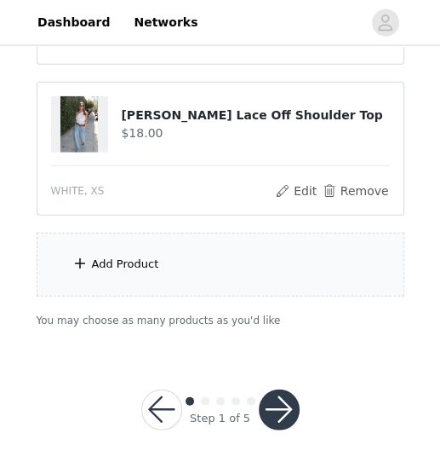
scroll to position [1359, 0]
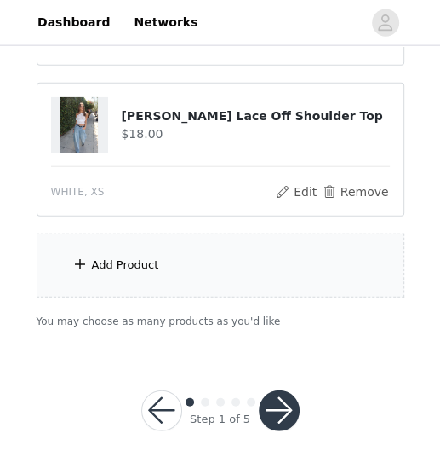
click at [198, 261] on div "Add Product" at bounding box center [221, 265] width 368 height 64
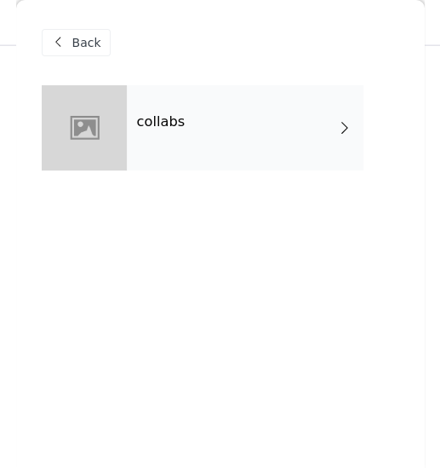
click at [169, 51] on div "Back" at bounding box center [221, 42] width 358 height 85
click at [167, 115] on h4 "collabs" at bounding box center [161, 121] width 49 height 15
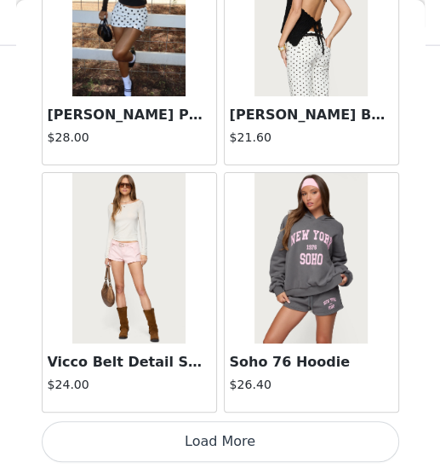
click at [209, 398] on button "Load More" at bounding box center [221, 441] width 358 height 41
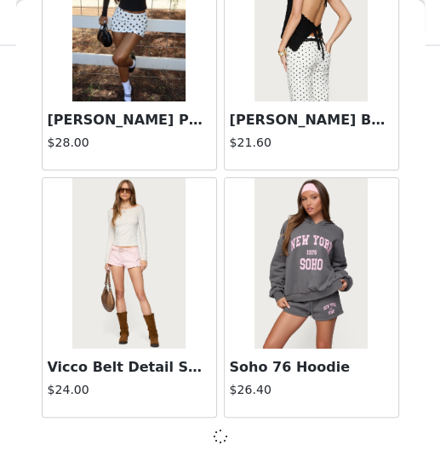
scroll to position [2129, 0]
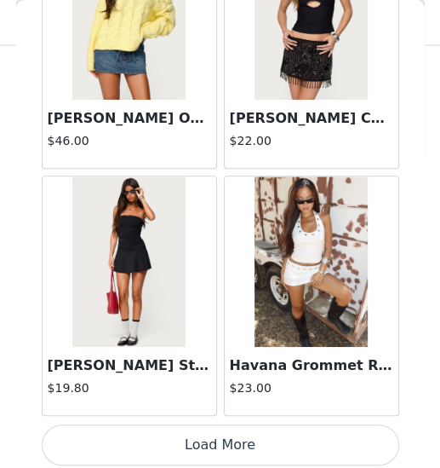
click at [232, 398] on button "Load More" at bounding box center [221, 444] width 358 height 41
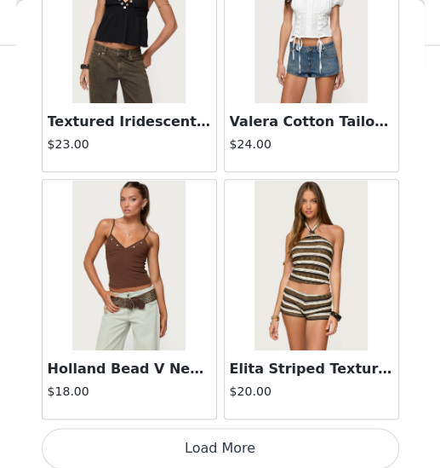
scroll to position [1359, 0]
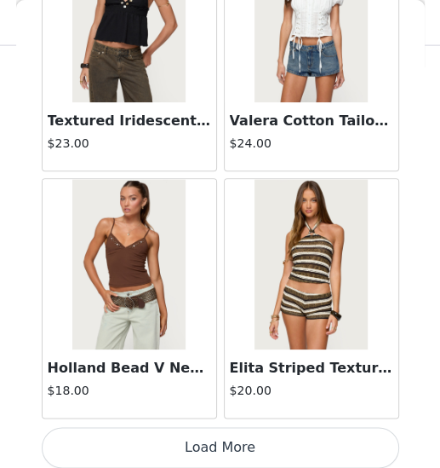
click at [245, 398] on button "Load More" at bounding box center [221, 447] width 358 height 41
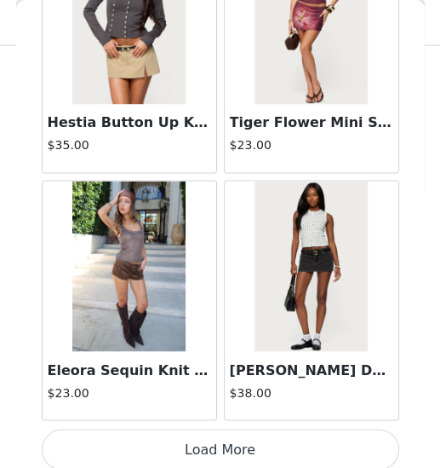
click at [220, 398] on button "Load More" at bounding box center [221, 448] width 358 height 41
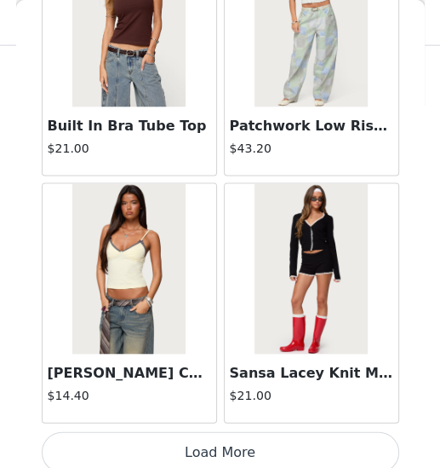
click at [229, 398] on button "Load More" at bounding box center [221, 451] width 358 height 41
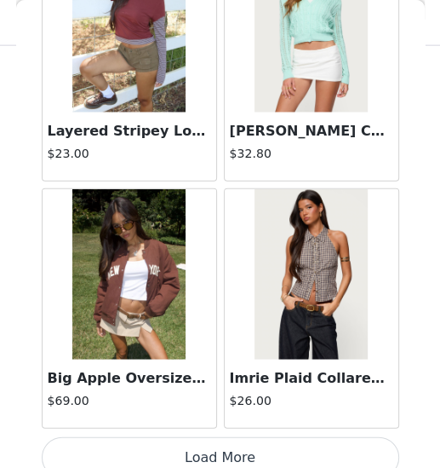
click at [220, 398] on button "Load More" at bounding box center [221, 457] width 358 height 41
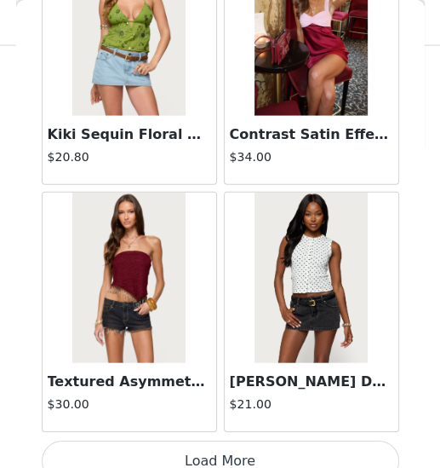
click at [220, 398] on button "Load More" at bounding box center [221, 460] width 358 height 41
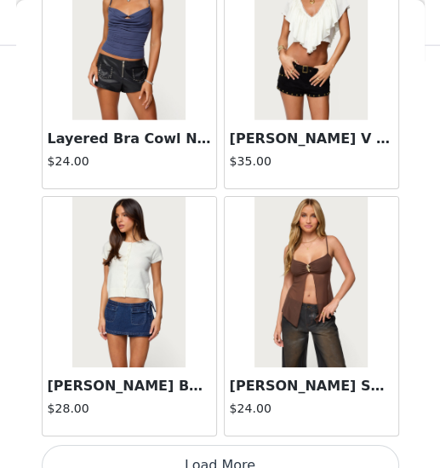
click at [224, 398] on button "Load More" at bounding box center [221, 465] width 358 height 41
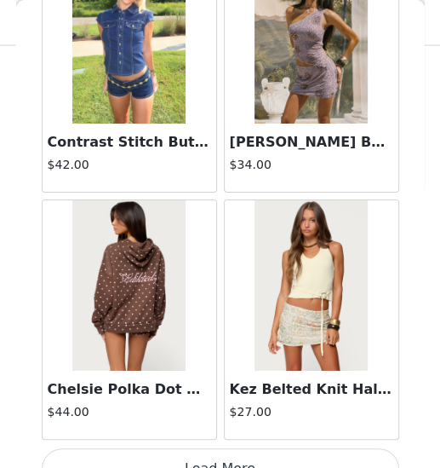
click at [217, 398] on button "Load More" at bounding box center [221, 468] width 358 height 41
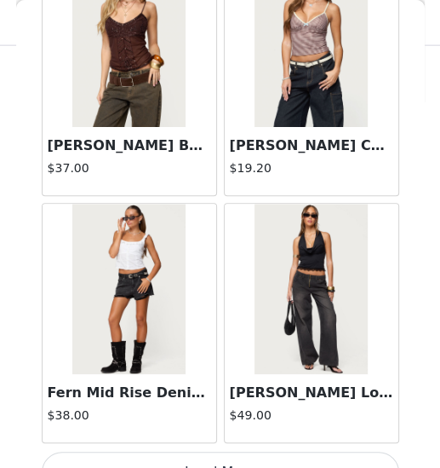
click at [221, 398] on button "Load More" at bounding box center [221, 471] width 358 height 41
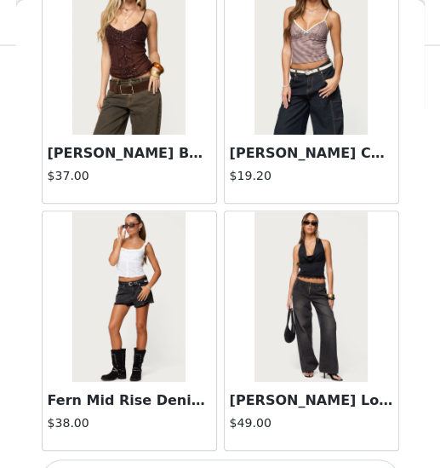
scroll to position [24331, 0]
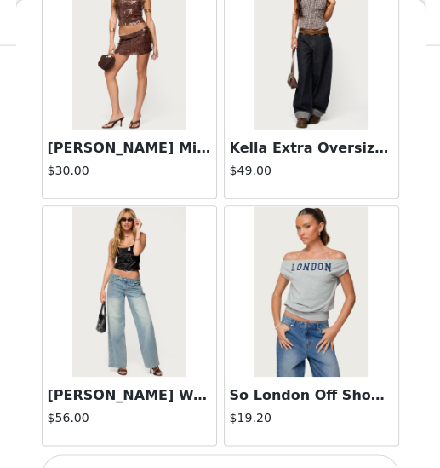
click at [228, 398] on button "Load More" at bounding box center [221, 474] width 358 height 41
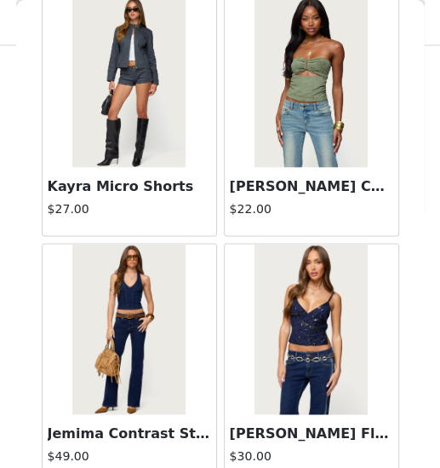
scroll to position [1359, 0]
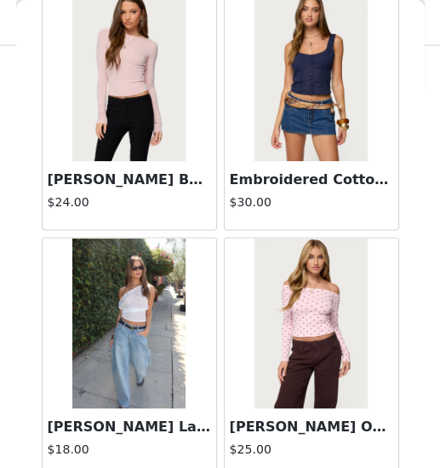
scroll to position [49008, 0]
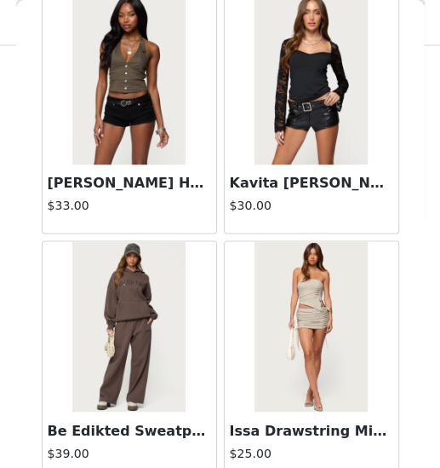
scroll to position [1338, 0]
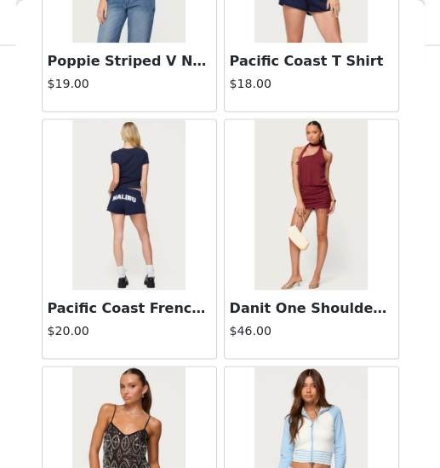
scroll to position [53567, 0]
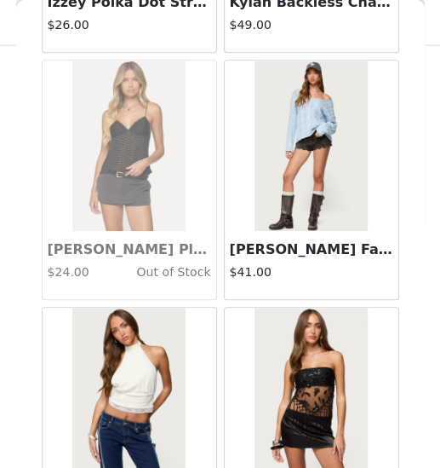
scroll to position [55378, 0]
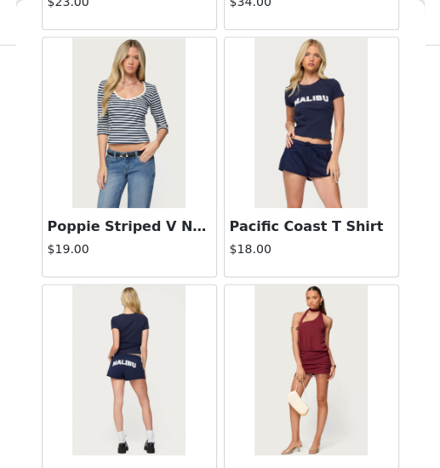
scroll to position [53405, 0]
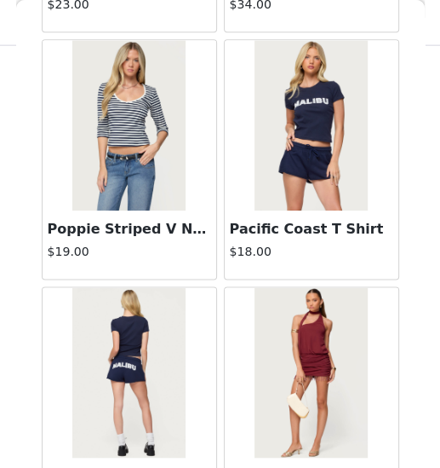
click at [124, 321] on img at bounding box center [128, 372] width 113 height 170
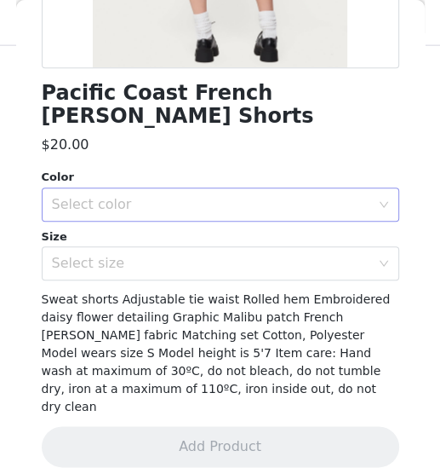
scroll to position [1359, 0]
click at [102, 210] on div "Select color" at bounding box center [211, 204] width 319 height 17
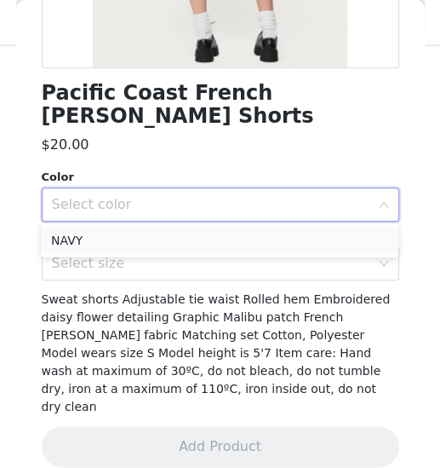
click at [98, 241] on li "NAVY" at bounding box center [220, 240] width 358 height 27
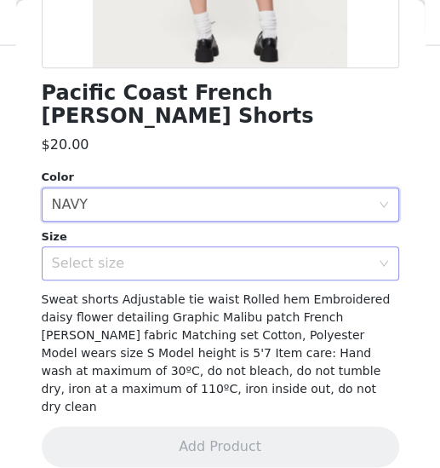
click at [93, 267] on div "Select size" at bounding box center [211, 263] width 319 height 17
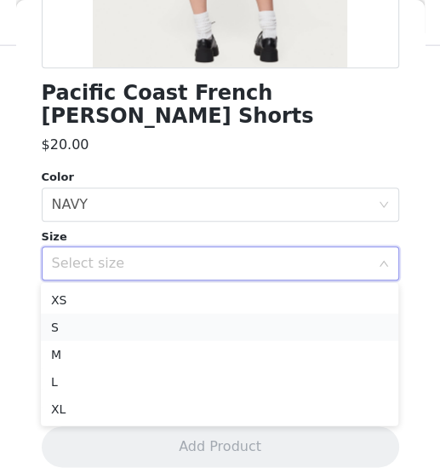
click at [89, 323] on li "S" at bounding box center [220, 326] width 358 height 27
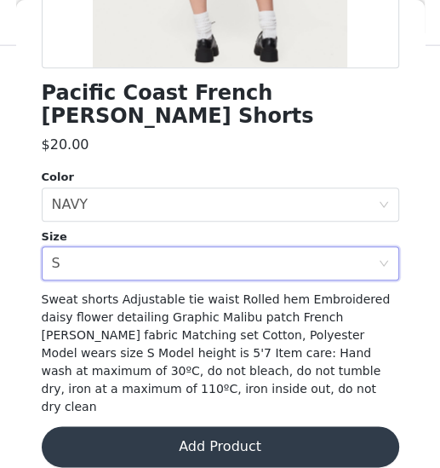
click at [238, 398] on button "Add Product" at bounding box center [221, 446] width 358 height 41
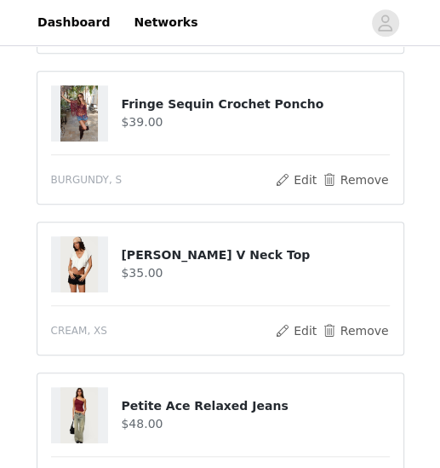
scroll to position [313, 0]
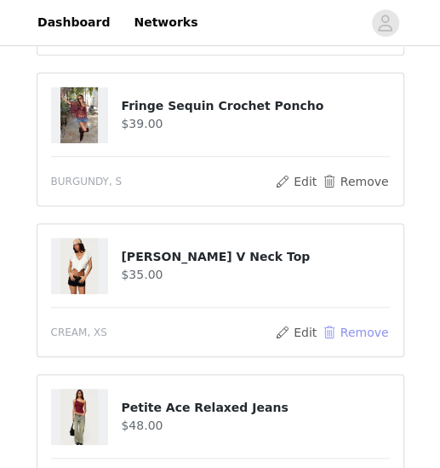
click at [336, 331] on button "Remove" at bounding box center [355, 332] width 68 height 20
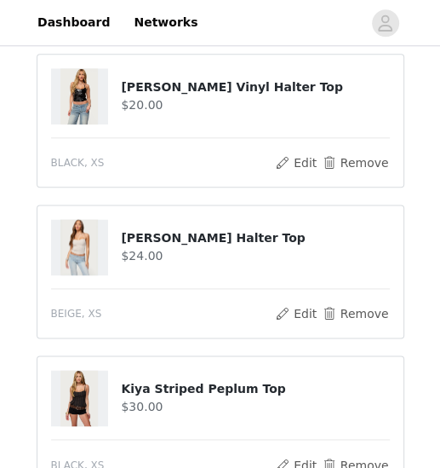
scroll to position [640, 0]
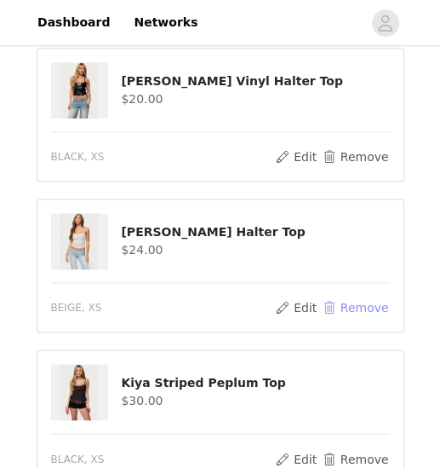
click at [363, 301] on button "Remove" at bounding box center [355, 307] width 68 height 20
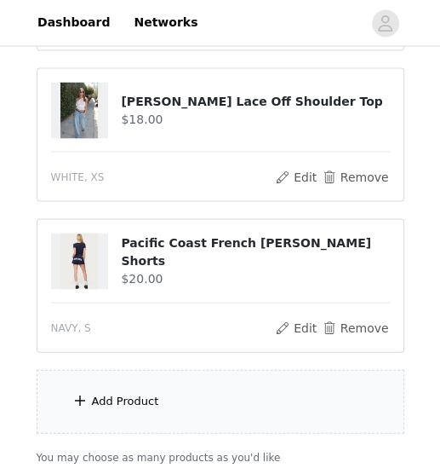
scroll to position [1067, 0]
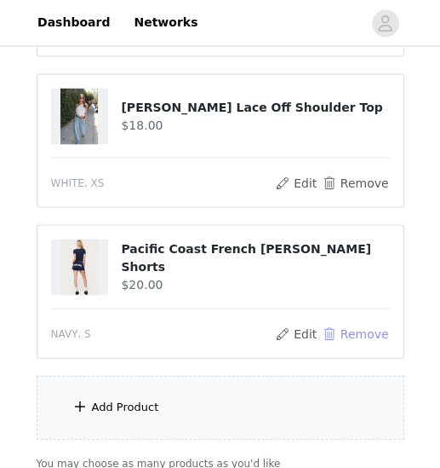
click at [359, 333] on button "Remove" at bounding box center [355, 333] width 68 height 20
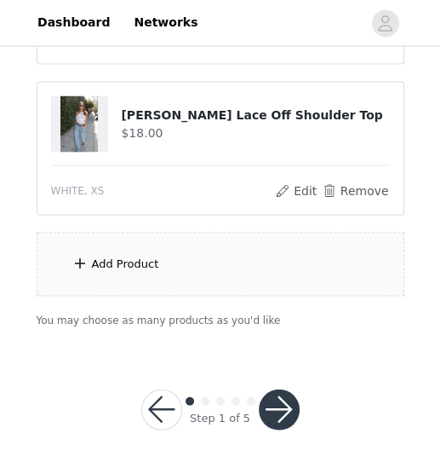
scroll to position [1057, 0]
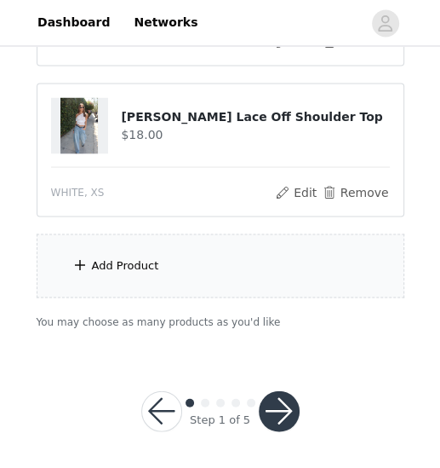
click at [279, 398] on button "button" at bounding box center [279, 410] width 41 height 41
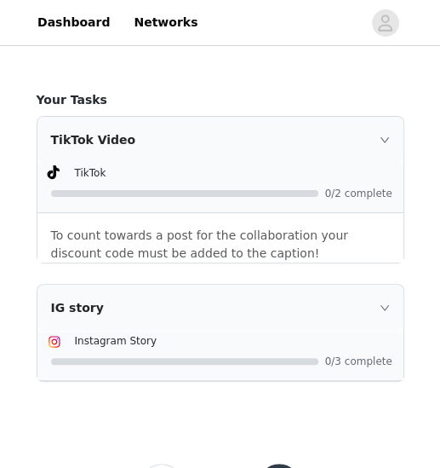
scroll to position [2214, 0]
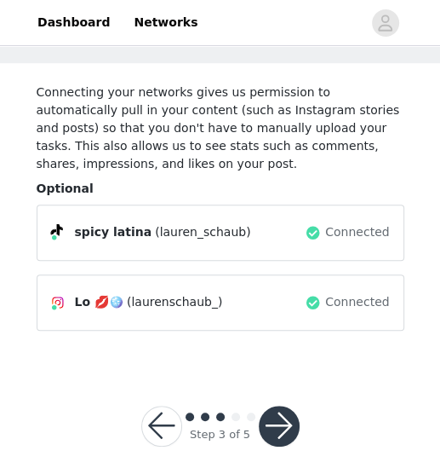
scroll to position [74, 0]
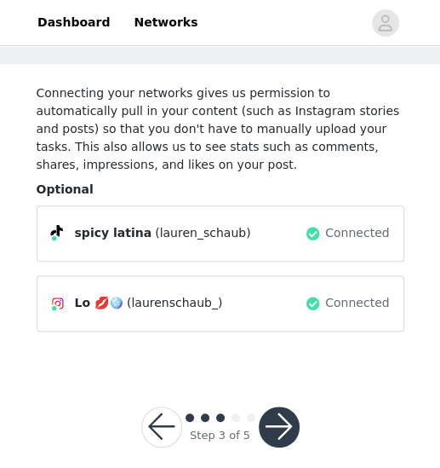
click at [273, 398] on button "button" at bounding box center [279, 426] width 41 height 41
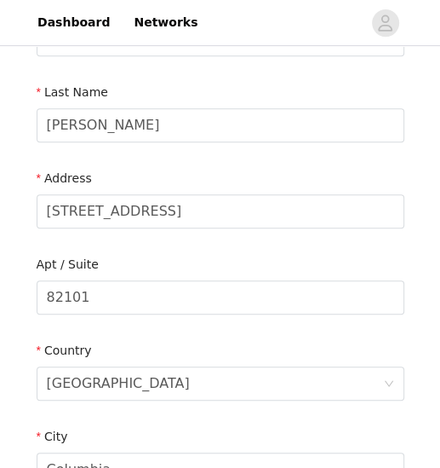
scroll to position [256, 0]
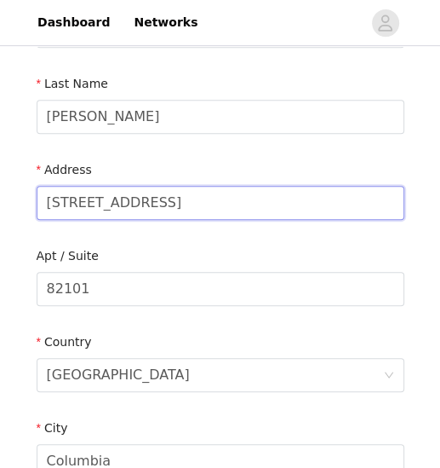
drag, startPoint x: 143, startPoint y: 207, endPoint x: 0, endPoint y: 193, distance: 143.8
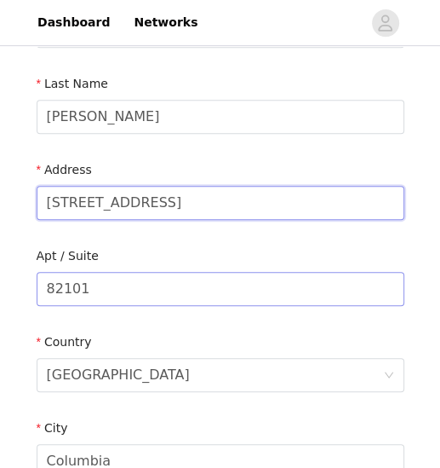
type input "[STREET_ADDRESS]"
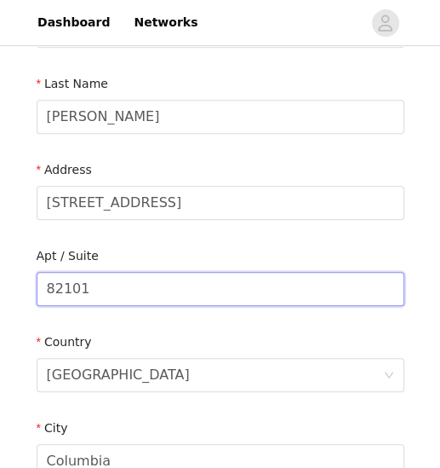
drag, startPoint x: 115, startPoint y: 292, endPoint x: 30, endPoint y: 291, distance: 85.2
click at [30, 292] on section "Email [EMAIL_ADDRESS][PERSON_NAME][DOMAIN_NAME] First Name [PERSON_NAME] Last N…" at bounding box center [220, 332] width 409 height 901
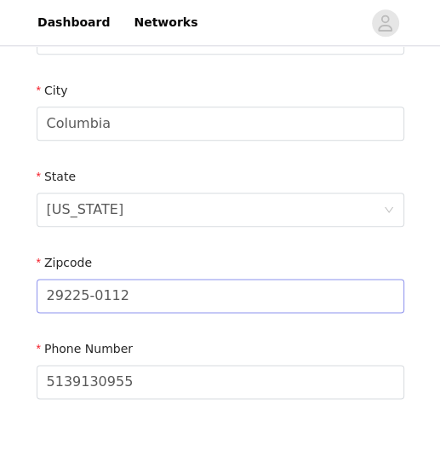
type input "Bldg 1, Apt 1902-B"
drag, startPoint x: 128, startPoint y: 296, endPoint x: 0, endPoint y: 290, distance: 127.9
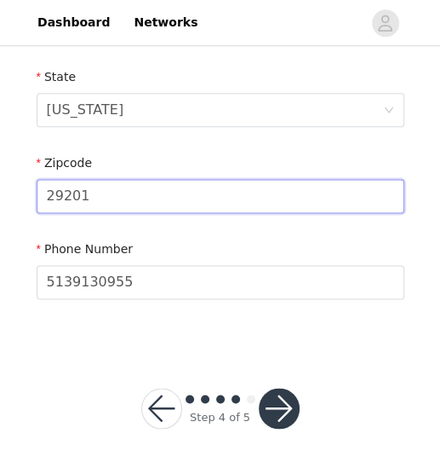
scroll to position [692, 0]
type input "29201"
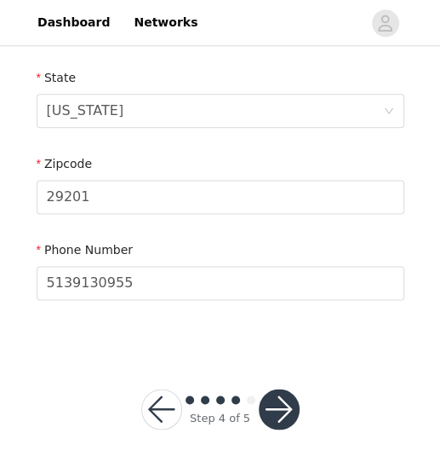
click at [268, 398] on button "button" at bounding box center [279, 408] width 41 height 41
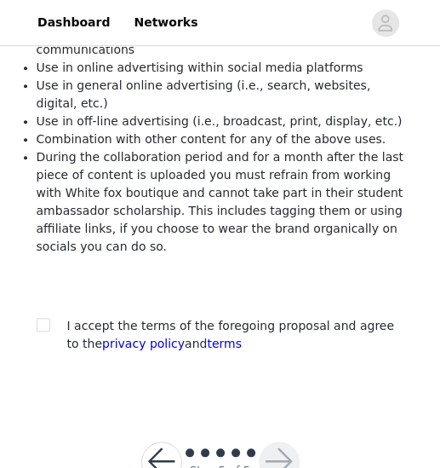
scroll to position [316, 0]
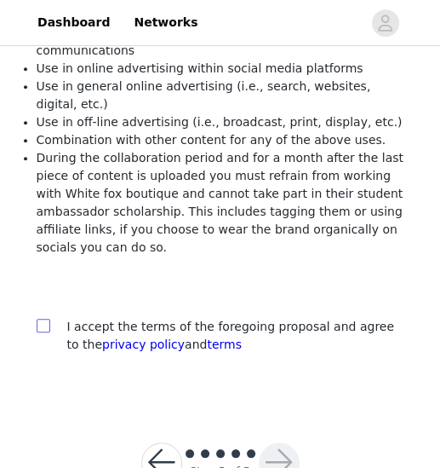
click at [46, 319] on input "checkbox" at bounding box center [43, 325] width 12 height 12
checkbox input "true"
click at [276, 398] on button "button" at bounding box center [279, 462] width 41 height 41
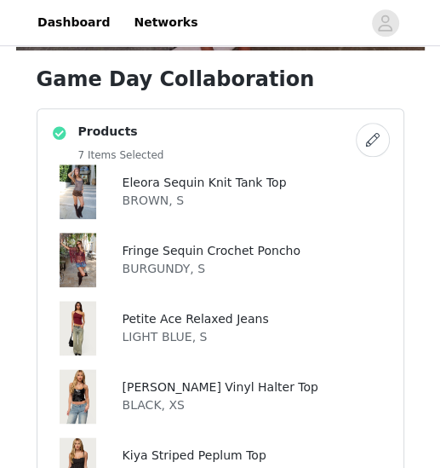
scroll to position [522, 0]
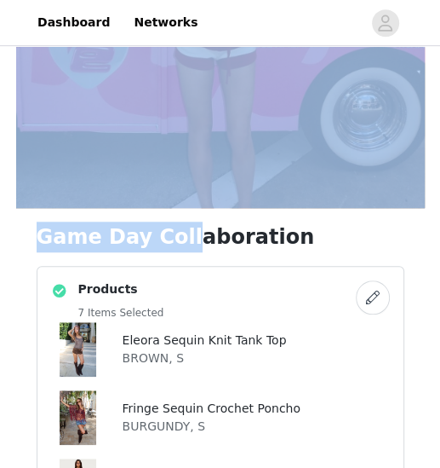
click at [372, 296] on button "button" at bounding box center [373, 297] width 34 height 34
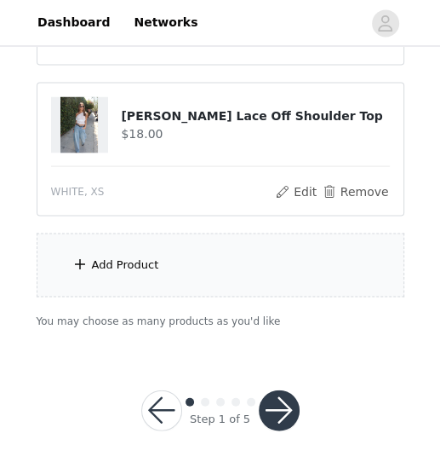
scroll to position [1057, 0]
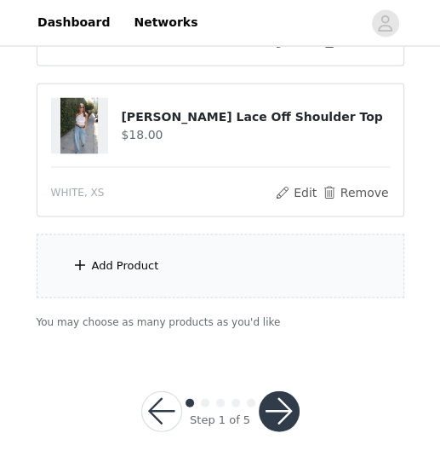
click at [171, 268] on div "Add Product" at bounding box center [221, 265] width 368 height 64
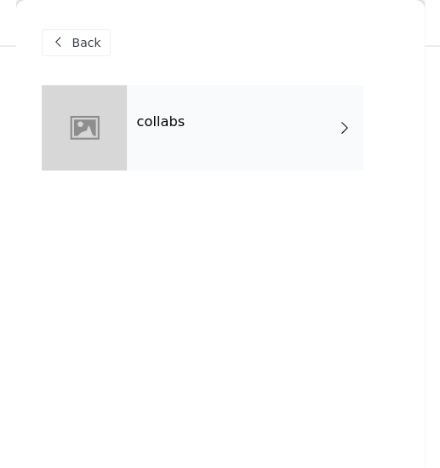
click at [175, 164] on div "collabs" at bounding box center [245, 127] width 237 height 85
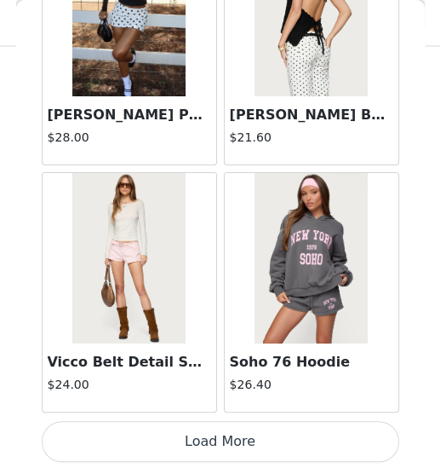
click at [227, 398] on button "Load More" at bounding box center [221, 441] width 358 height 41
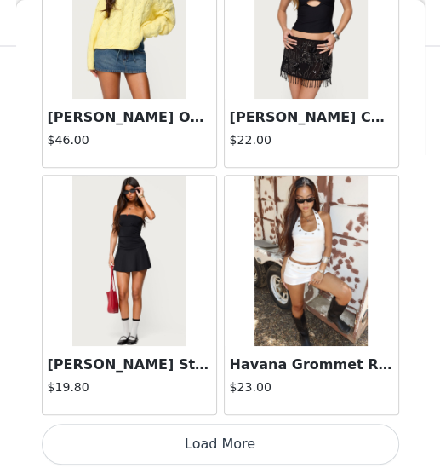
click at [227, 398] on button "Load More" at bounding box center [221, 443] width 358 height 41
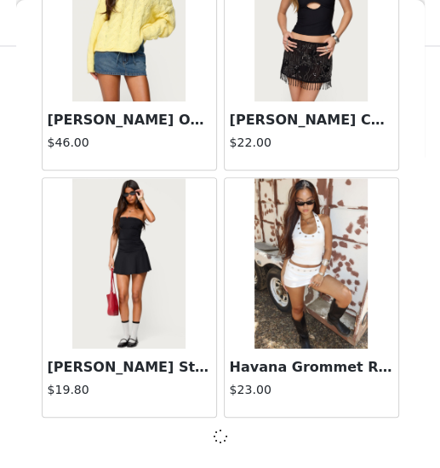
scroll to position [4596, 0]
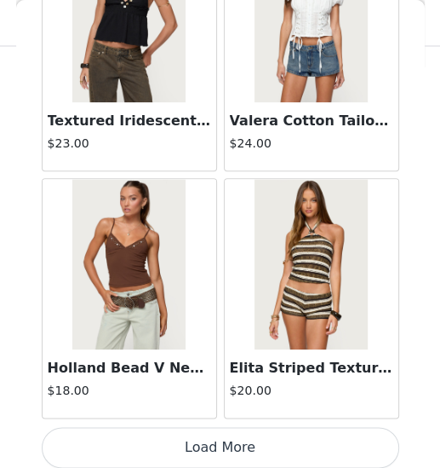
click at [225, 398] on button "Load More" at bounding box center [221, 447] width 358 height 41
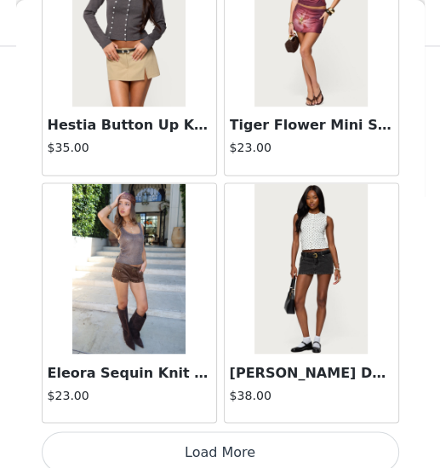
click at [223, 398] on button "Load More" at bounding box center [221, 451] width 358 height 41
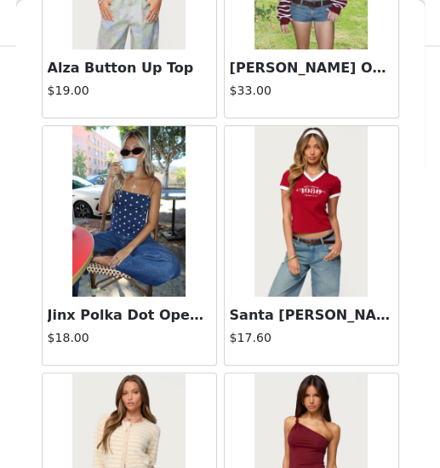
scroll to position [1057, 0]
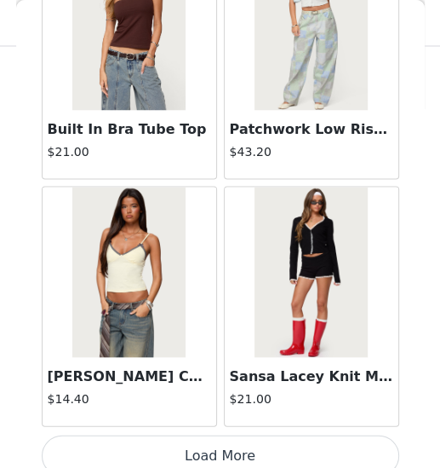
click at [221, 398] on button "Load More" at bounding box center [221, 454] width 358 height 41
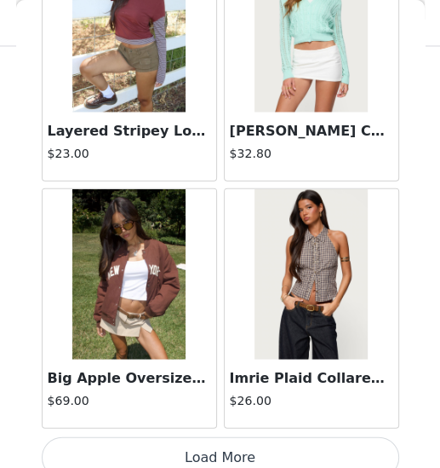
click at [220, 398] on button "Load More" at bounding box center [221, 457] width 358 height 41
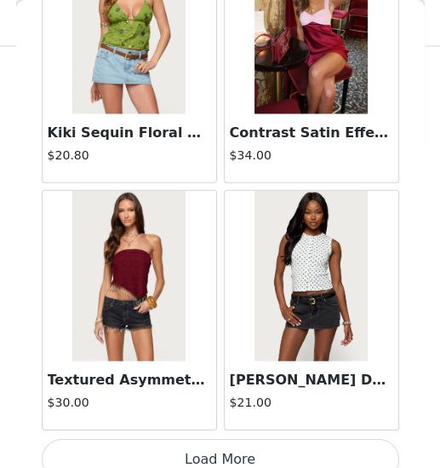
click at [225, 398] on button "Load More" at bounding box center [221, 459] width 358 height 41
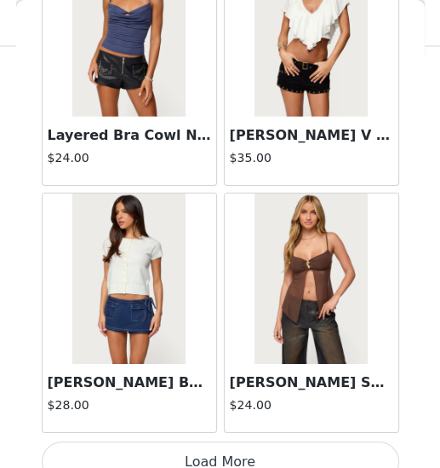
click at [225, 398] on button "Load More" at bounding box center [221, 461] width 358 height 41
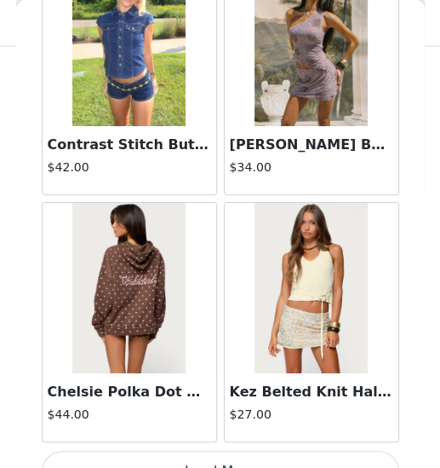
click at [222, 398] on button "Load More" at bounding box center [221, 471] width 358 height 41
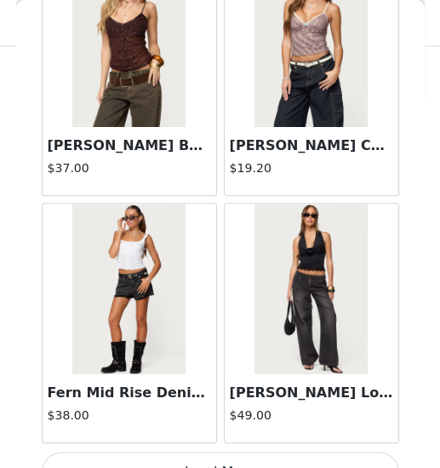
scroll to position [1057, 0]
click at [219, 398] on button "Load More" at bounding box center [221, 471] width 358 height 41
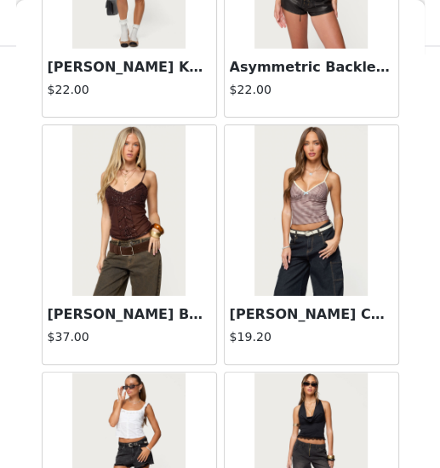
scroll to position [24168, 0]
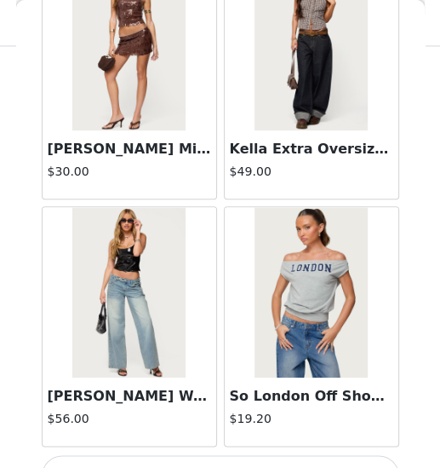
click at [224, 398] on button "Load More" at bounding box center [221, 475] width 358 height 41
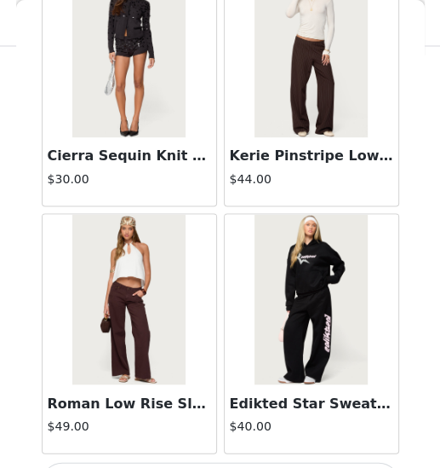
scroll to position [31740, 0]
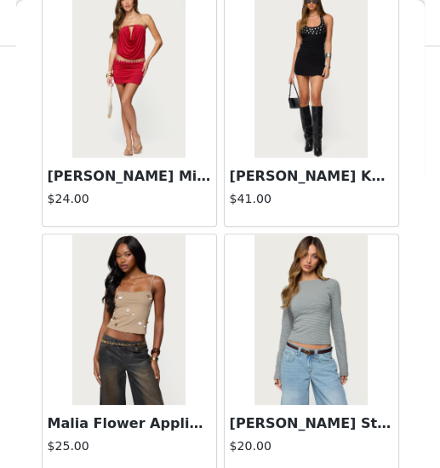
scroll to position [1057, 0]
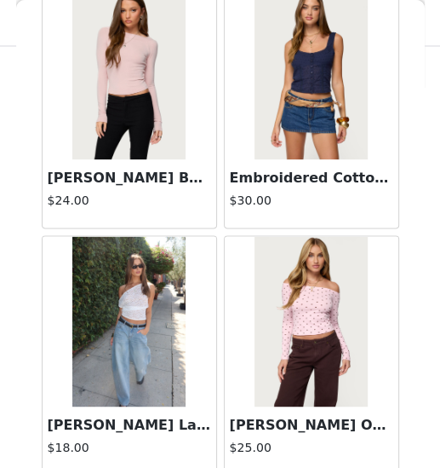
scroll to position [49008, 0]
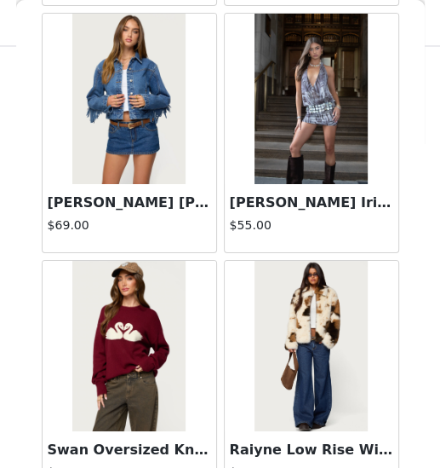
scroll to position [50335, 0]
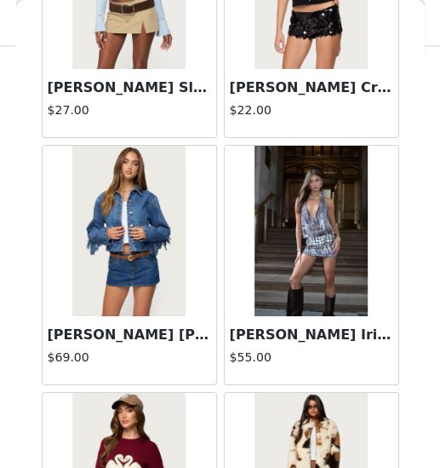
click at [302, 224] on img at bounding box center [311, 231] width 113 height 170
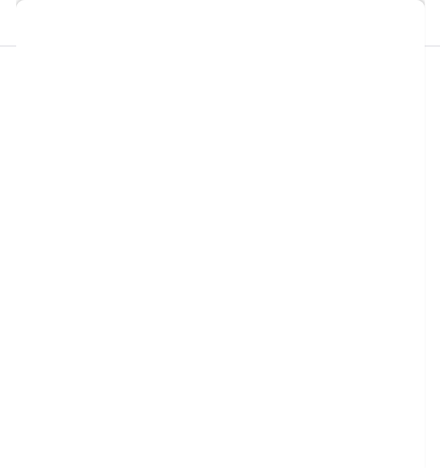
scroll to position [378, 0]
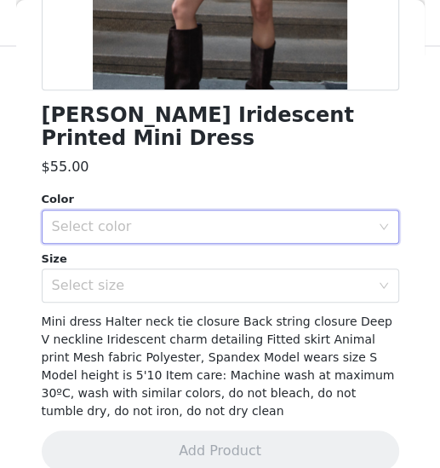
click at [259, 211] on div "Select color" at bounding box center [215, 226] width 326 height 32
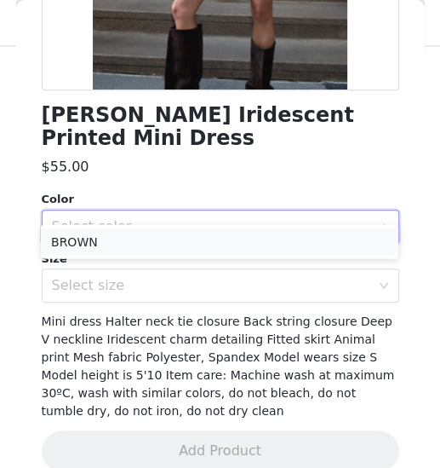
click at [214, 243] on li "BROWN" at bounding box center [220, 240] width 358 height 27
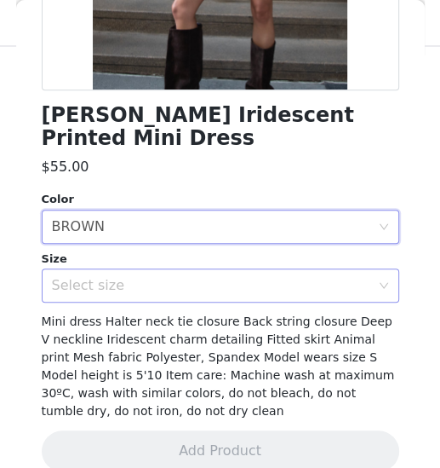
click at [187, 277] on div "Select size" at bounding box center [211, 285] width 319 height 17
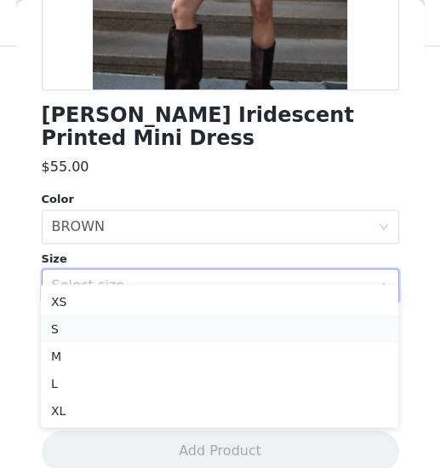
click at [128, 325] on li "S" at bounding box center [220, 327] width 358 height 27
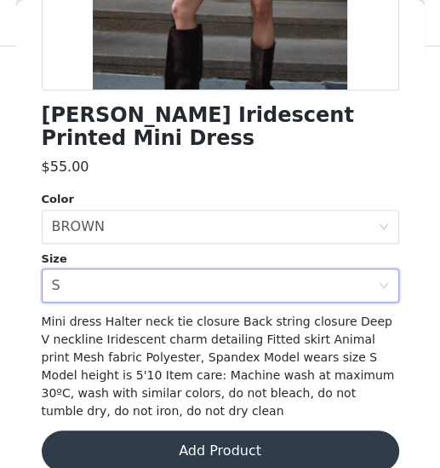
click at [221, 398] on button "Add Product" at bounding box center [221, 450] width 358 height 41
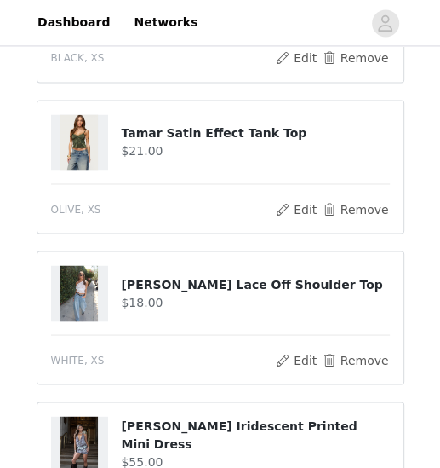
scroll to position [858, 0]
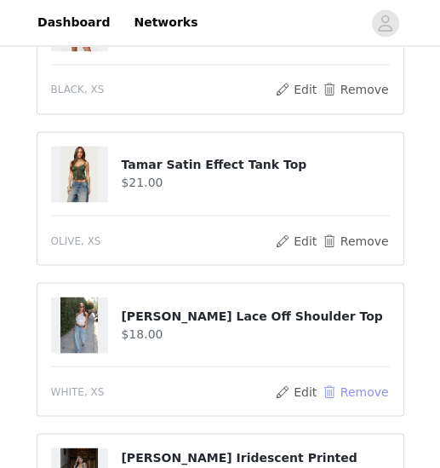
click at [360, 382] on button "Remove" at bounding box center [355, 391] width 68 height 20
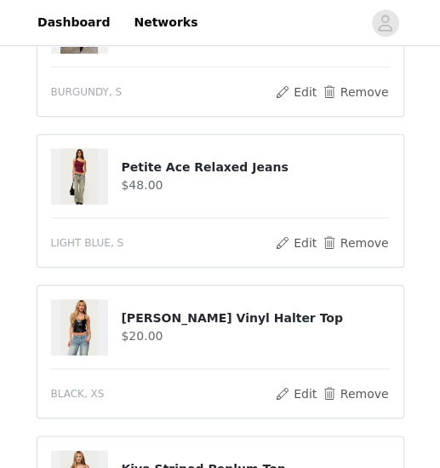
scroll to position [404, 0]
